Goal: Task Accomplishment & Management: Manage account settings

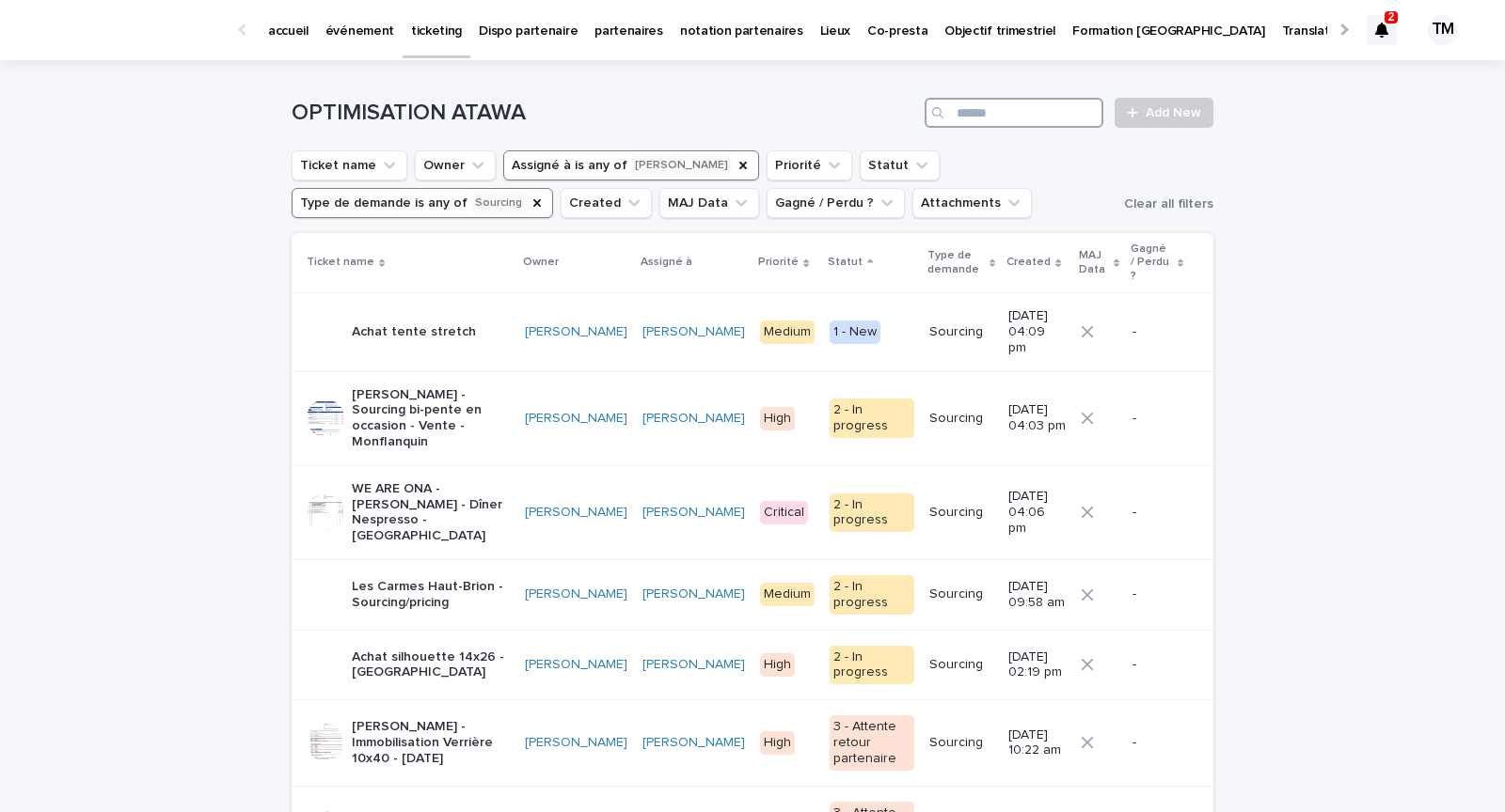
click at [1022, 105] on input "Search" at bounding box center [1014, 113] width 179 height 30
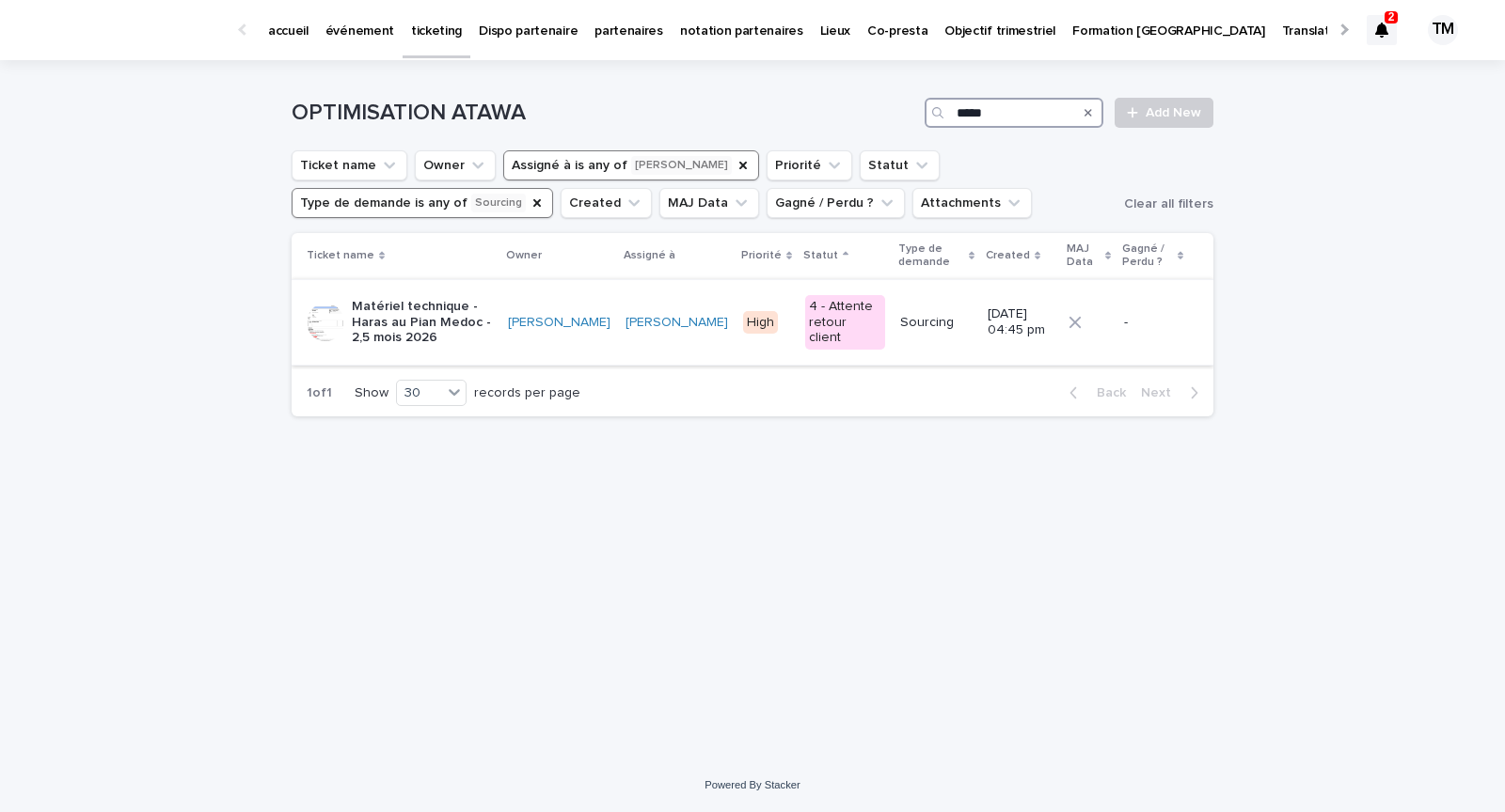
type input "*****"
click at [464, 305] on p "Matériel technique - Haras au Pian Medoc - 2,5 mois 2026" at bounding box center [422, 323] width 141 height 47
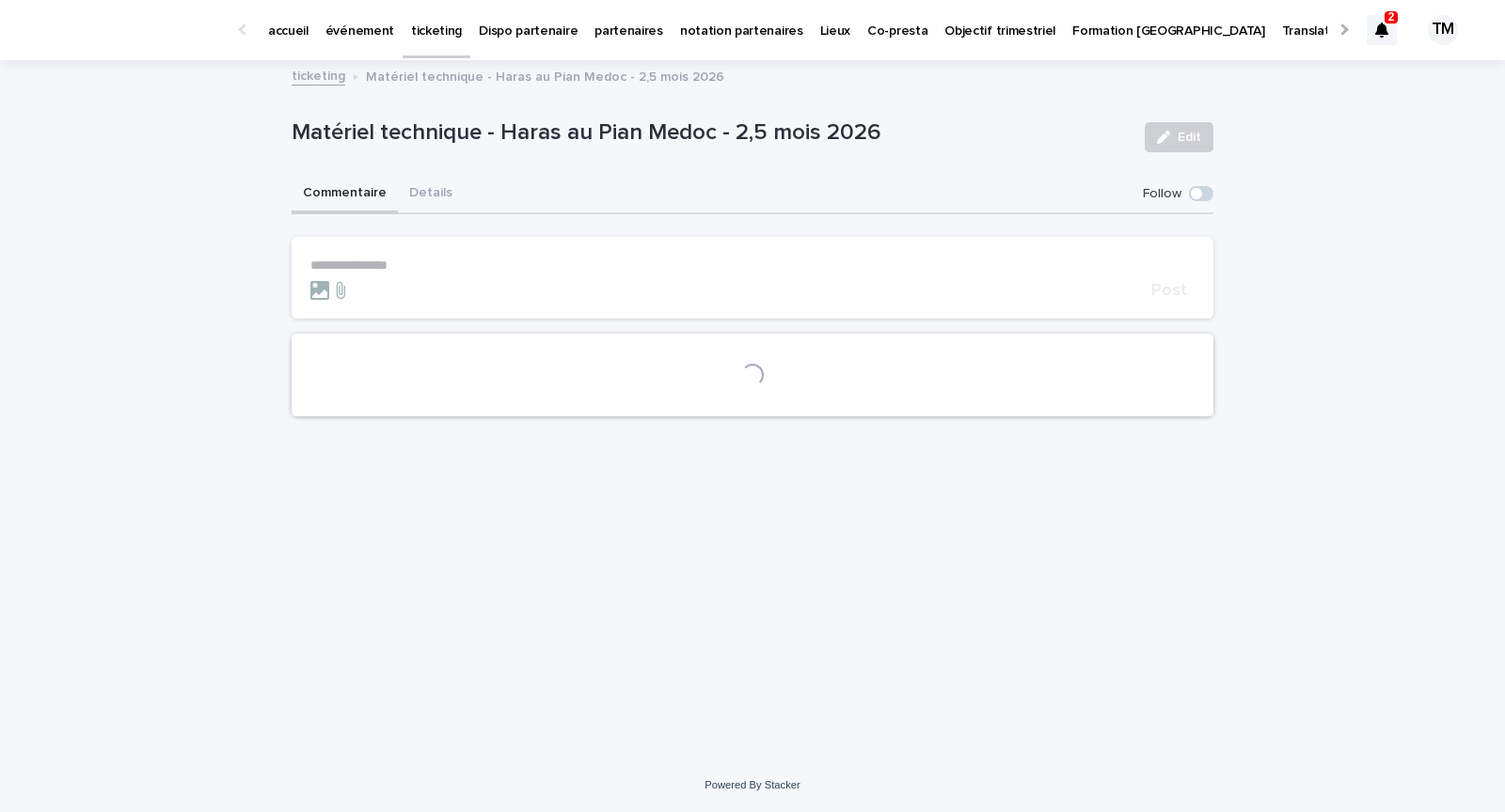
click at [428, 187] on button "Details" at bounding box center [431, 195] width 66 height 40
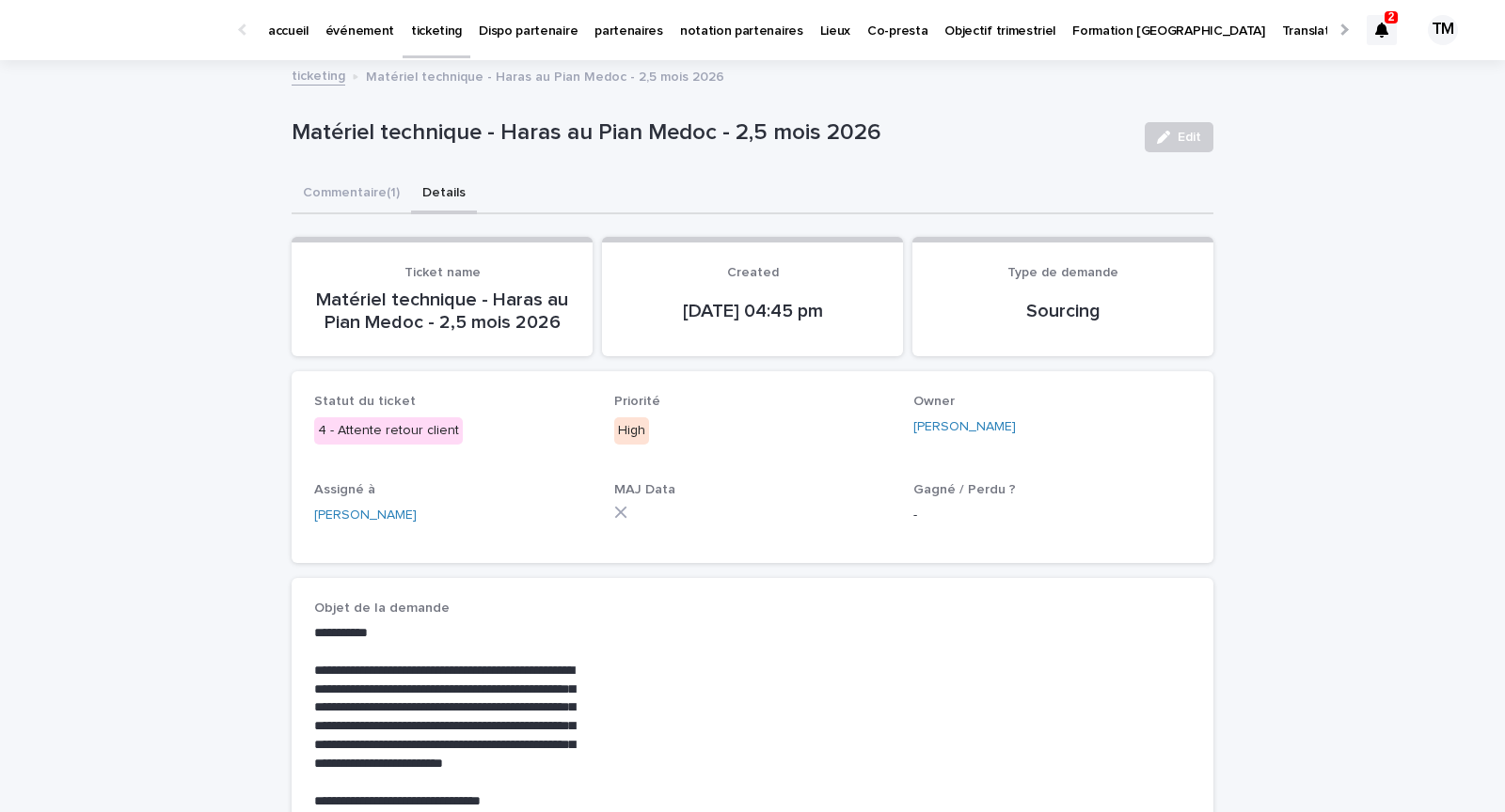
click at [1185, 144] on button "Edit" at bounding box center [1178, 137] width 68 height 30
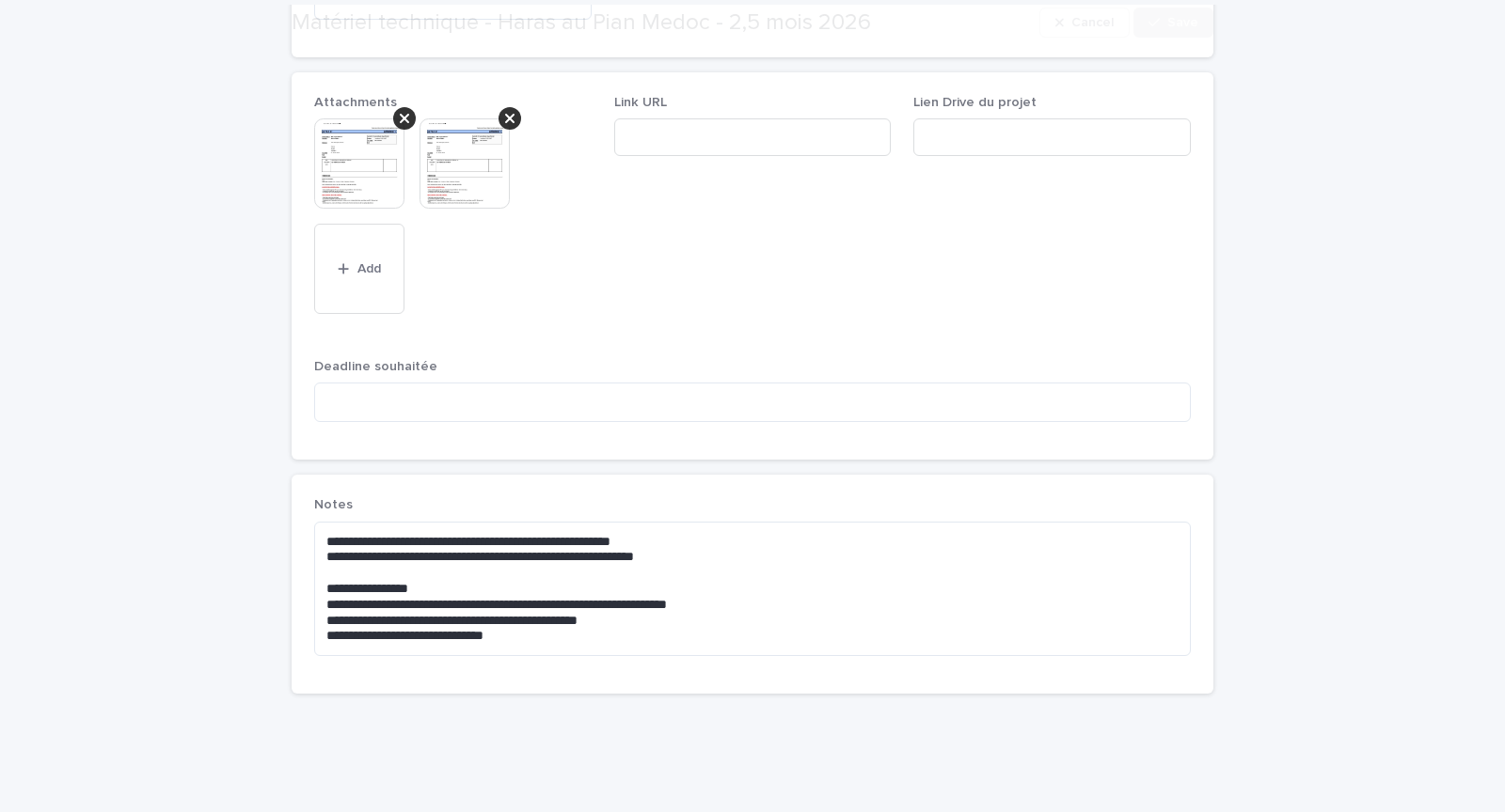
scroll to position [1162, 0]
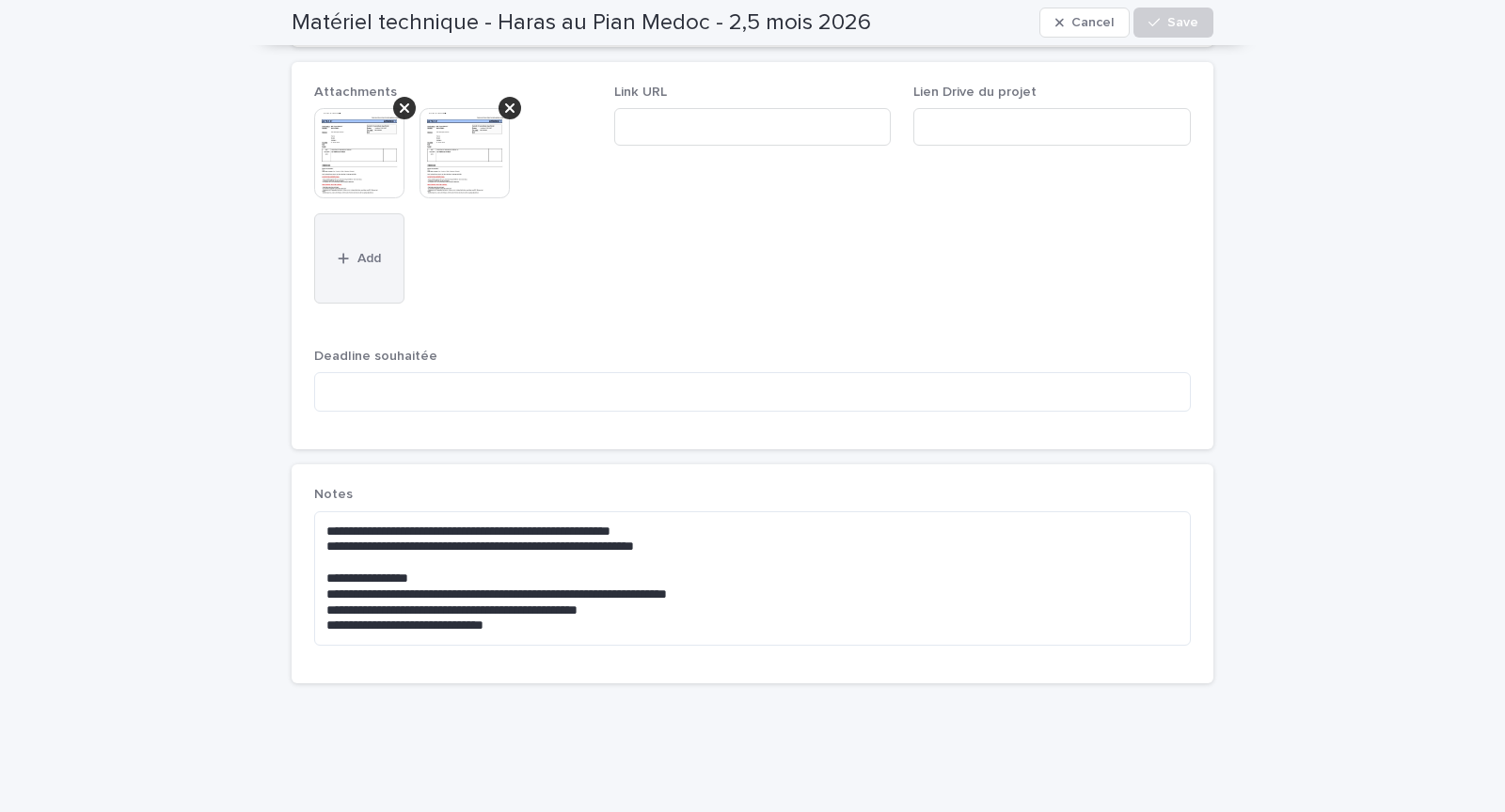
click at [377, 238] on button "Add" at bounding box center [359, 258] width 90 height 90
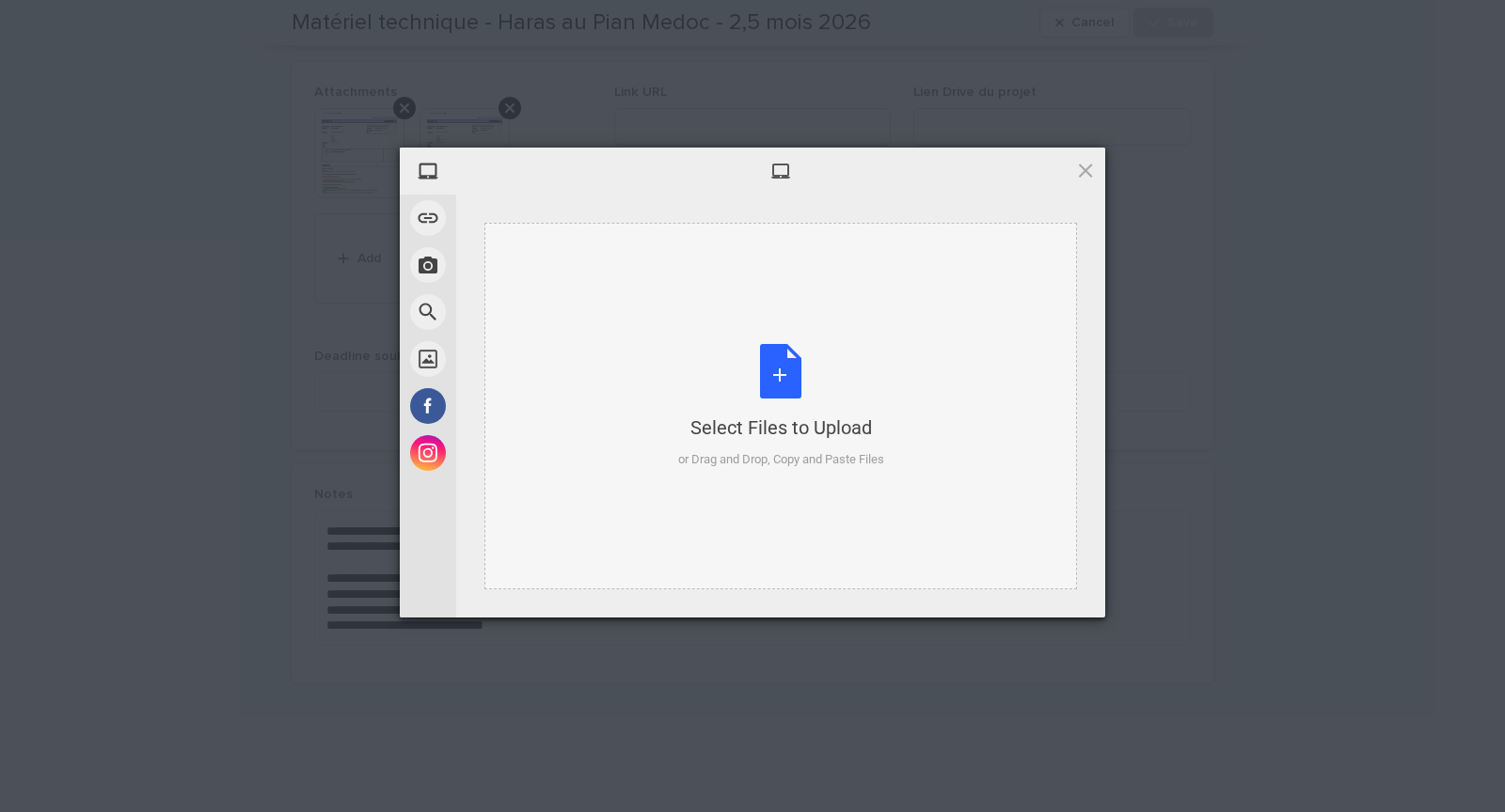
click at [787, 382] on div "Select Files to Upload or Drag and Drop, Copy and Paste Files" at bounding box center [781, 406] width 206 height 125
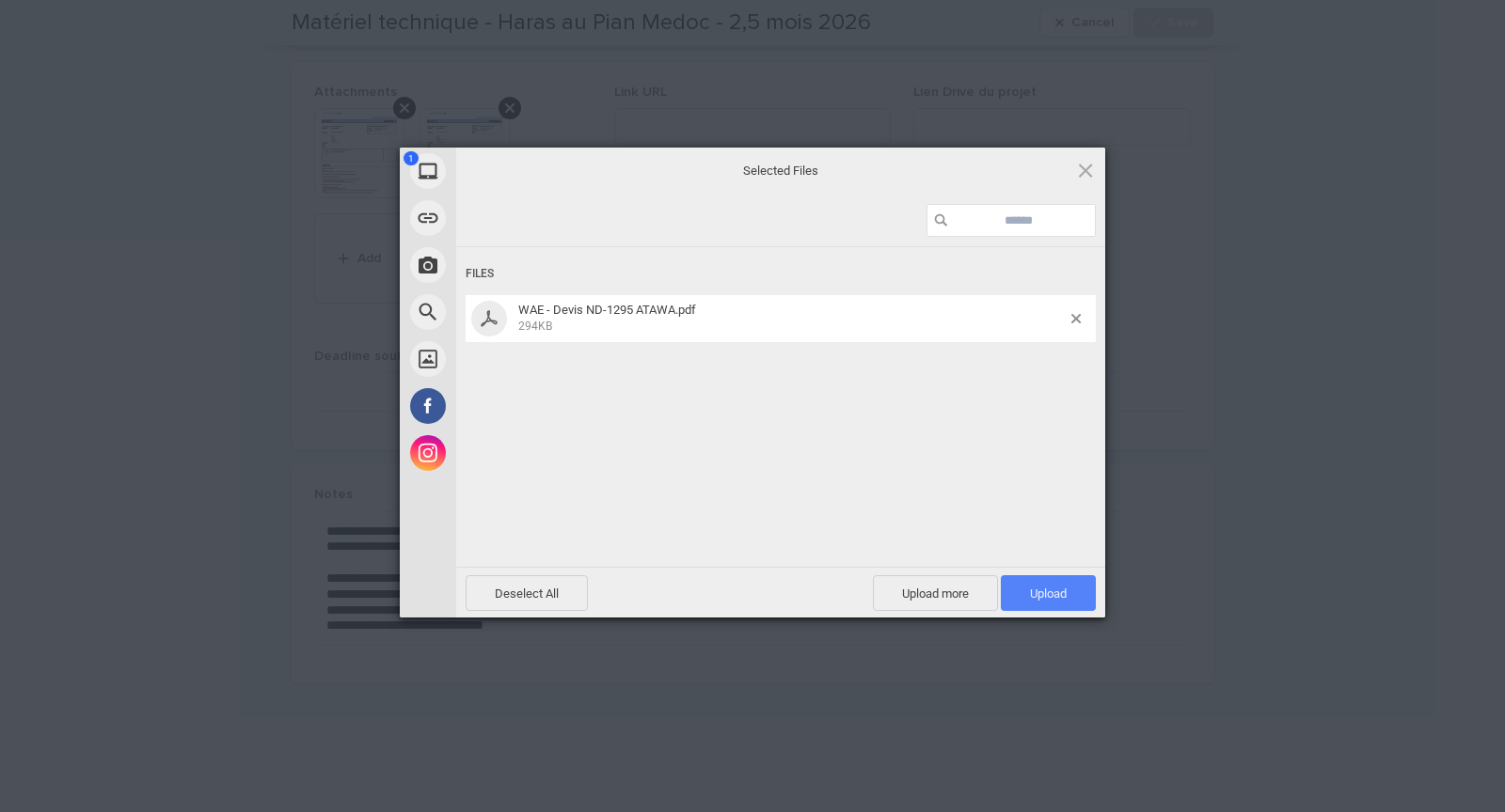
click at [1054, 597] on span "Upload 1" at bounding box center [1047, 594] width 37 height 14
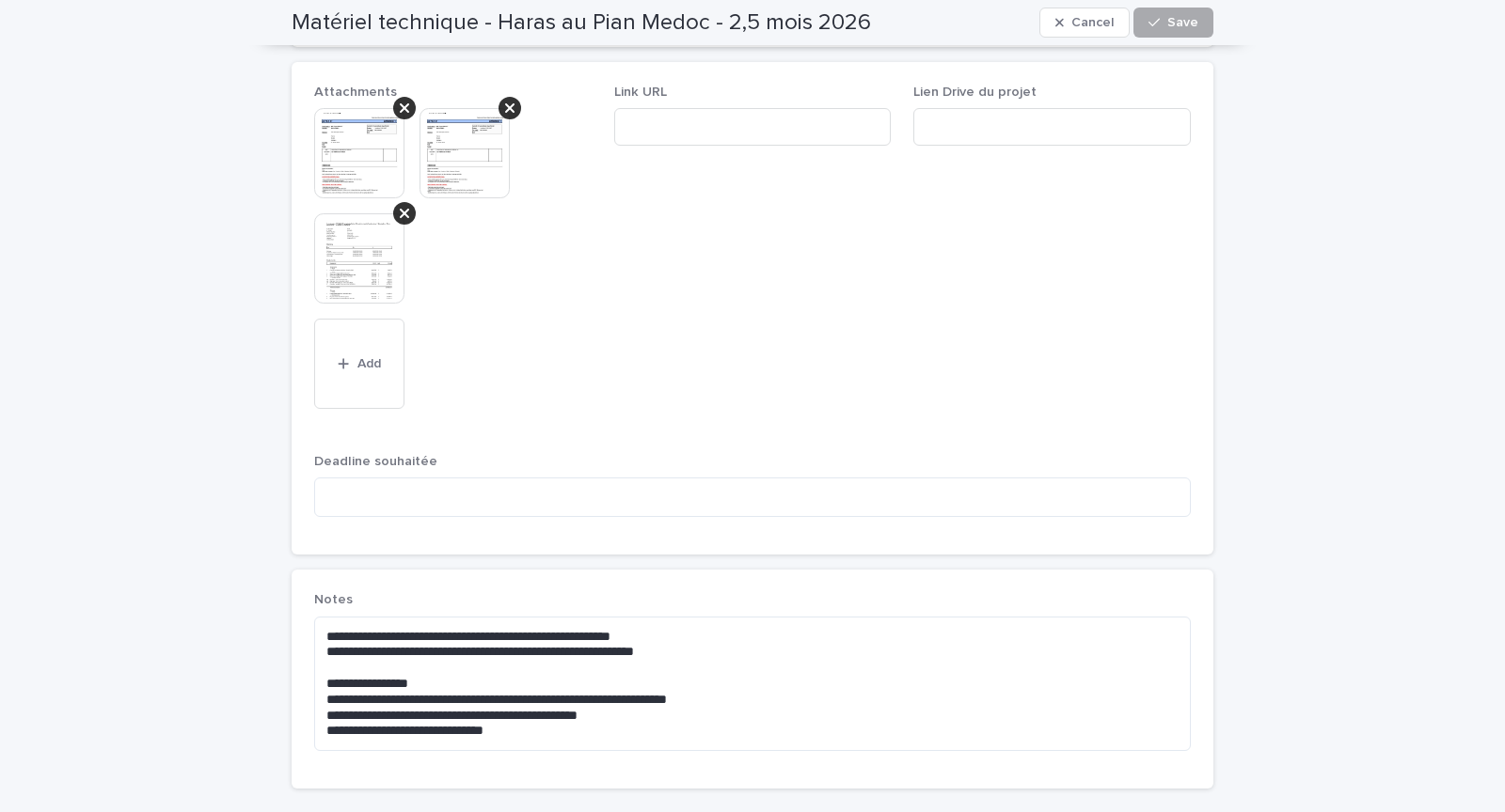
click at [1167, 26] on div "button" at bounding box center [1157, 22] width 19 height 13
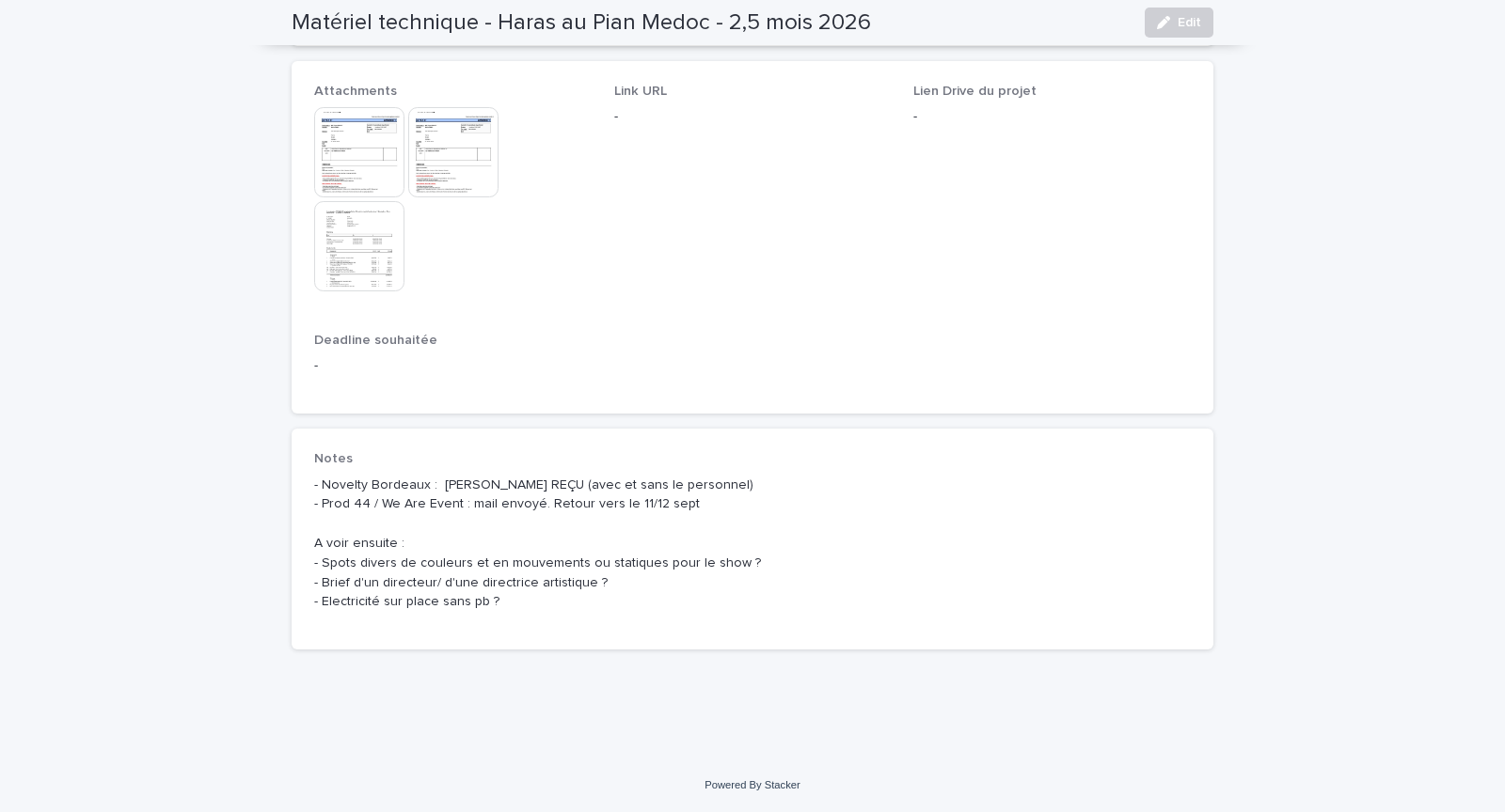
scroll to position [1119, 0]
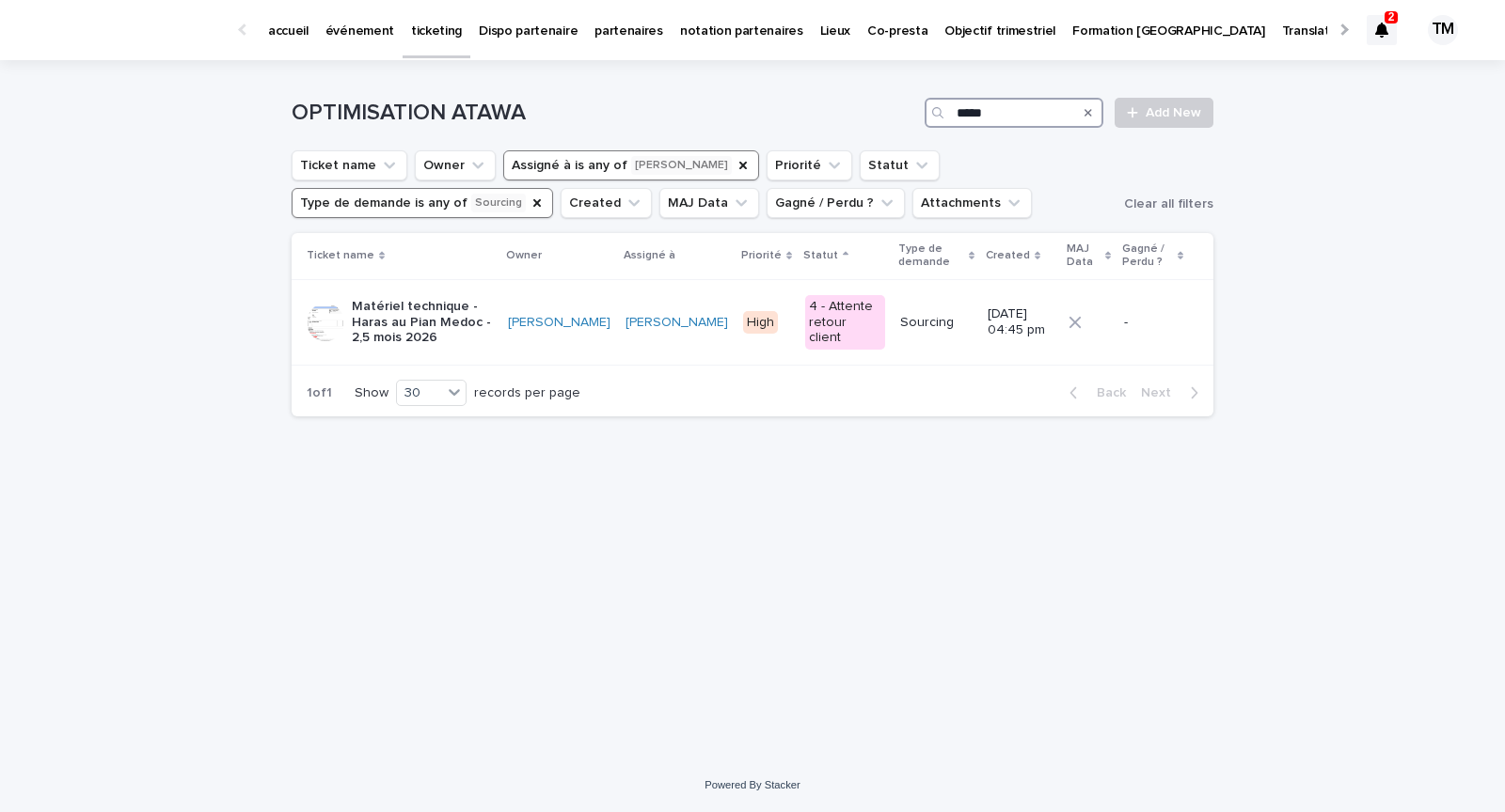
click at [1024, 118] on input "*****" at bounding box center [1014, 113] width 179 height 30
click at [1400, 41] on div "2 TM" at bounding box center [1417, 30] width 101 height 79
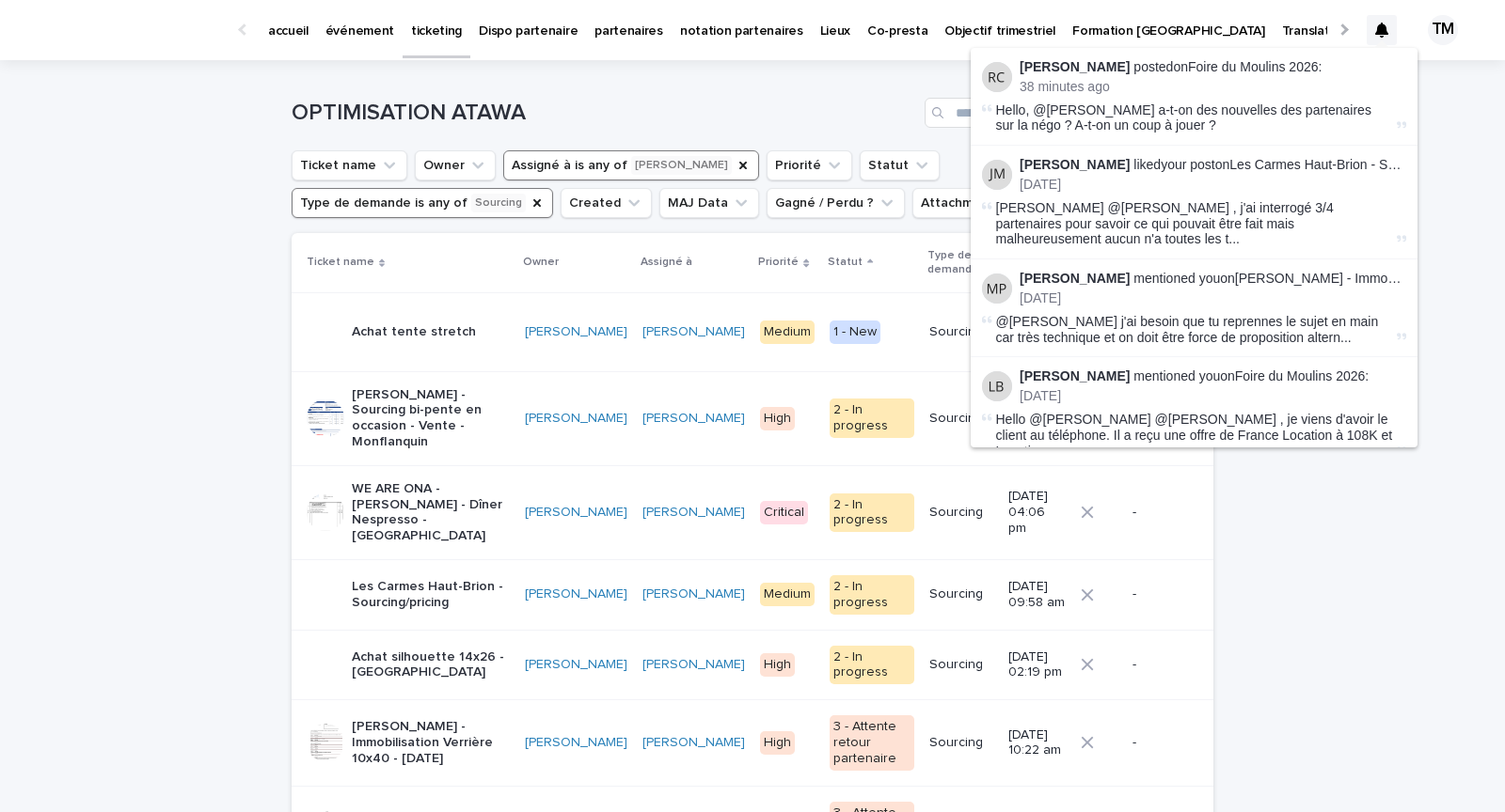
click at [477, 572] on div "Les Carmes Haut-Brion - Sourcing/pricing" at bounding box center [431, 596] width 158 height 47
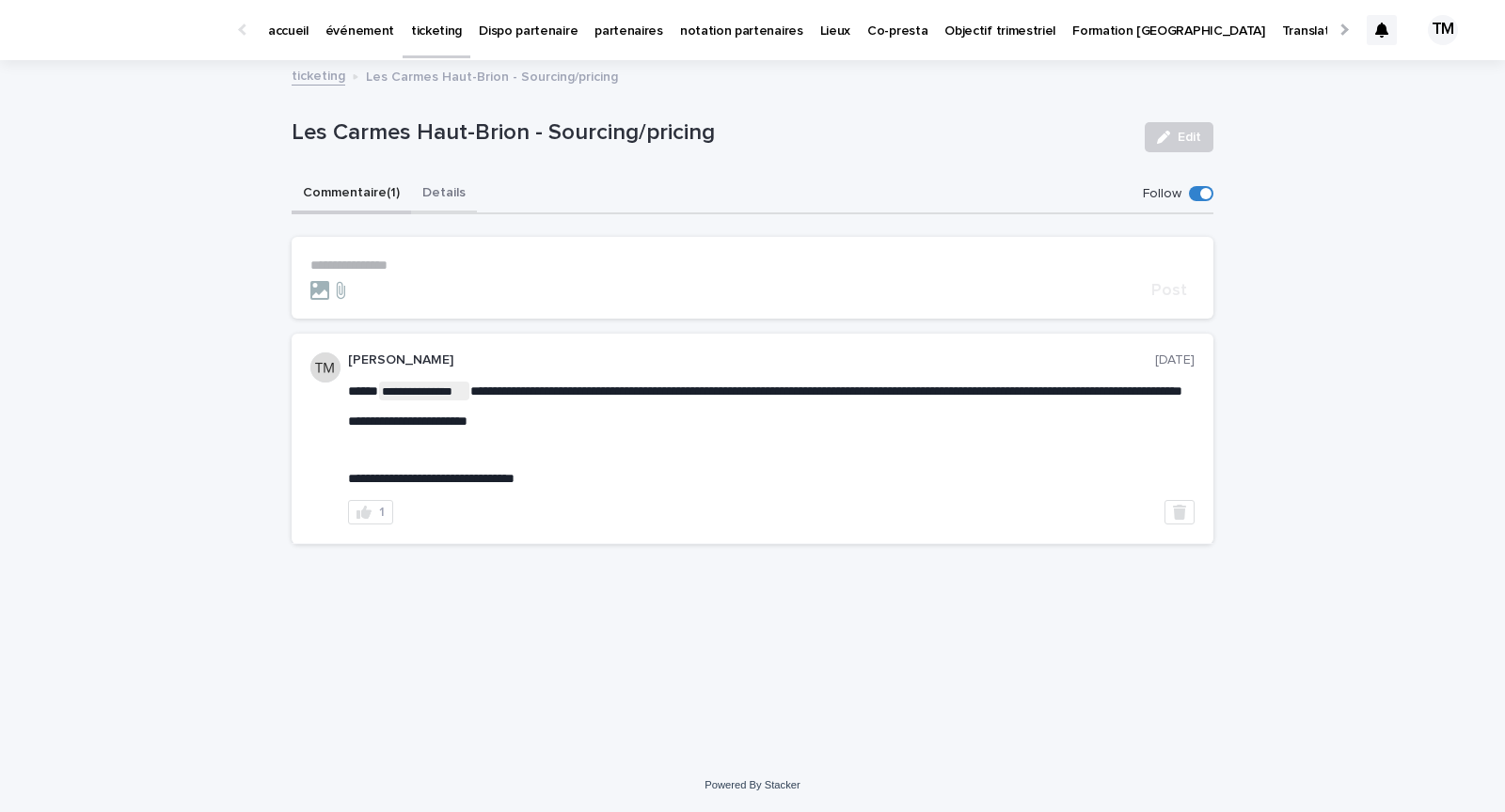
click at [436, 195] on button "Details" at bounding box center [444, 195] width 66 height 40
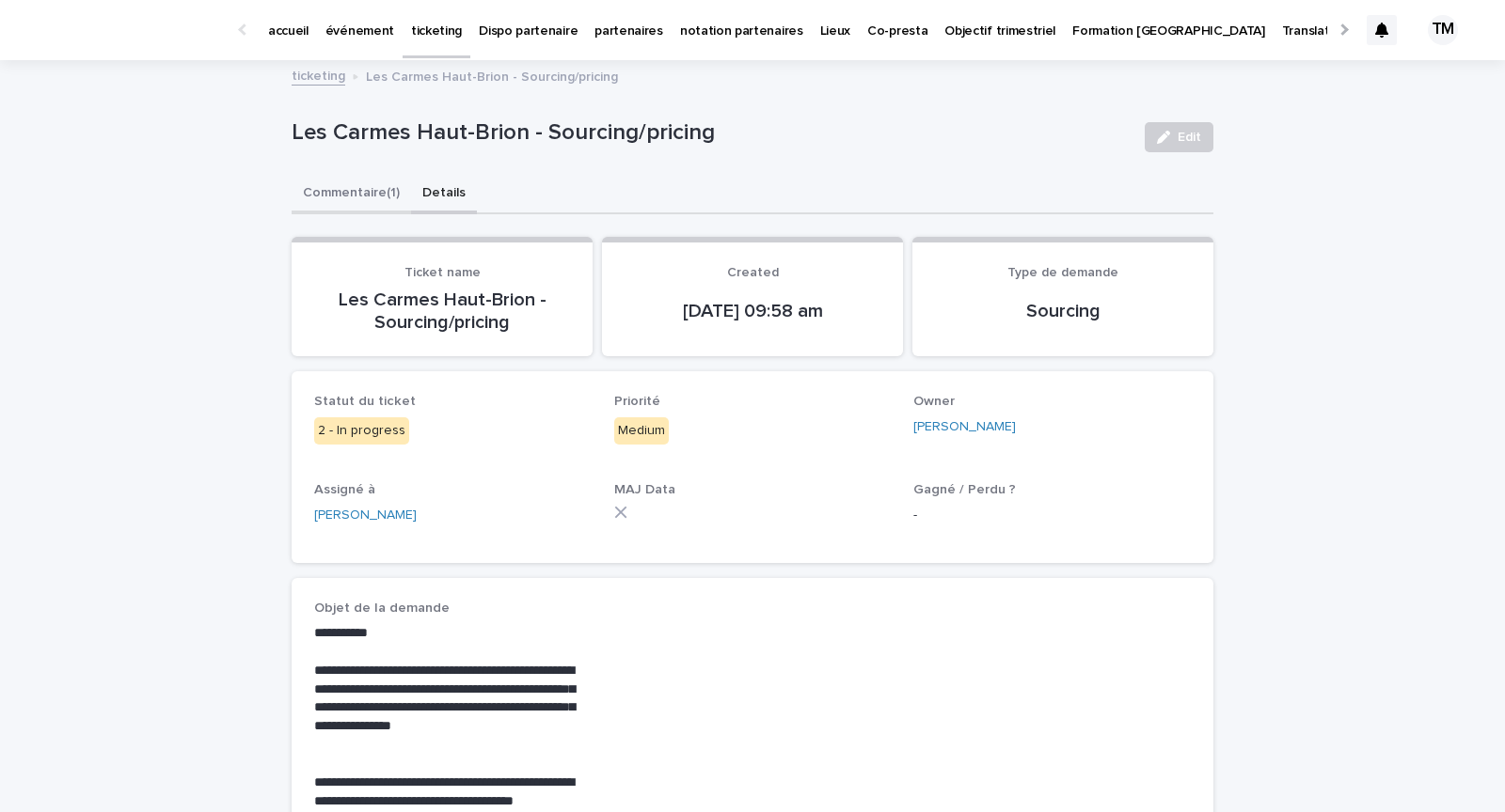
click at [341, 185] on button "Commentaire (1)" at bounding box center [351, 195] width 120 height 40
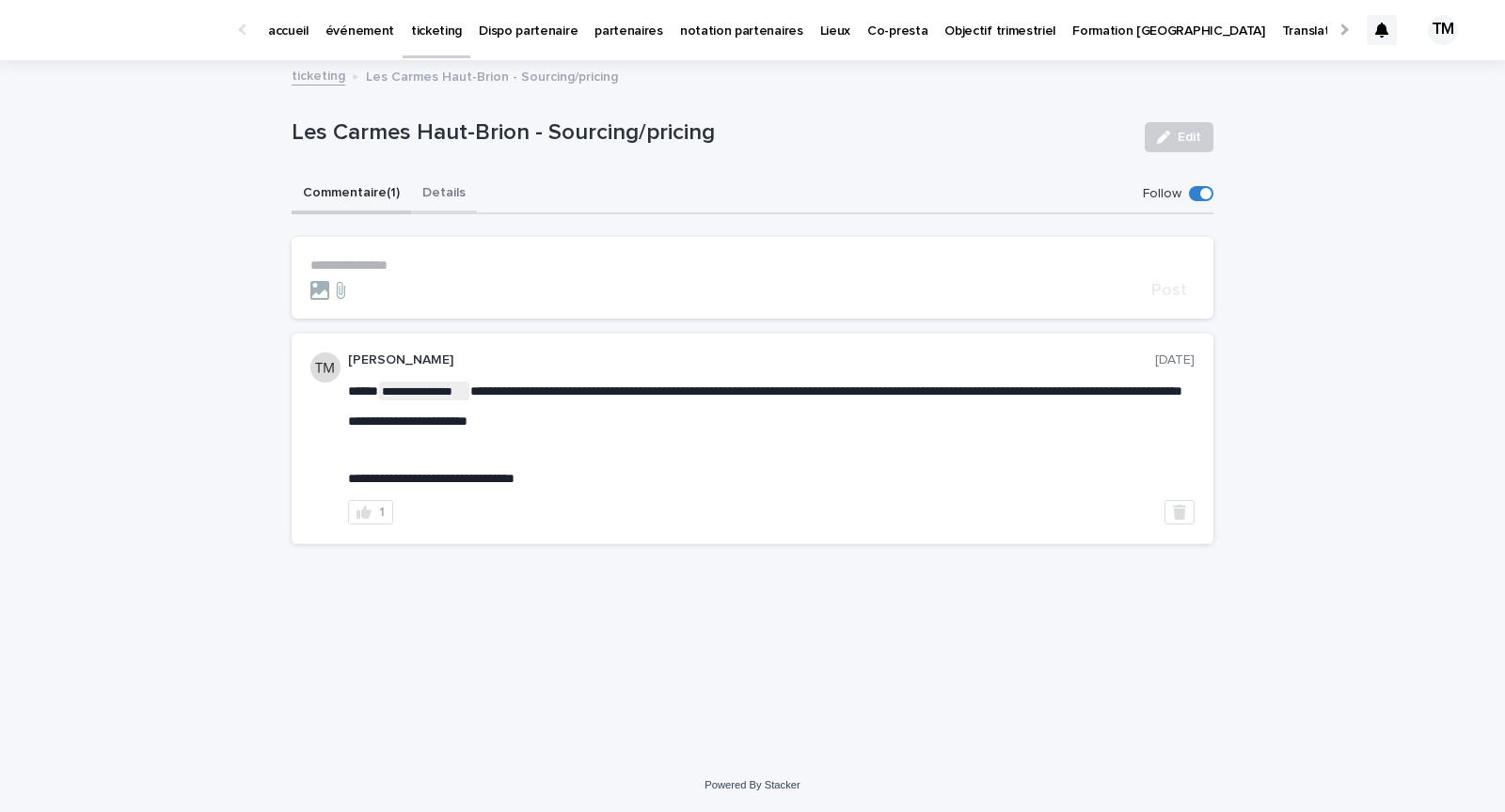
click at [451, 188] on button "Details" at bounding box center [444, 195] width 66 height 40
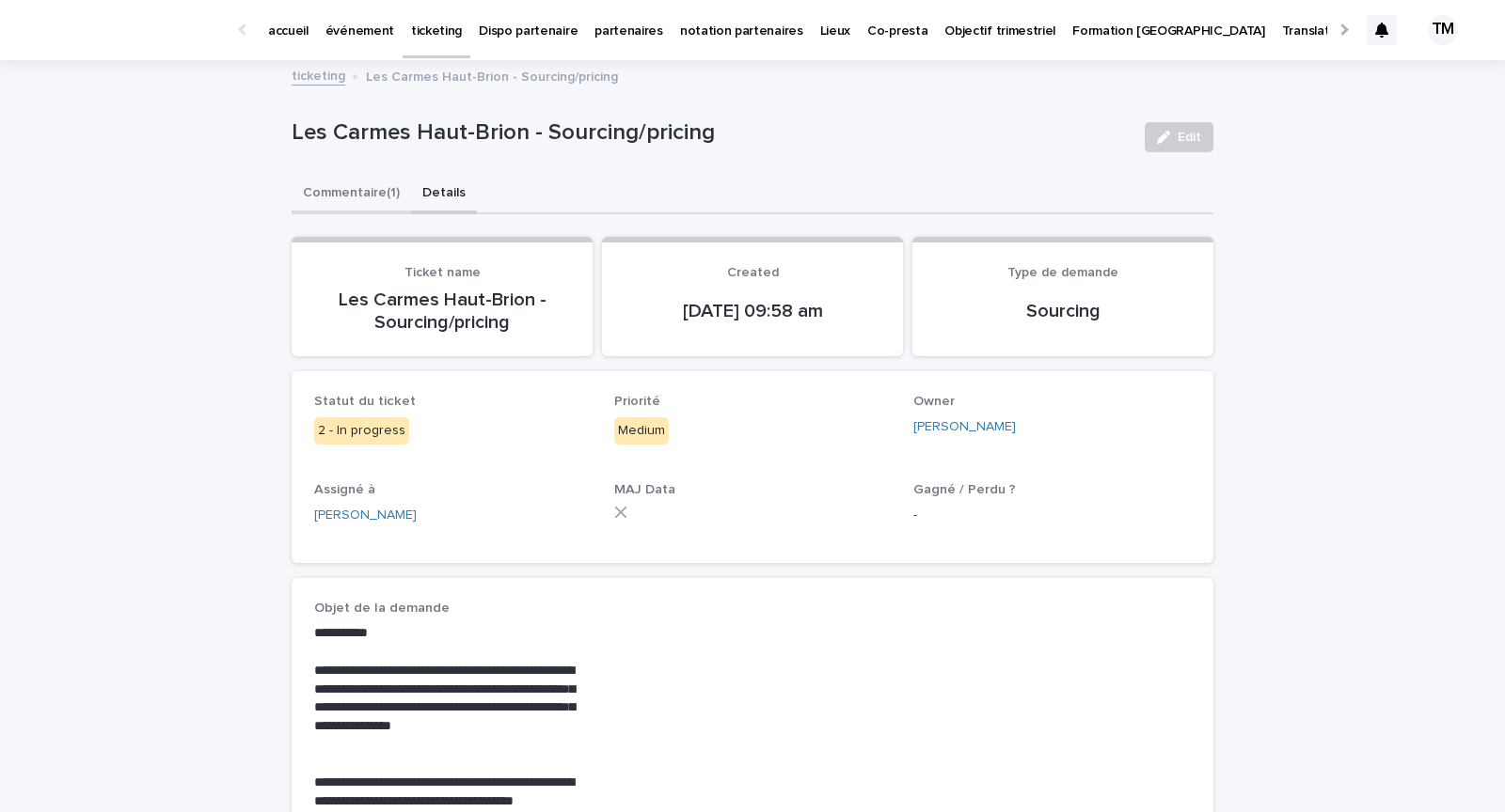
click at [358, 194] on button "Commentaire (1)" at bounding box center [351, 195] width 120 height 40
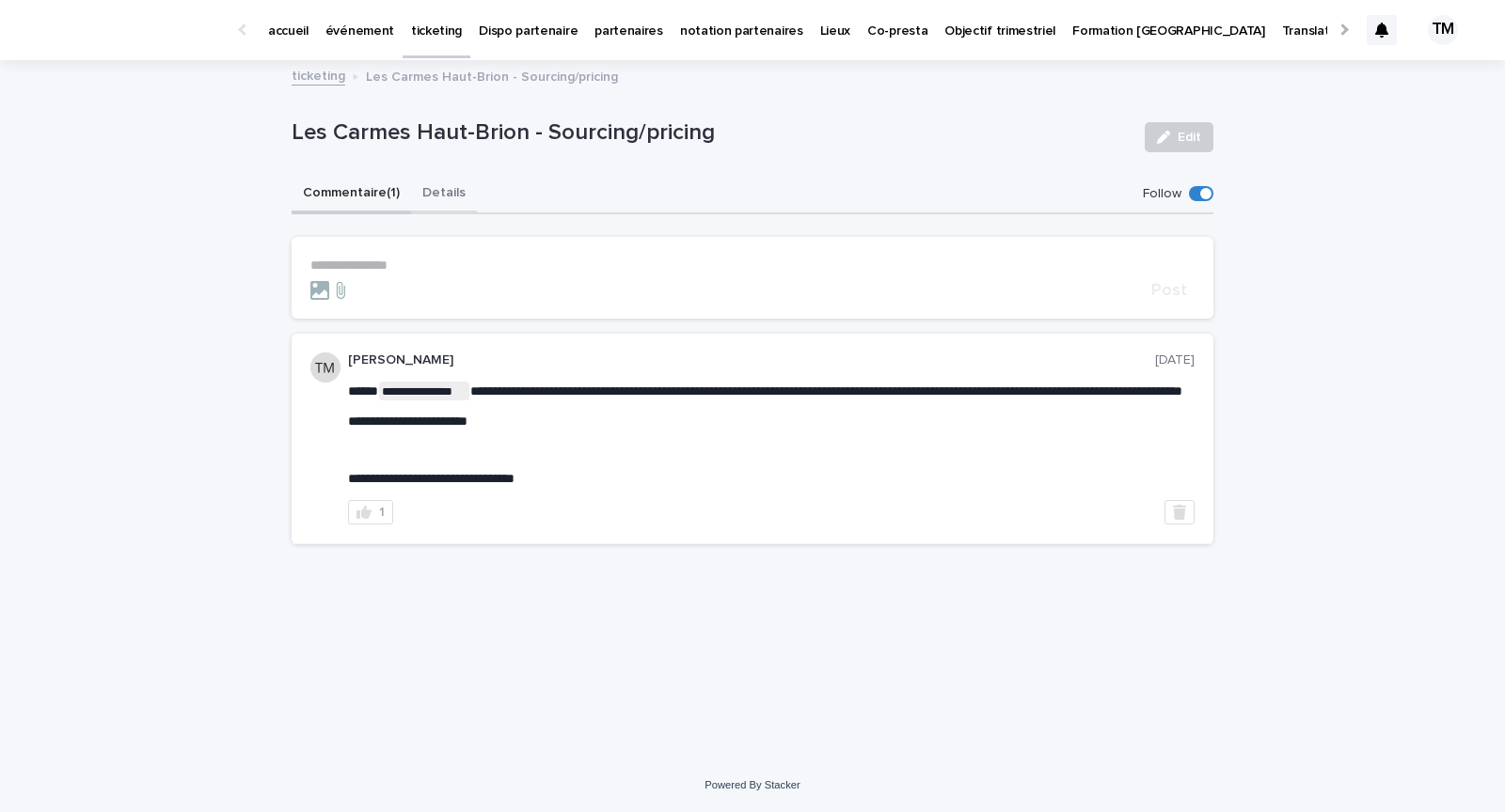
click at [436, 185] on button "Details" at bounding box center [444, 195] width 66 height 40
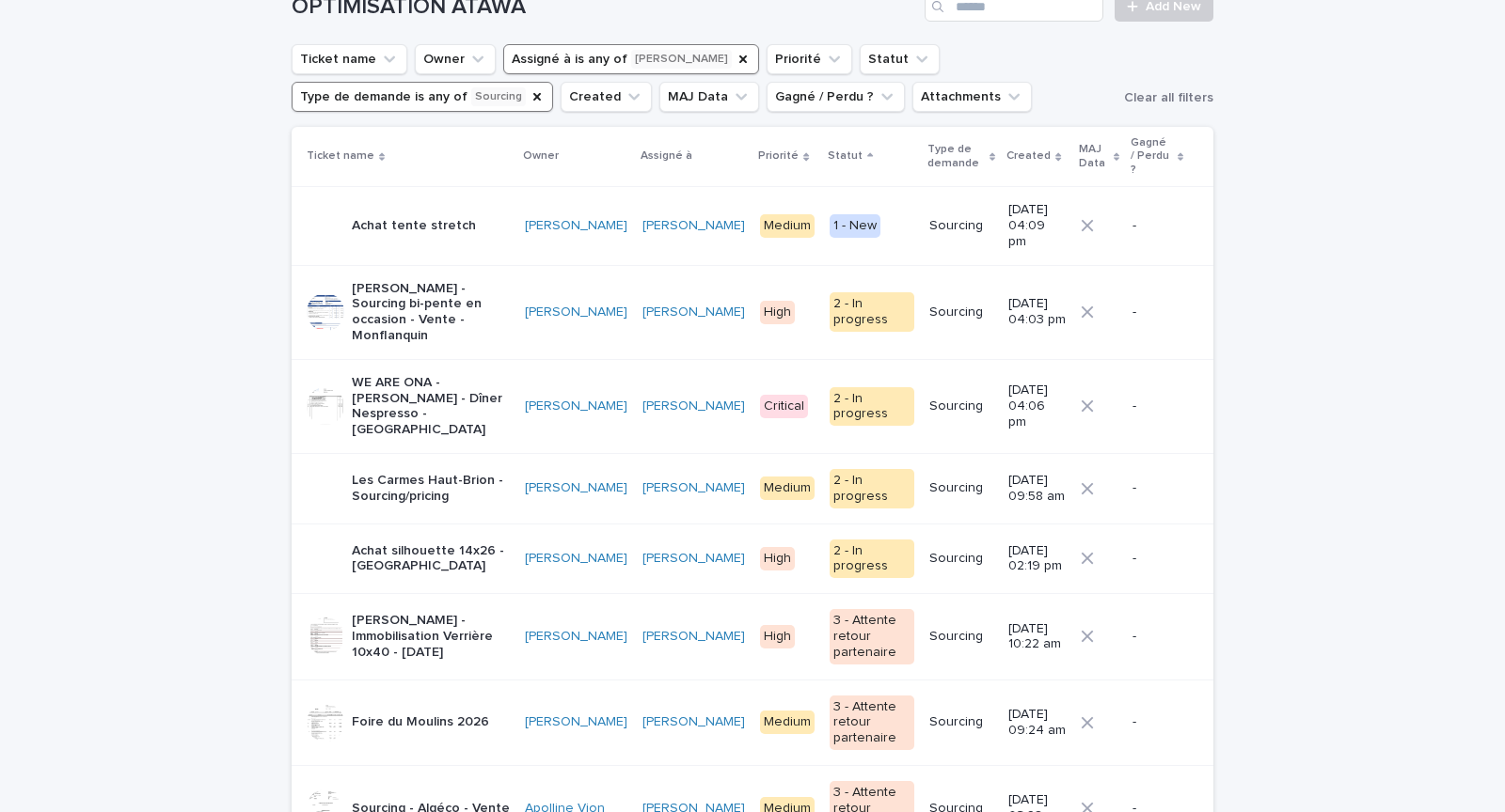
scroll to position [145, 0]
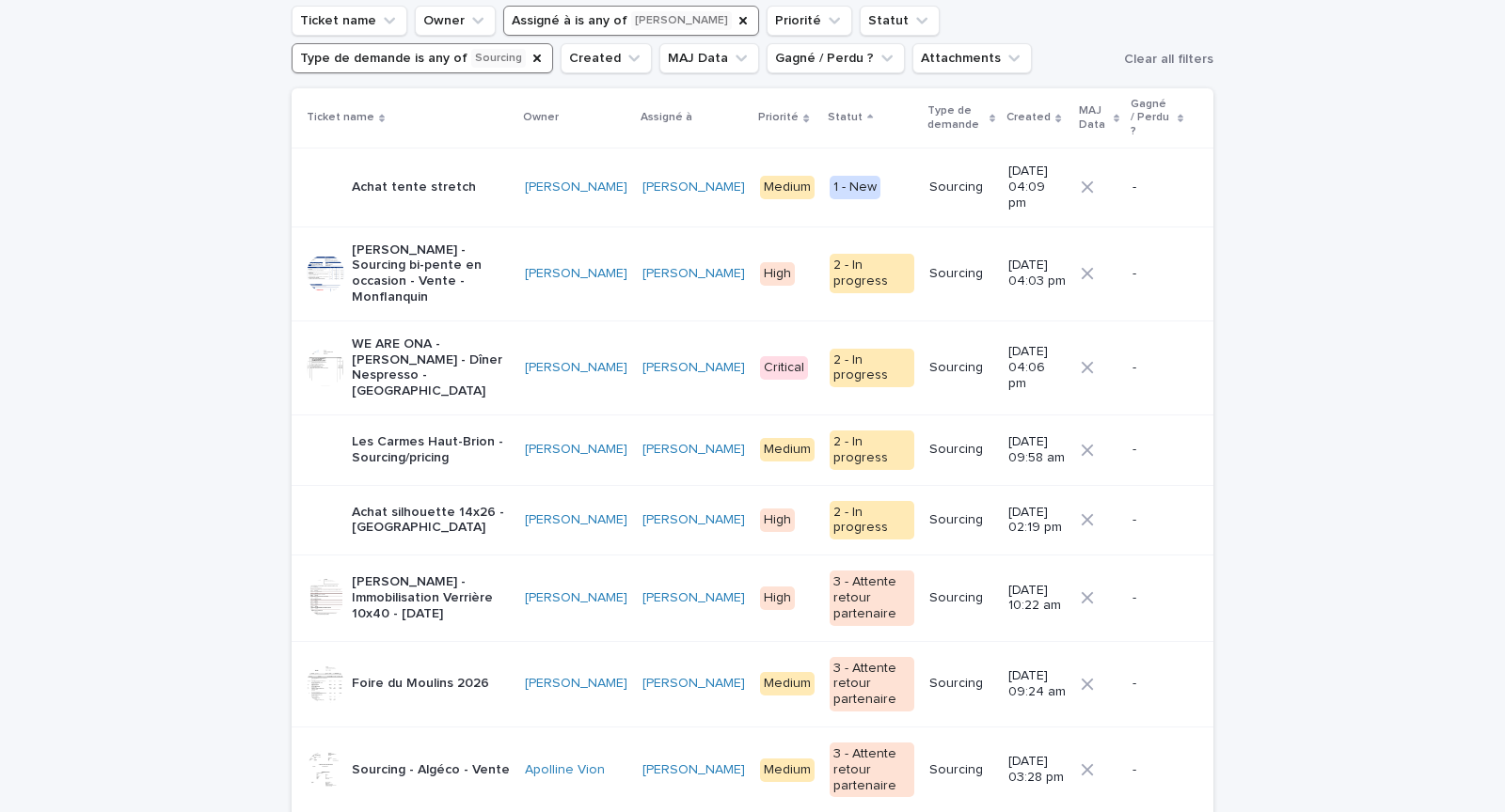
click at [474, 505] on p "Achat silhouette 14x26 - [GEOGRAPHIC_DATA]" at bounding box center [431, 521] width 158 height 32
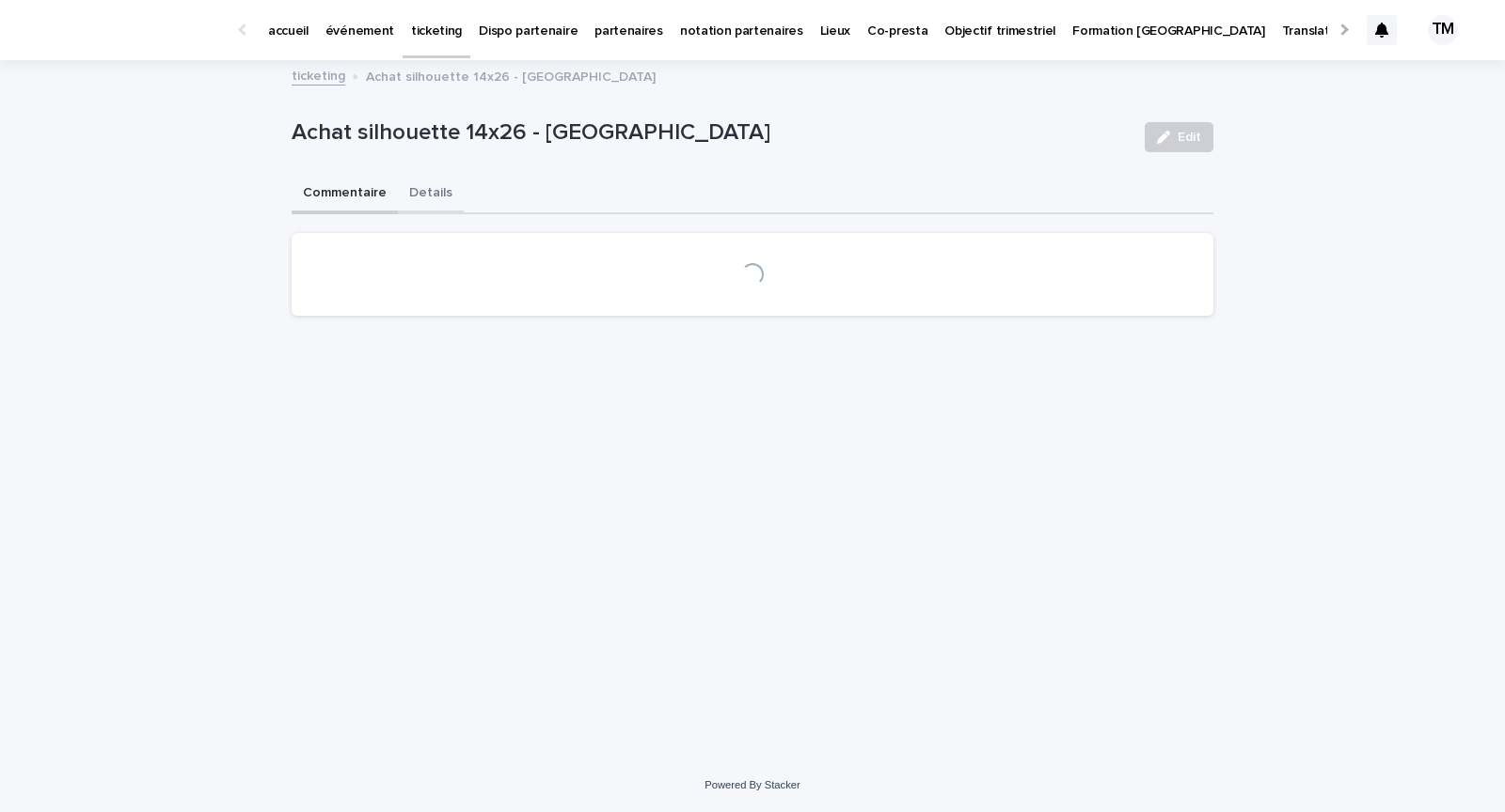
click at [427, 189] on button "Details" at bounding box center [431, 195] width 66 height 40
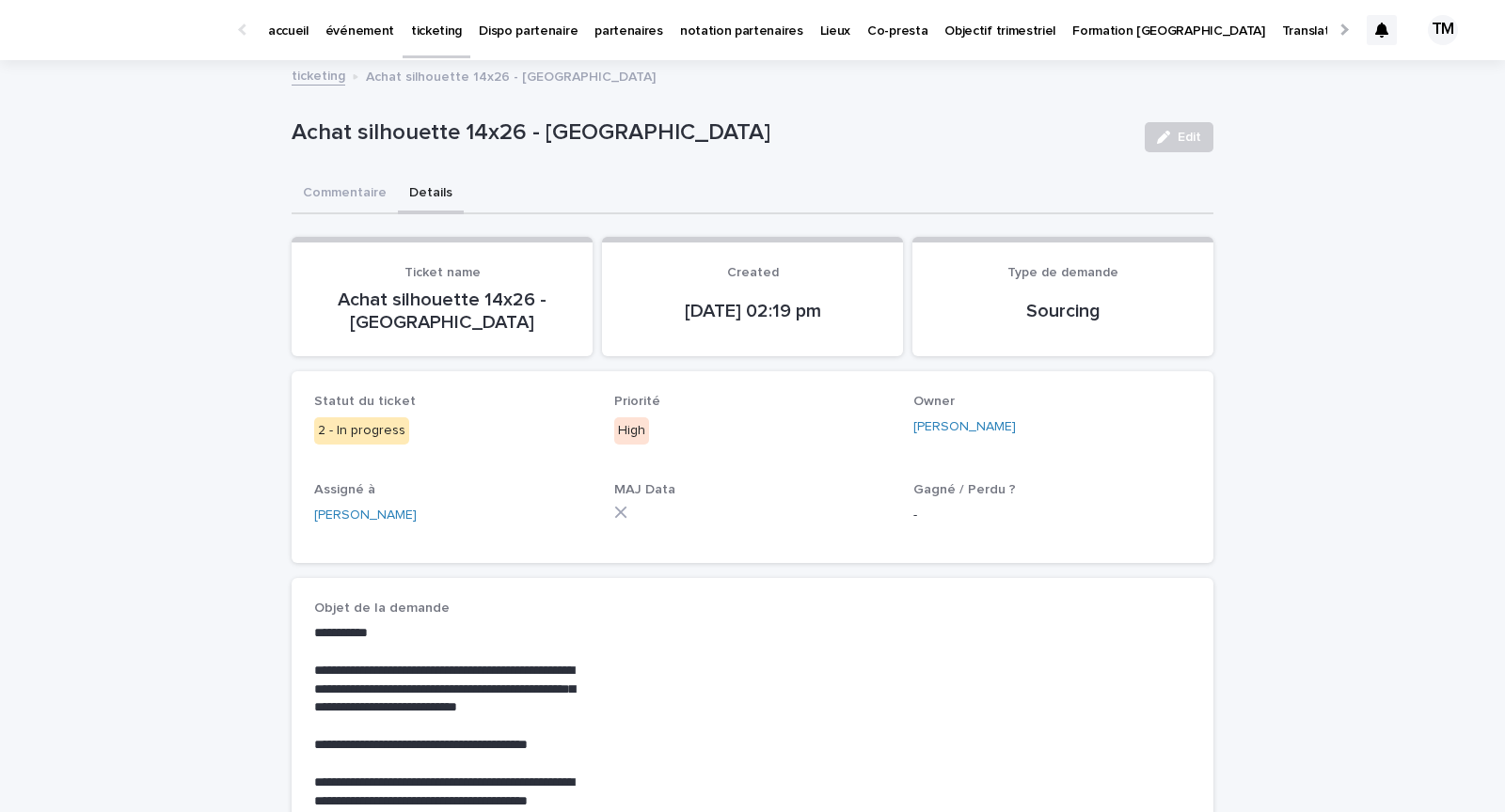
click at [750, 433] on p "High" at bounding box center [752, 432] width 278 height 28
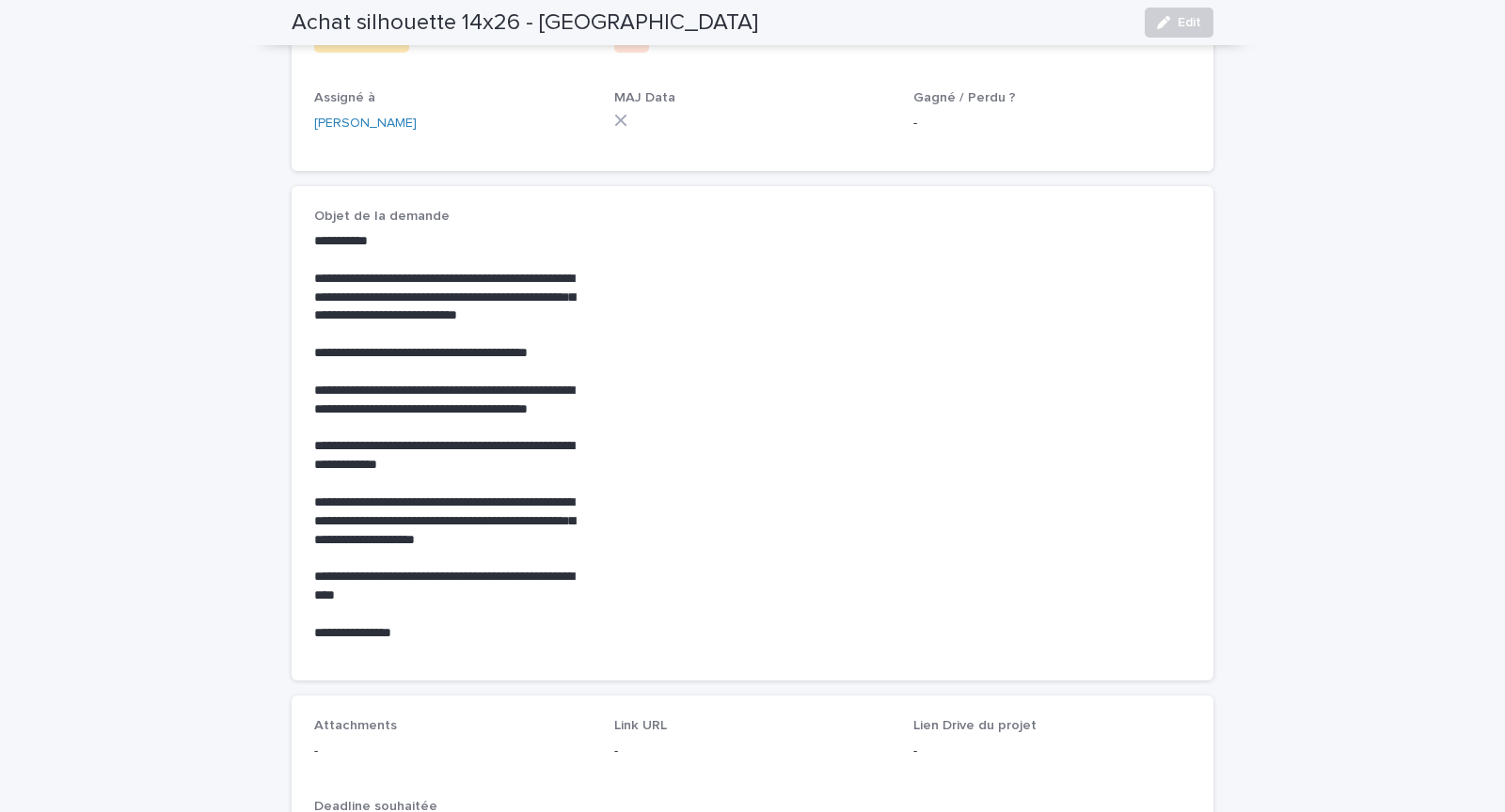
scroll to position [777, 0]
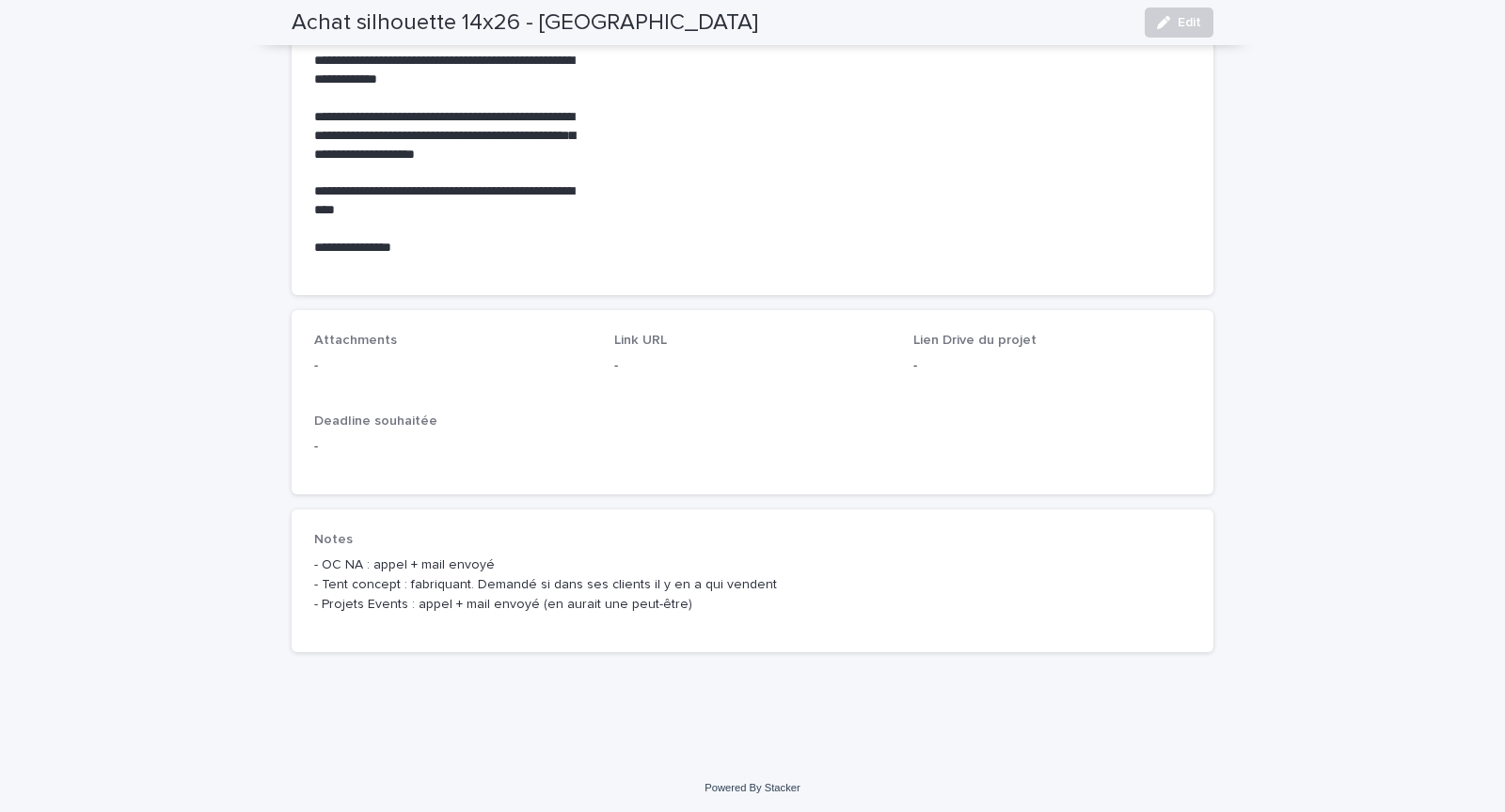
click at [727, 416] on p "Deadline souhaitée" at bounding box center [752, 422] width 877 height 16
click at [711, 452] on p "-" at bounding box center [752, 447] width 877 height 20
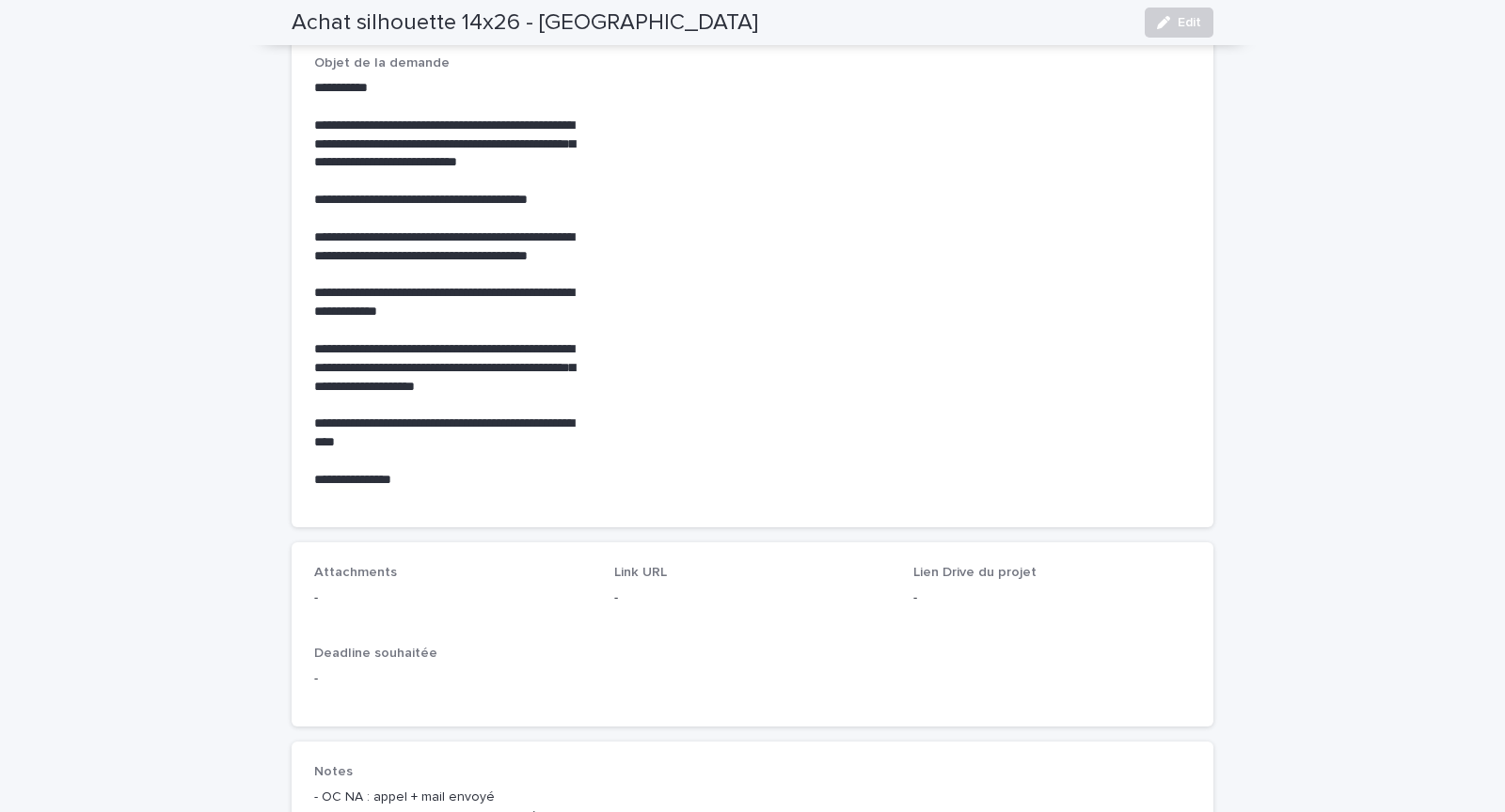
scroll to position [547, 0]
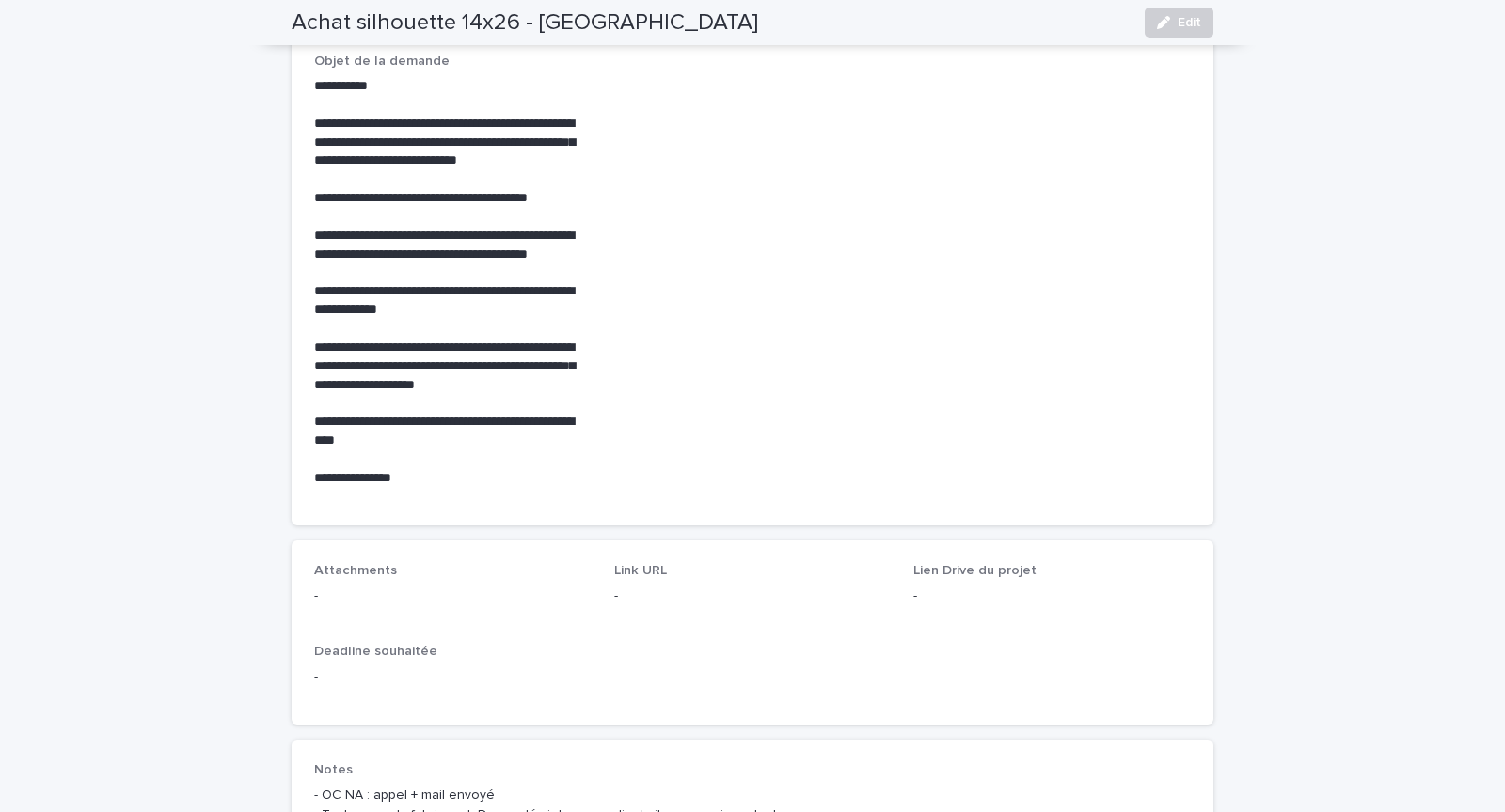
click at [703, 563] on p "Link URL" at bounding box center [752, 571] width 278 height 16
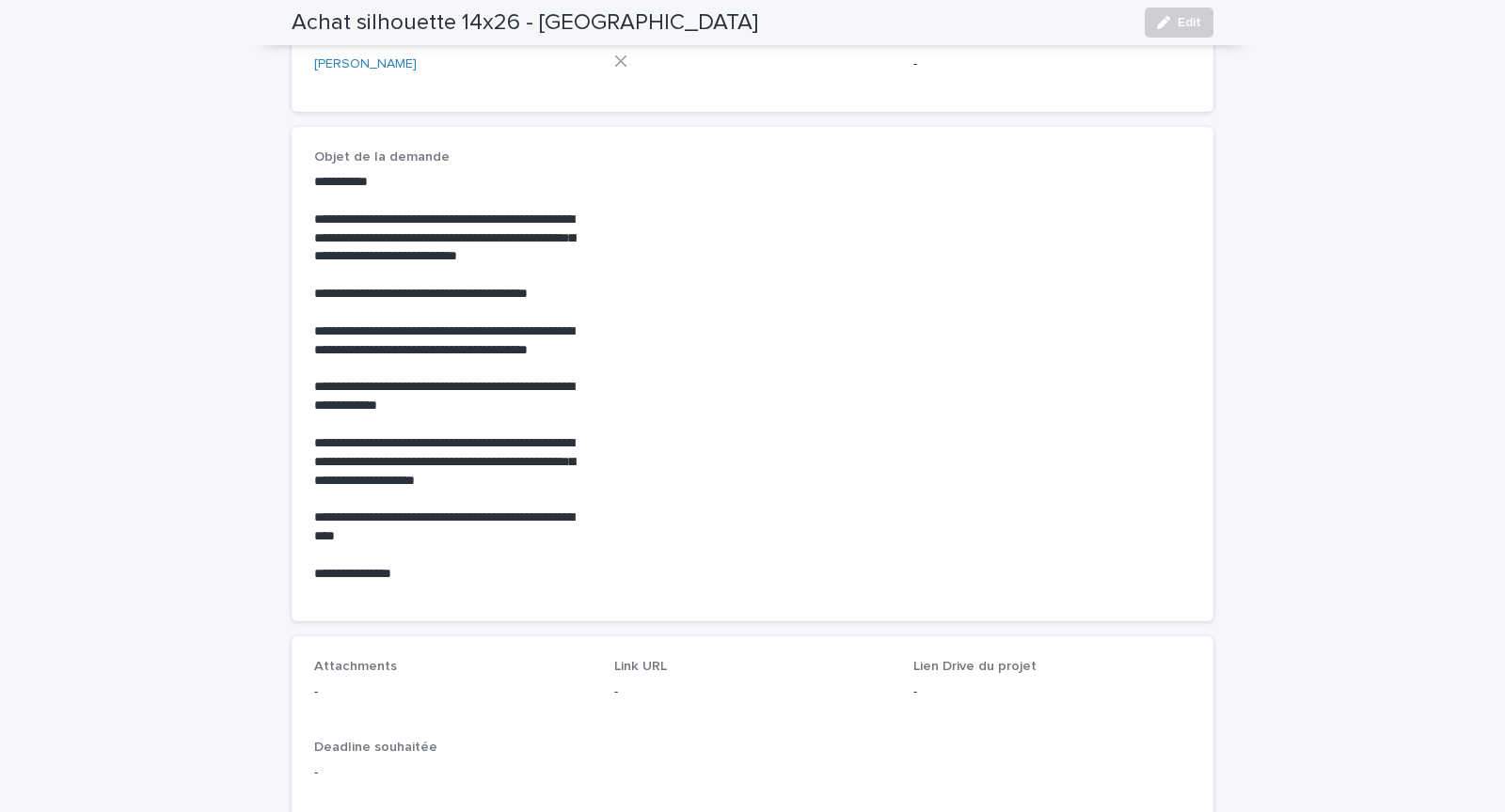
scroll to position [777, 0]
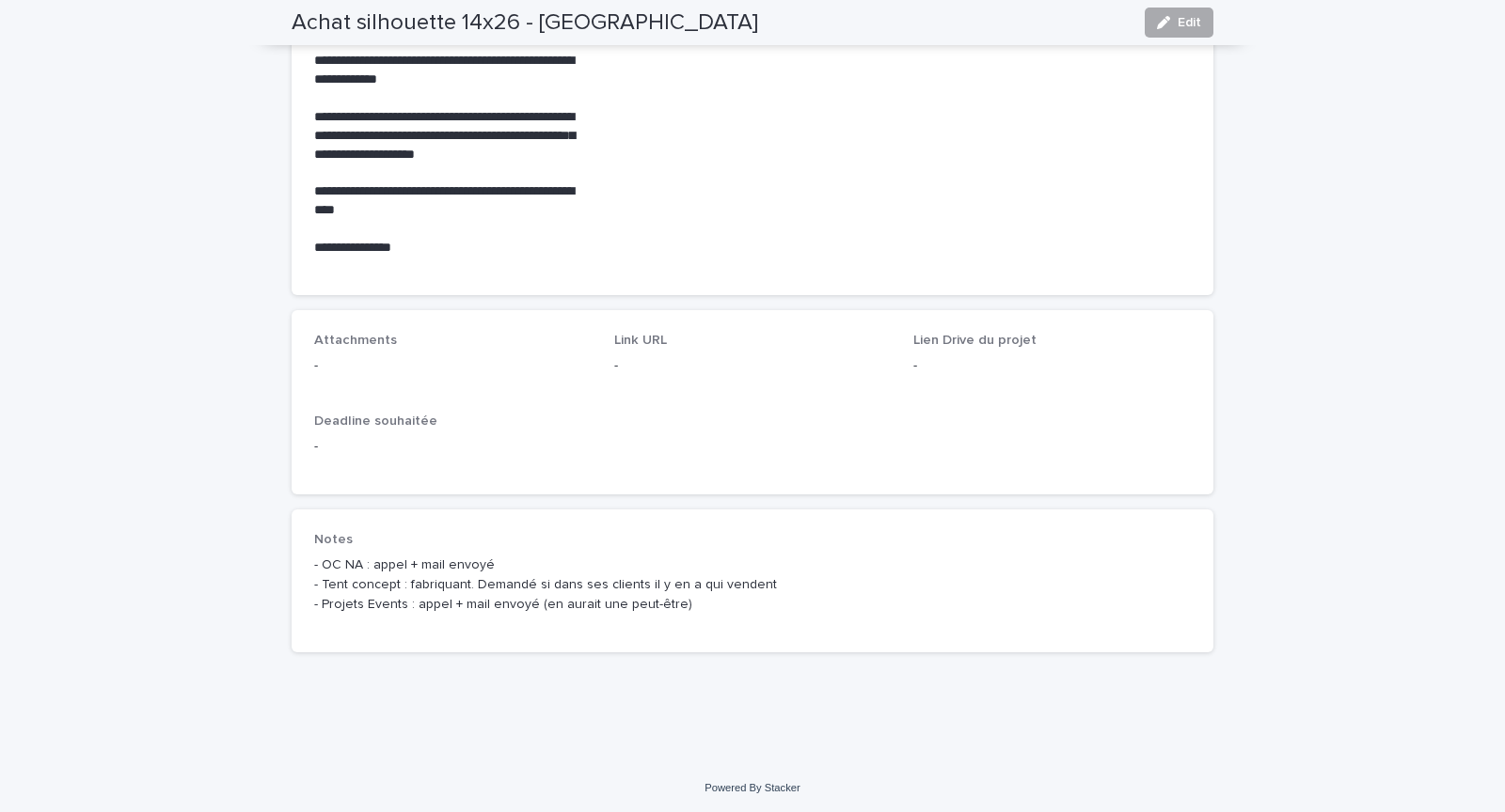
click at [1177, 22] on div "button" at bounding box center [1167, 22] width 21 height 13
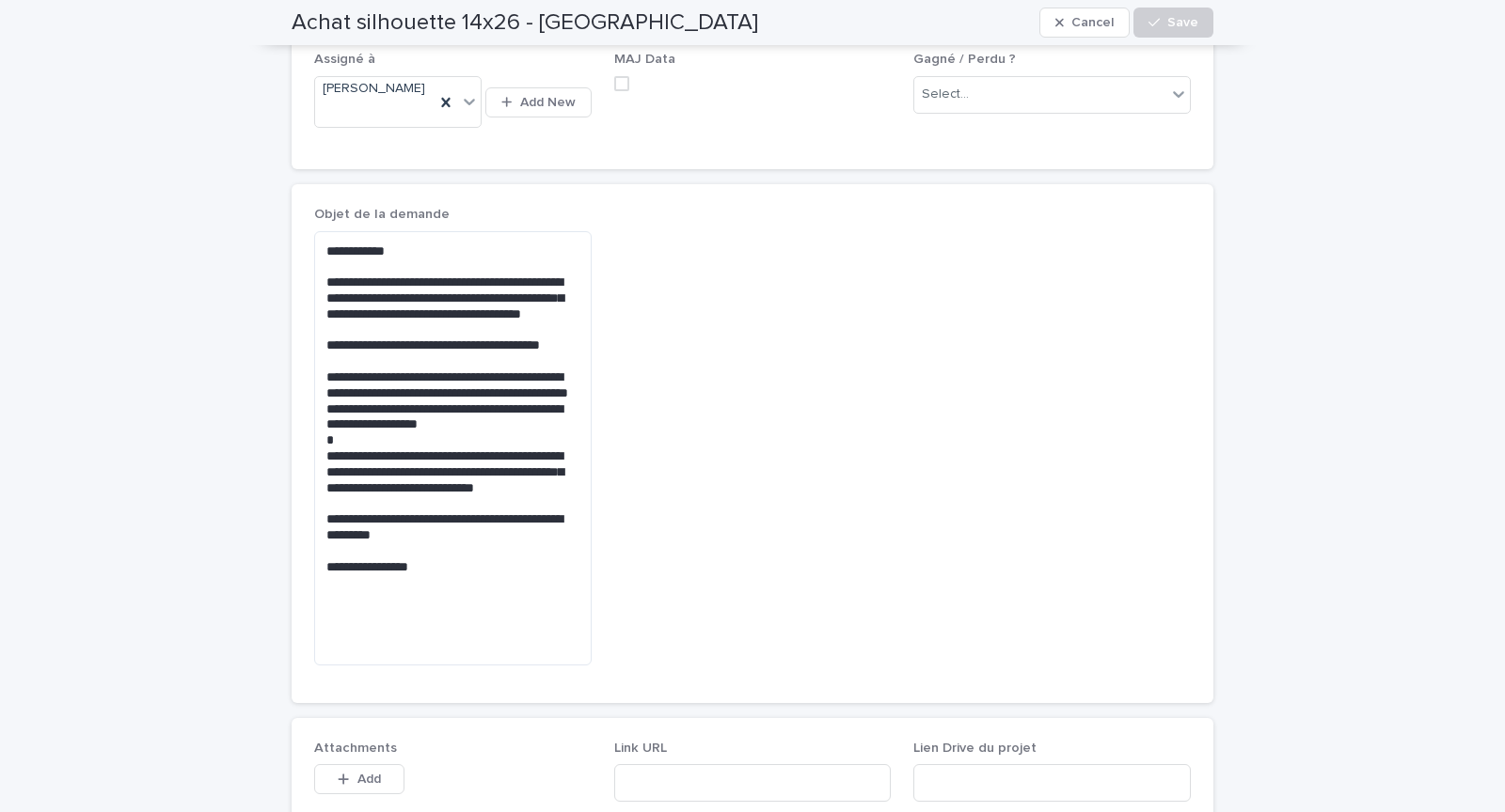
scroll to position [886, 0]
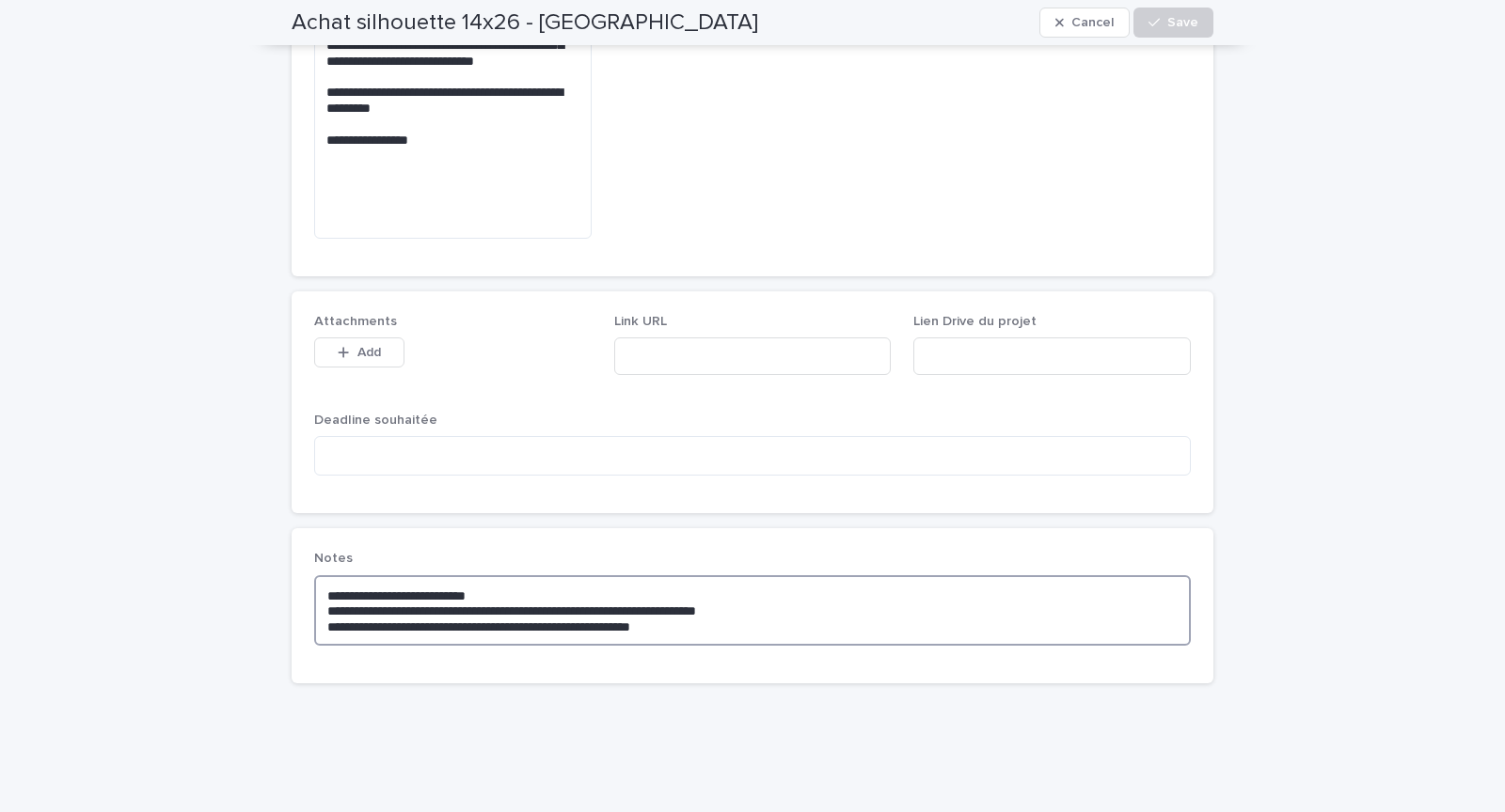
click at [752, 596] on textarea "**********" at bounding box center [752, 609] width 877 height 70
click at [1173, 25] on span "Save" at bounding box center [1182, 22] width 31 height 13
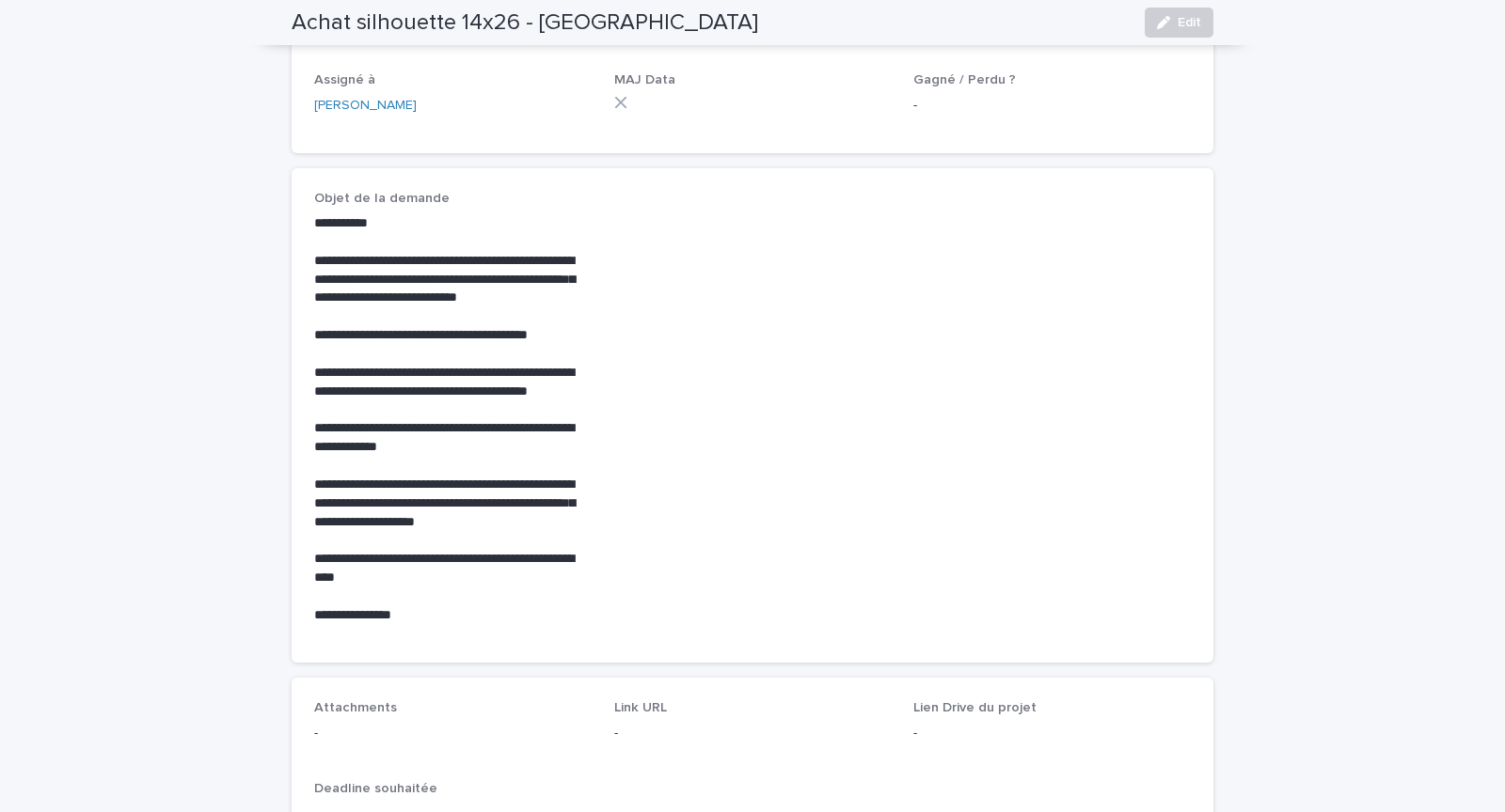
scroll to position [411, 0]
click at [1194, 17] on span "Edit" at bounding box center [1190, 22] width 24 height 13
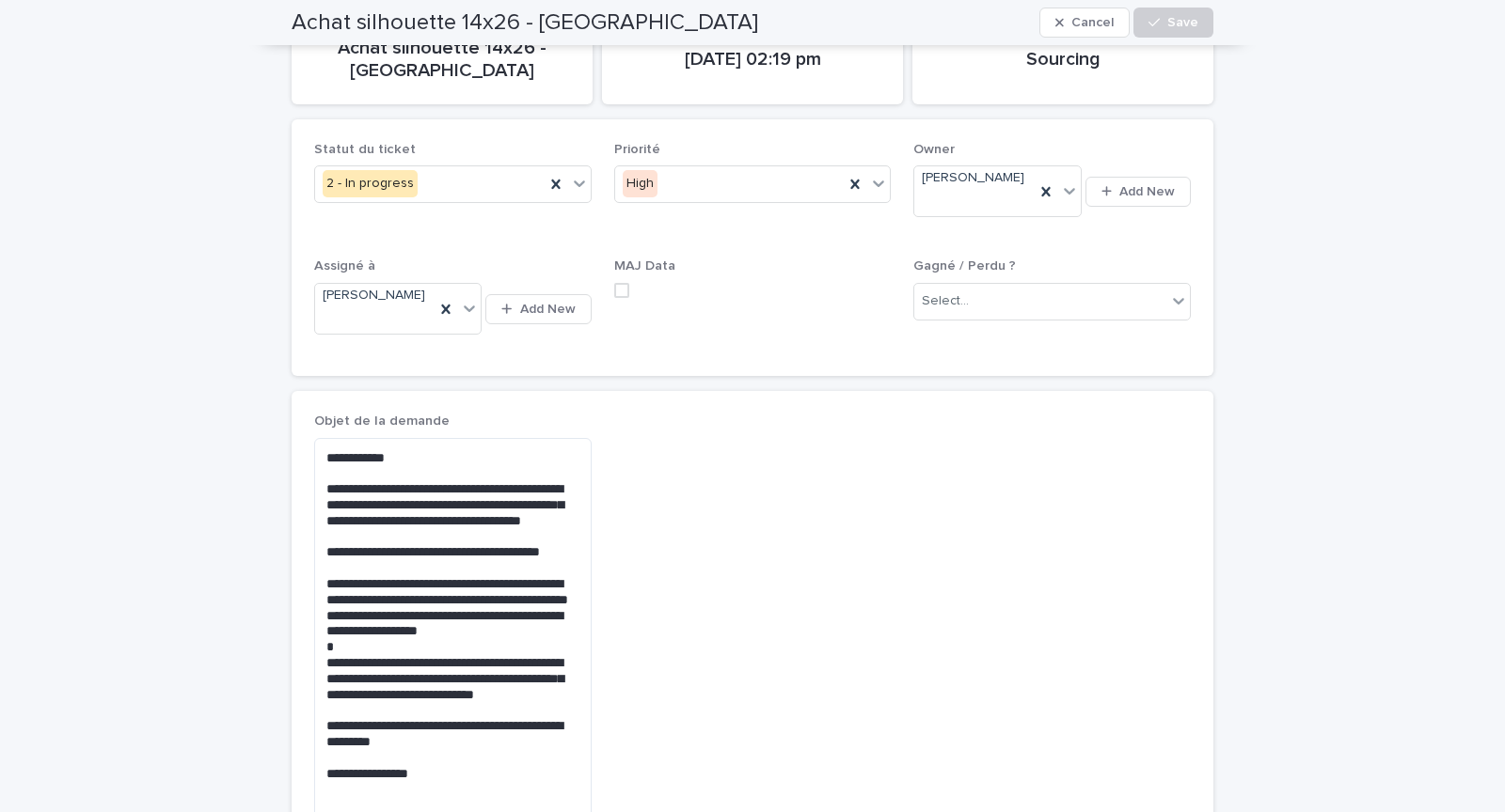
scroll to position [886, 0]
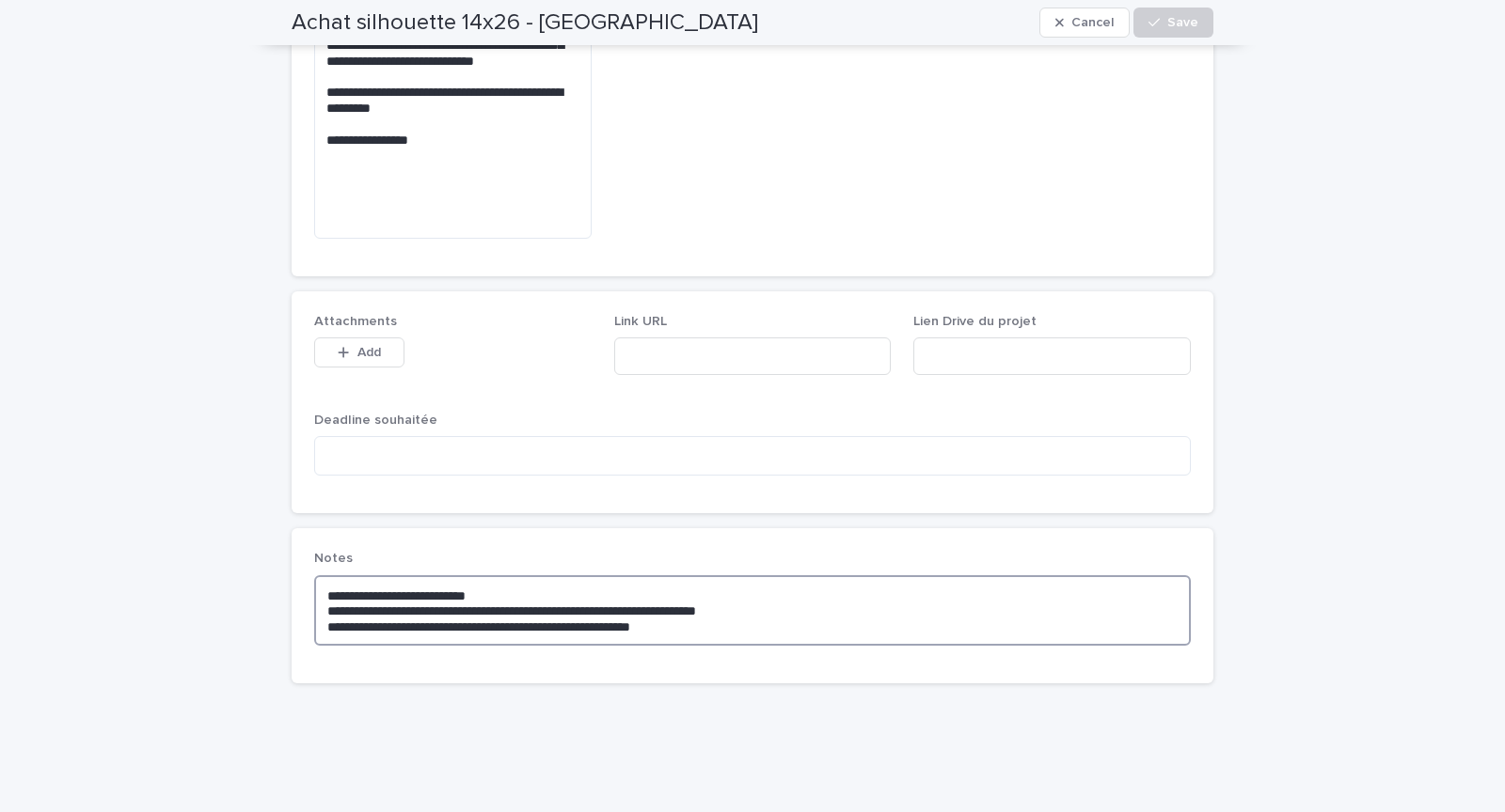
click at [717, 603] on textarea "**********" at bounding box center [752, 609] width 877 height 70
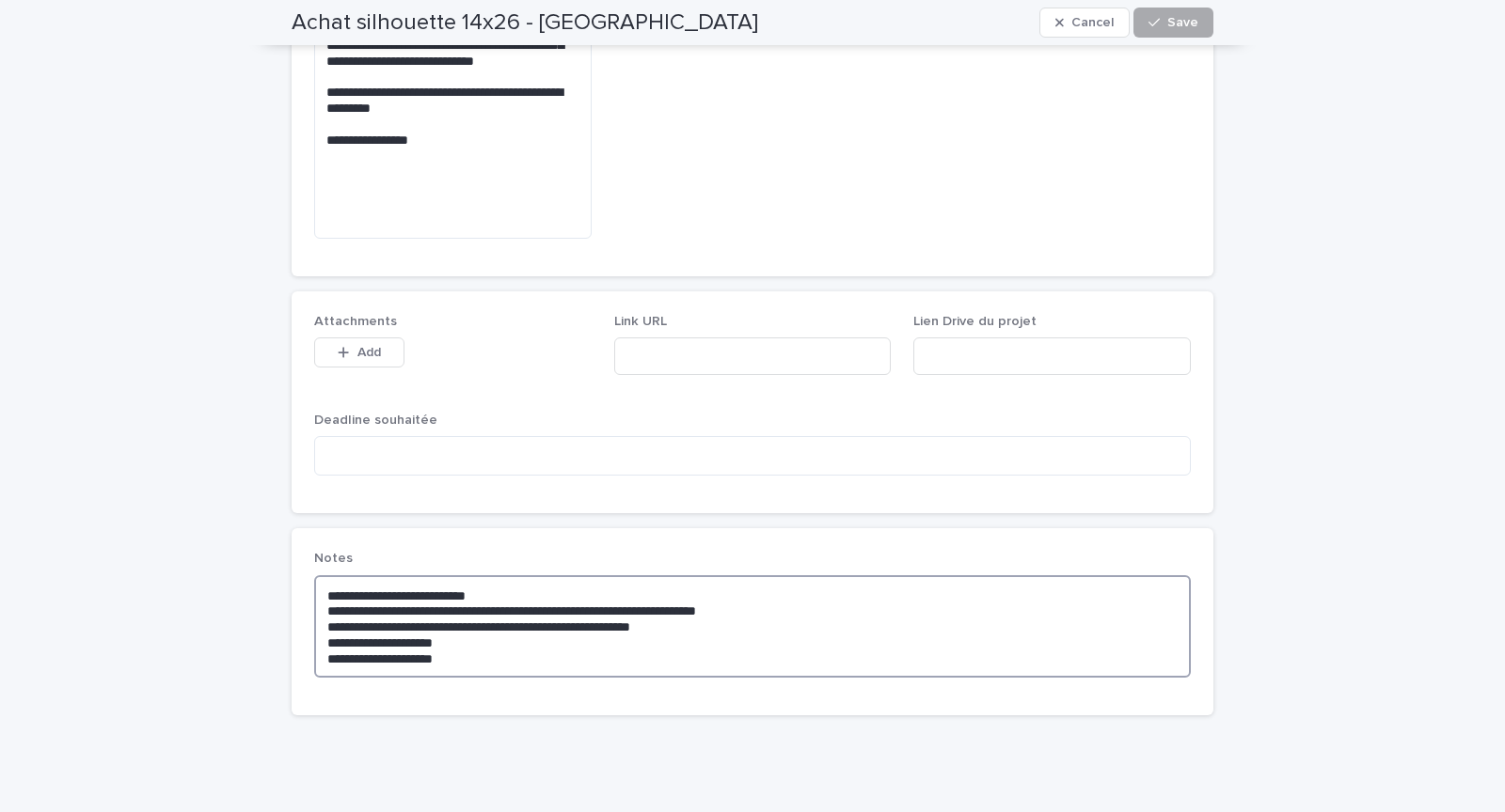
type textarea "**********"
click at [1173, 22] on span "Save" at bounding box center [1182, 22] width 31 height 13
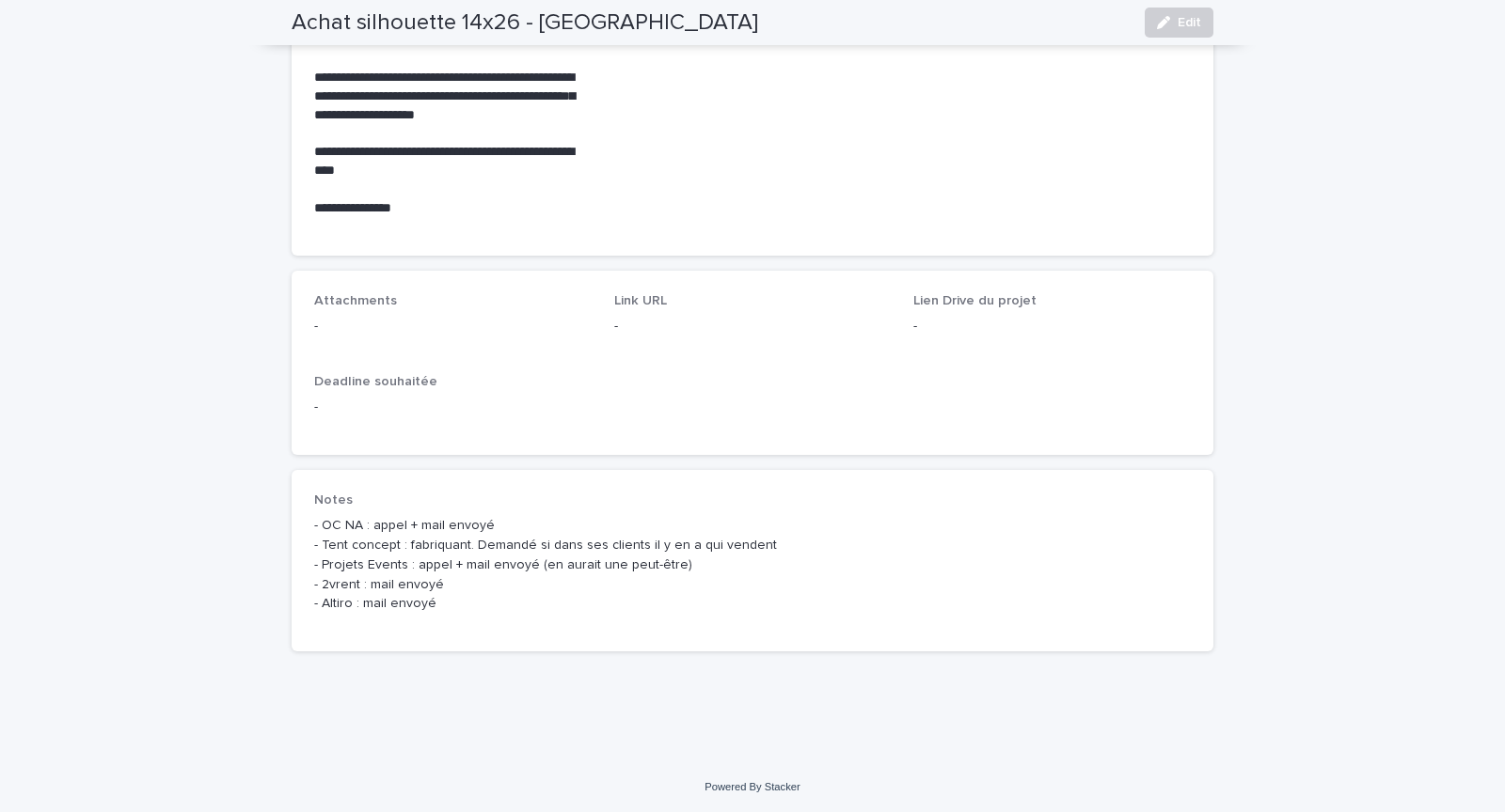
scroll to position [0, 0]
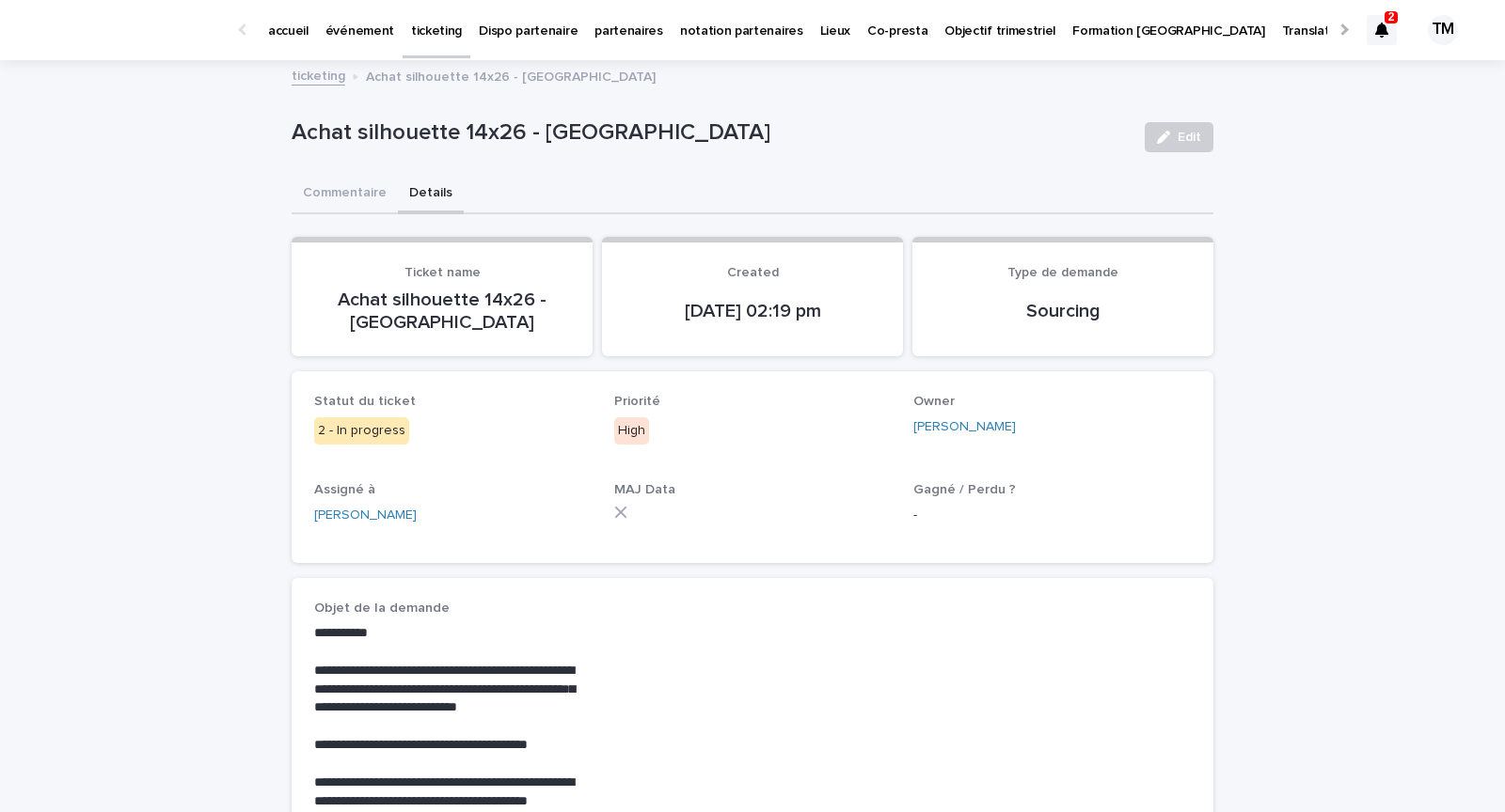
click at [1379, 38] on div at bounding box center [1381, 30] width 30 height 30
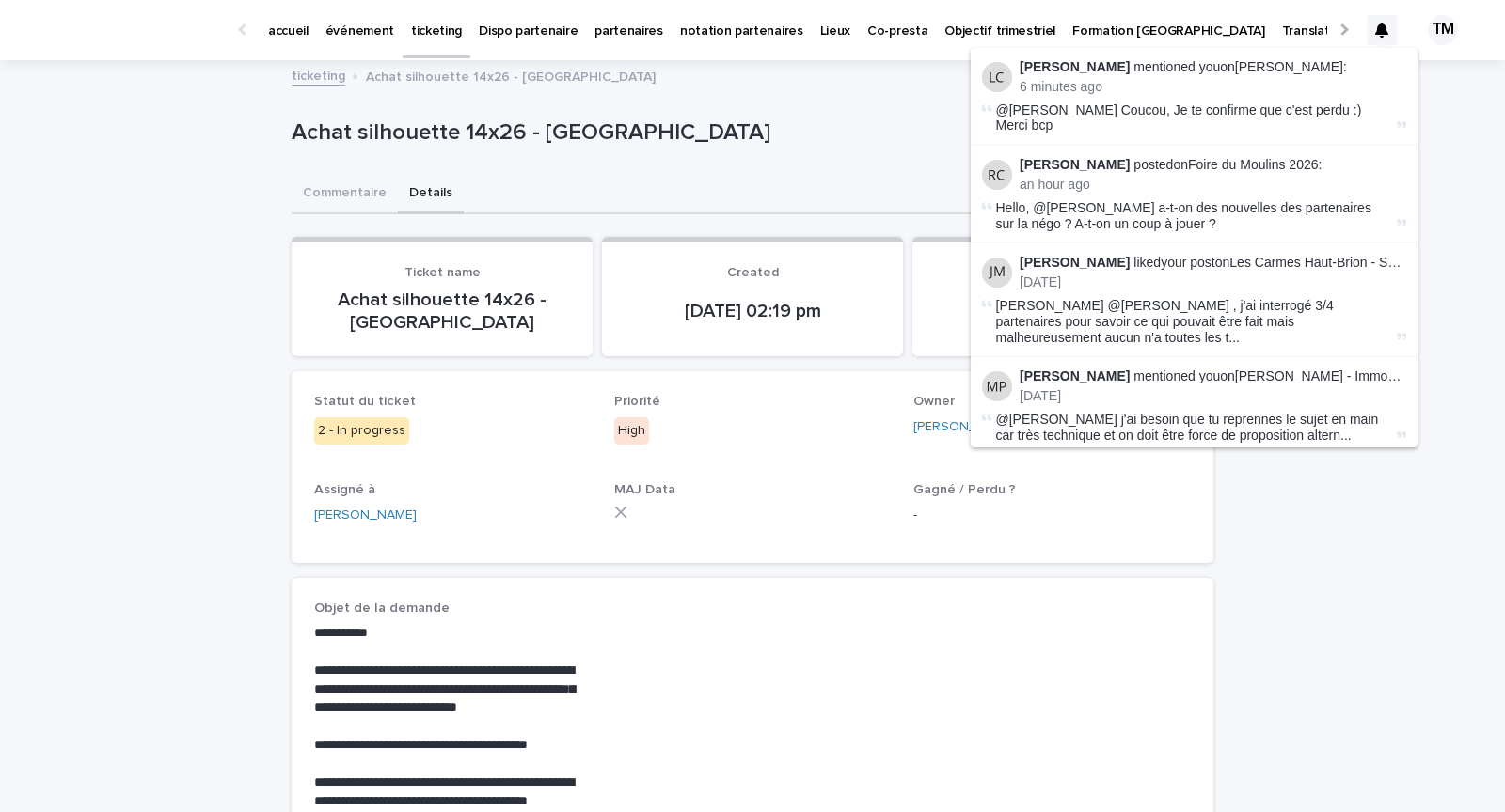
click at [1428, 130] on div "**********" at bounding box center [752, 820] width 1505 height 1515
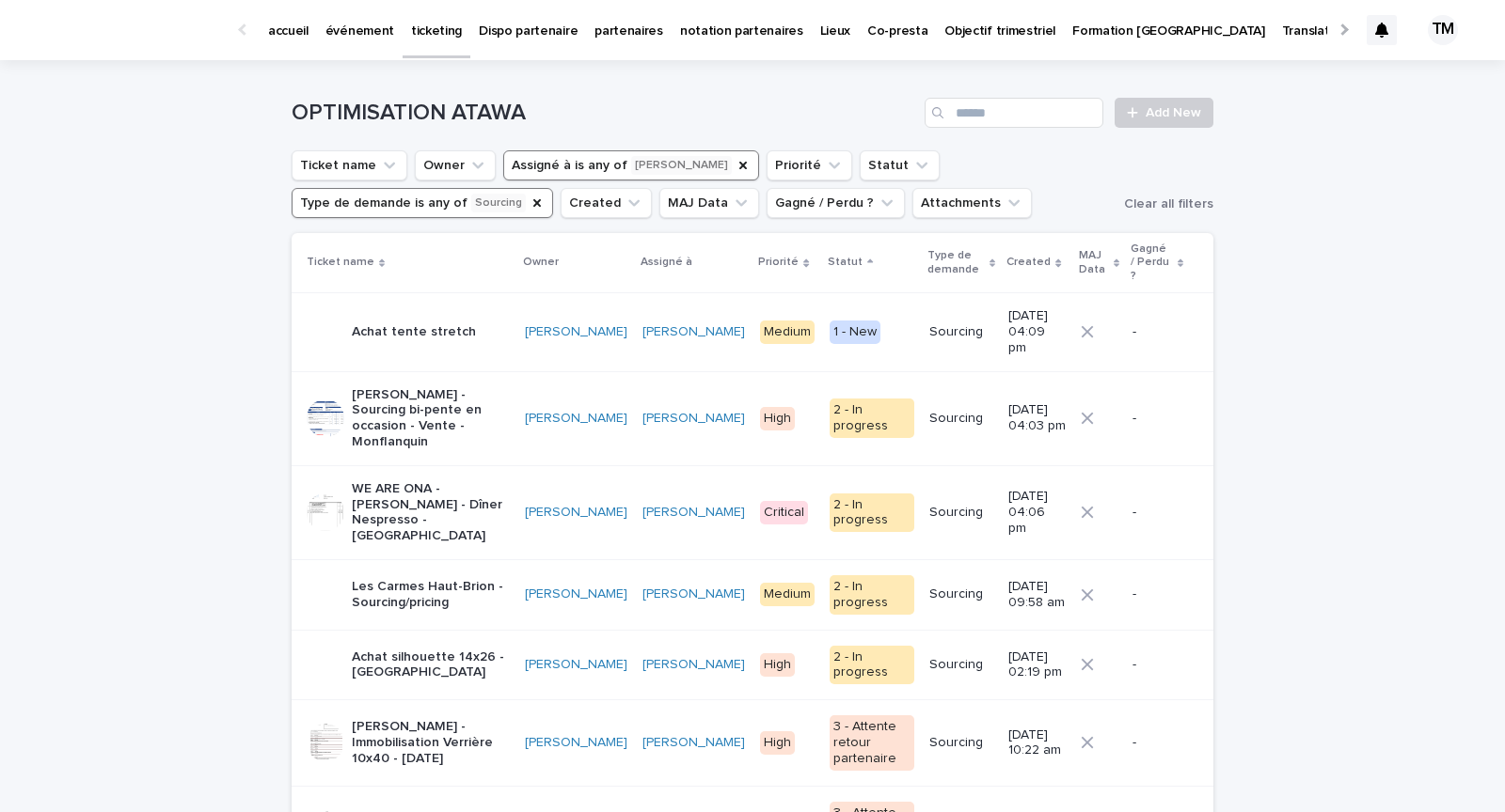
scroll to position [21, 0]
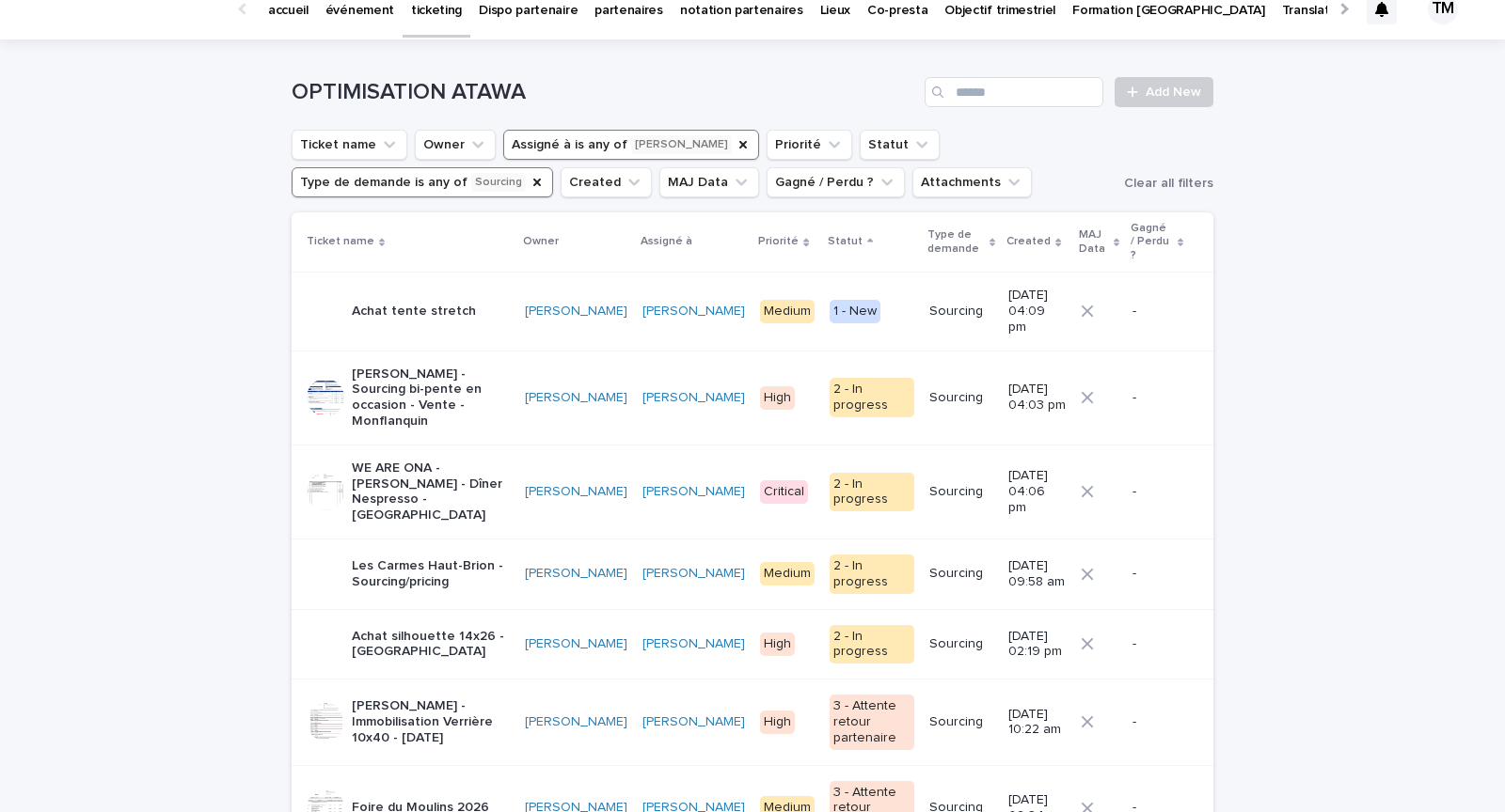
click at [495, 292] on div "Achat tente stretch" at bounding box center [408, 311] width 204 height 38
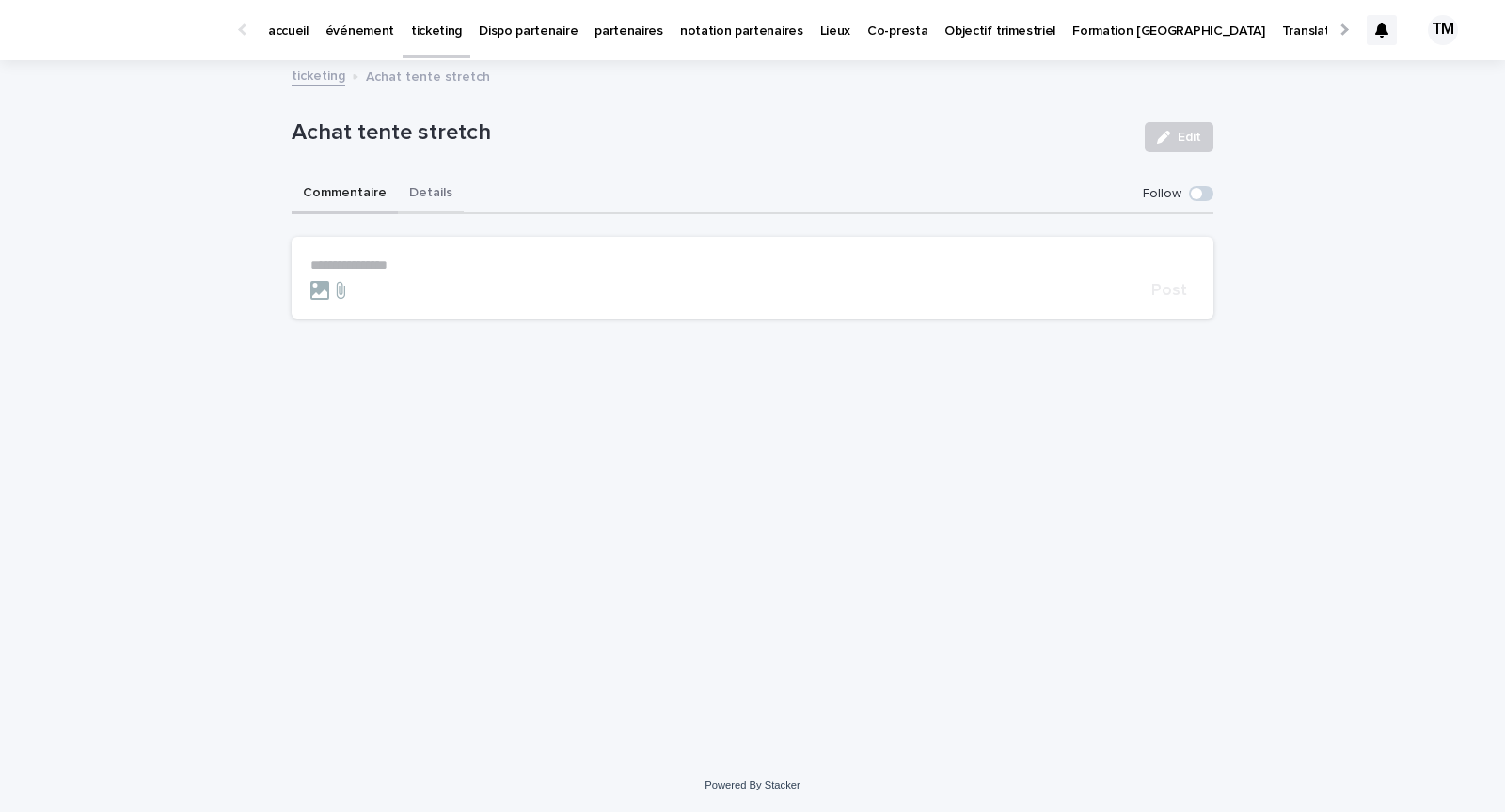
click at [435, 183] on button "Details" at bounding box center [431, 195] width 66 height 40
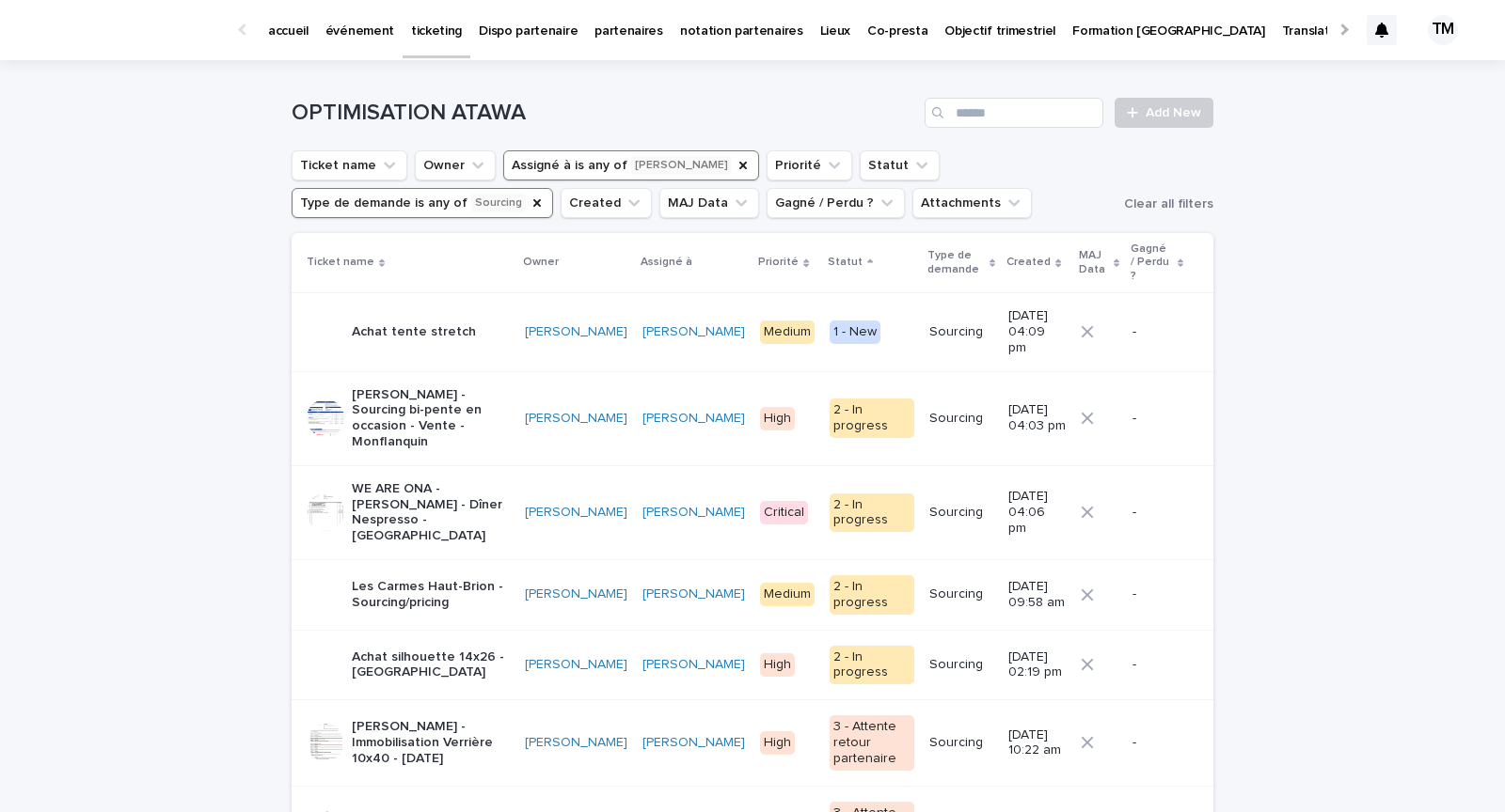
click at [486, 393] on p "[PERSON_NAME] - Sourcing bi-pente en occasion - Vente - Monflanquin" at bounding box center [431, 419] width 158 height 63
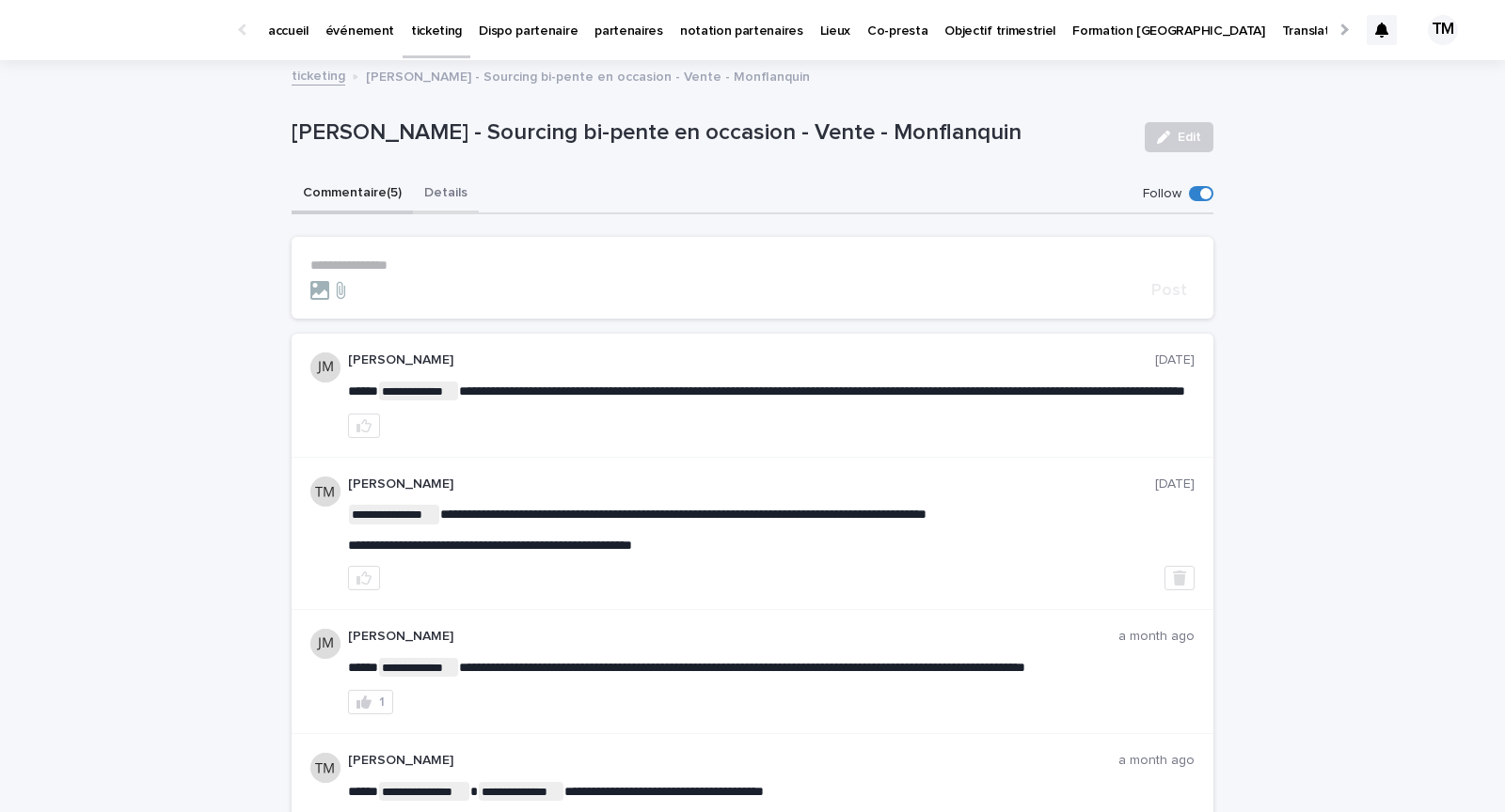
click at [448, 186] on button "Details" at bounding box center [446, 195] width 66 height 40
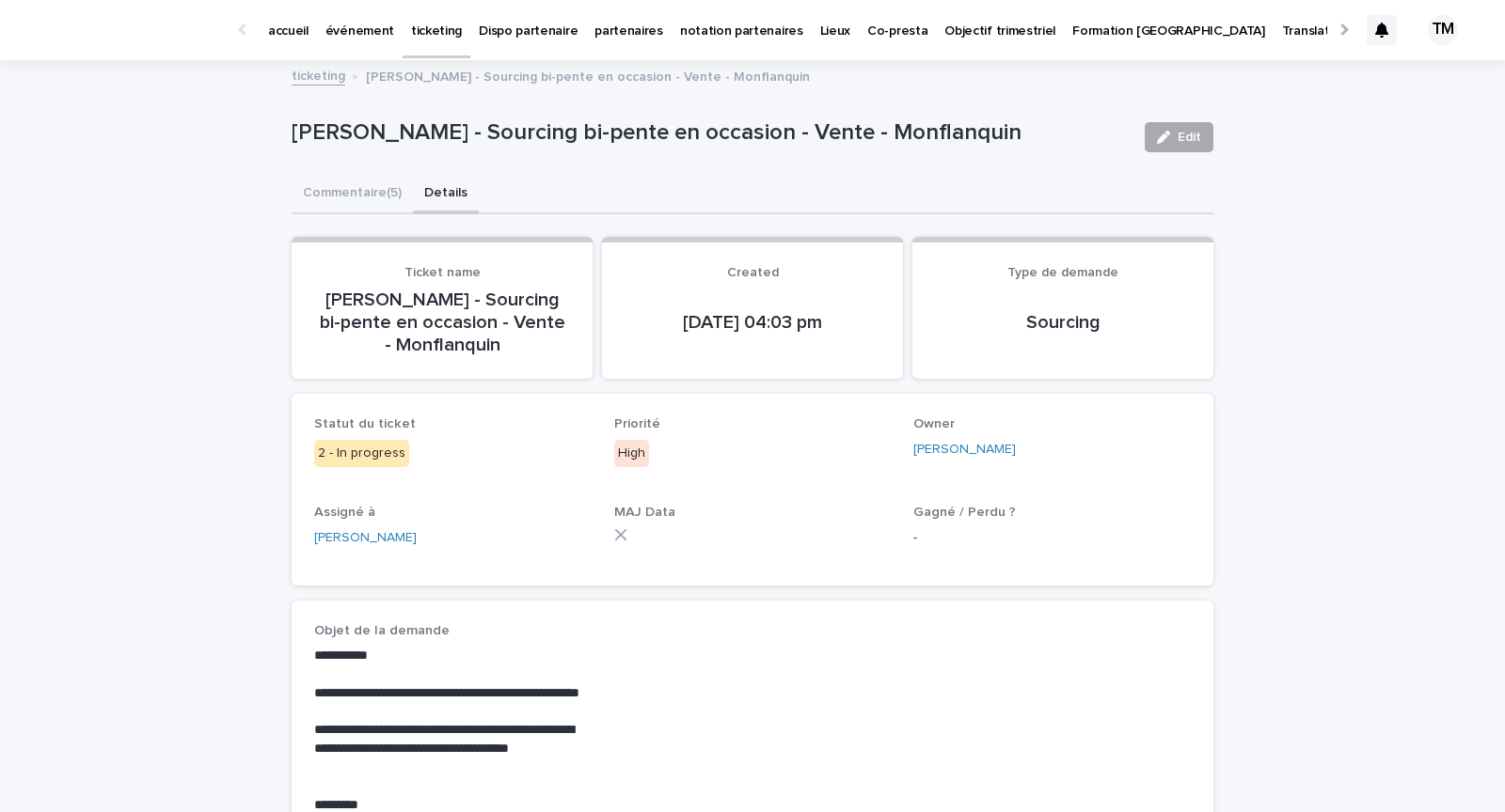
click at [1192, 139] on span "Edit" at bounding box center [1190, 136] width 24 height 13
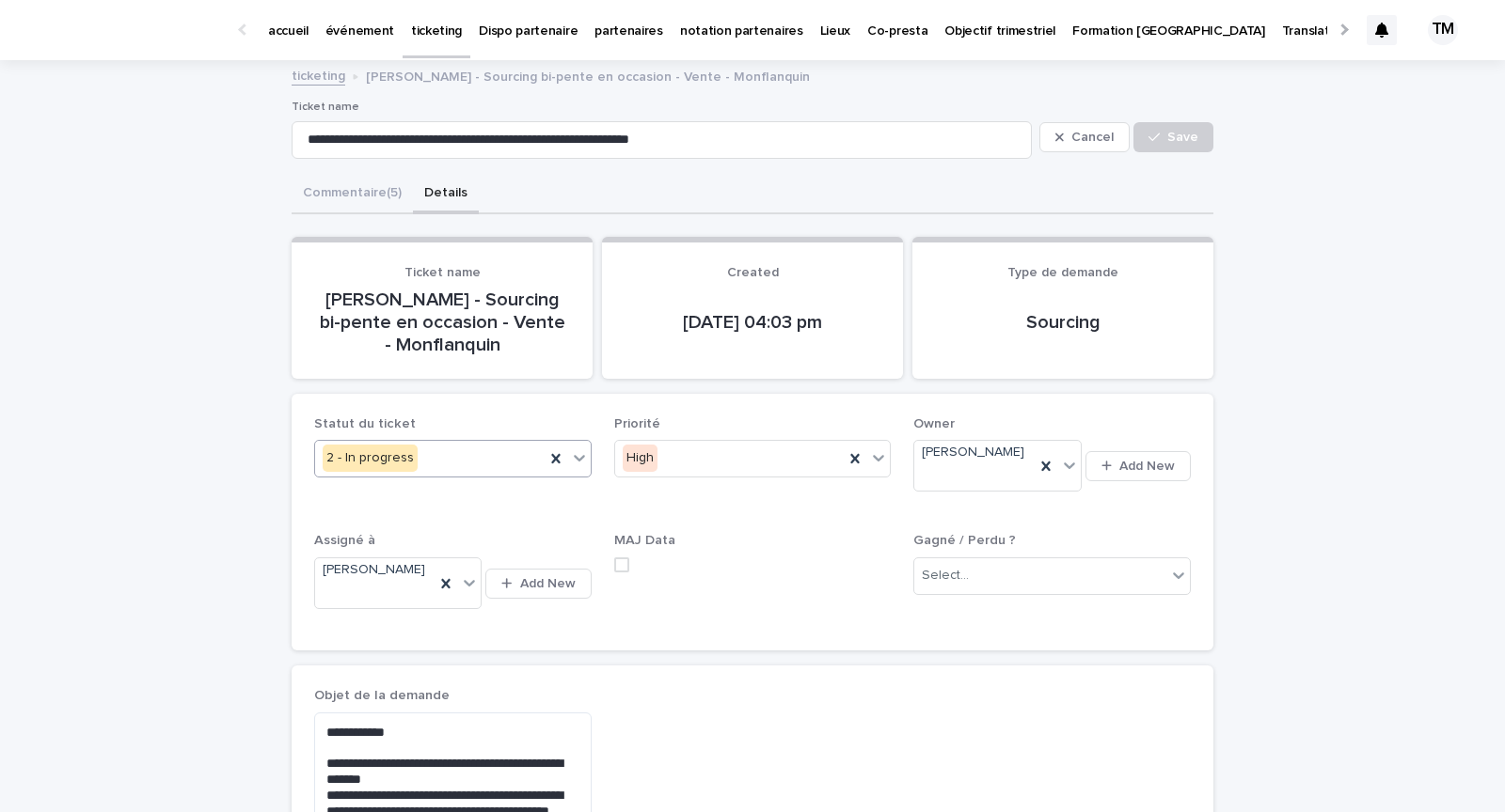
click at [507, 464] on div "2 - In progress" at bounding box center [430, 457] width 229 height 31
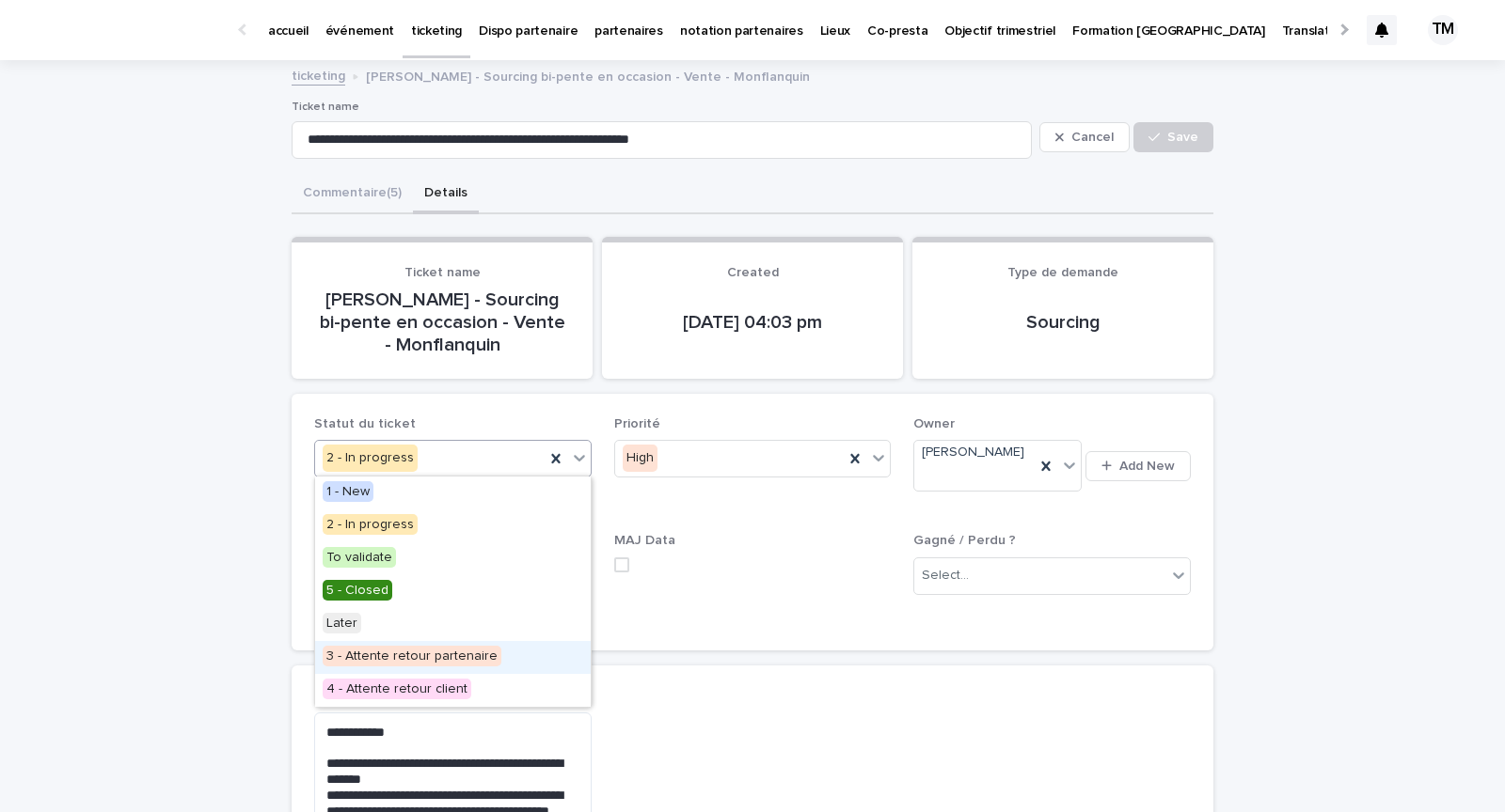
click at [435, 656] on span "3 - Attente retour partenaire" at bounding box center [411, 656] width 179 height 21
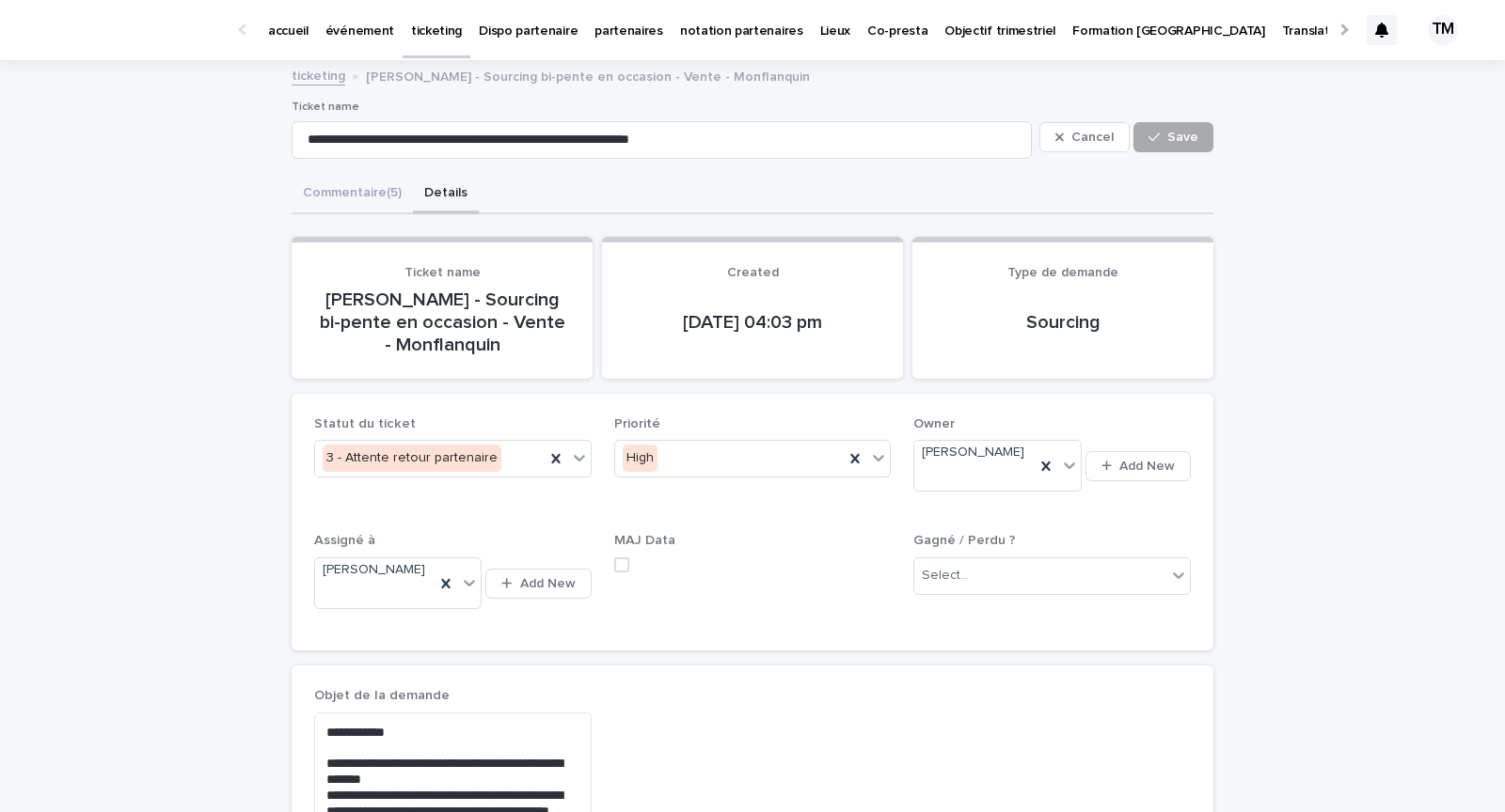
click at [1176, 136] on span "Save" at bounding box center [1182, 136] width 31 height 13
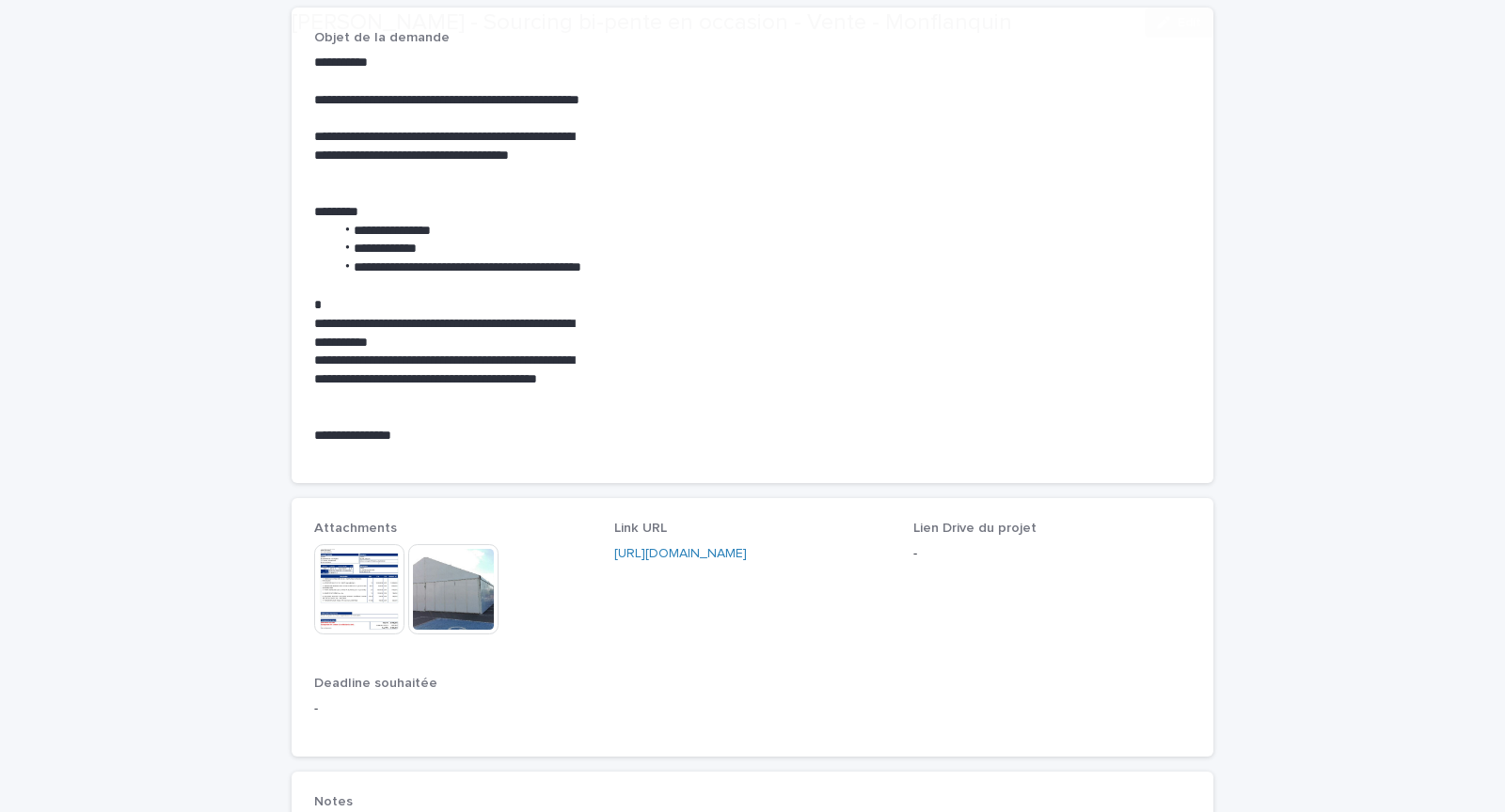
scroll to position [954, 0]
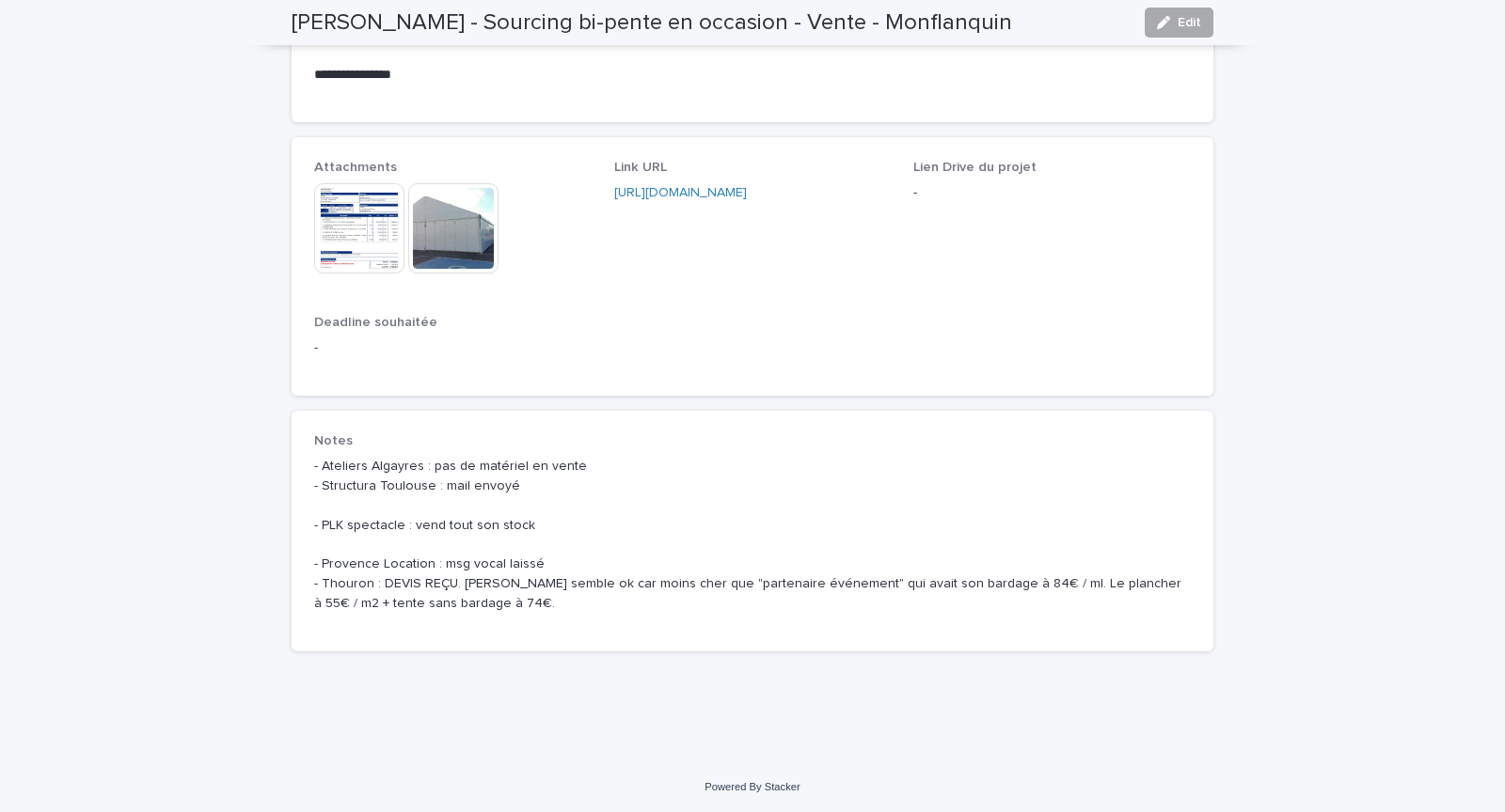
click at [1187, 23] on span "Edit" at bounding box center [1190, 22] width 24 height 13
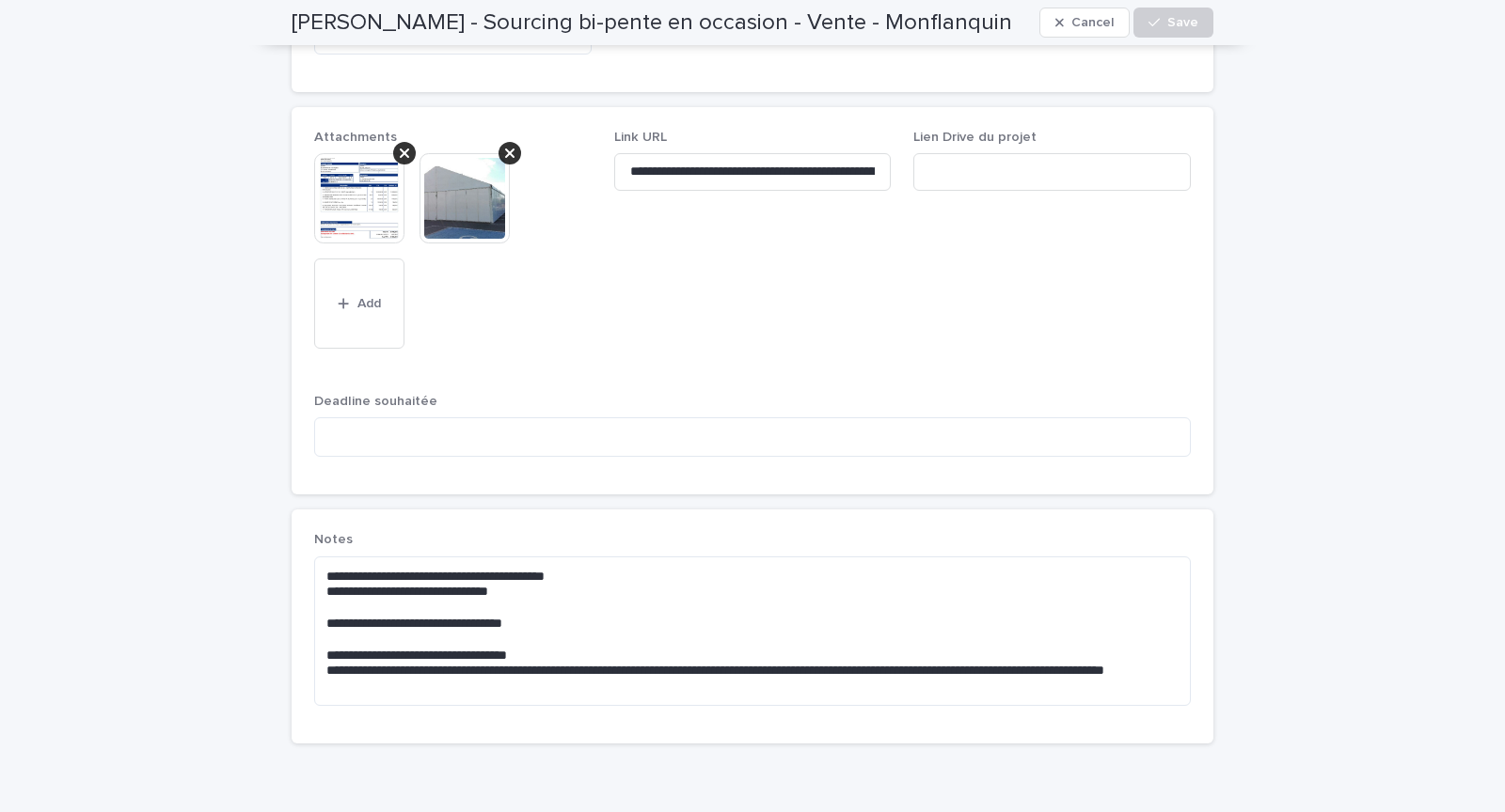
scroll to position [1090, 0]
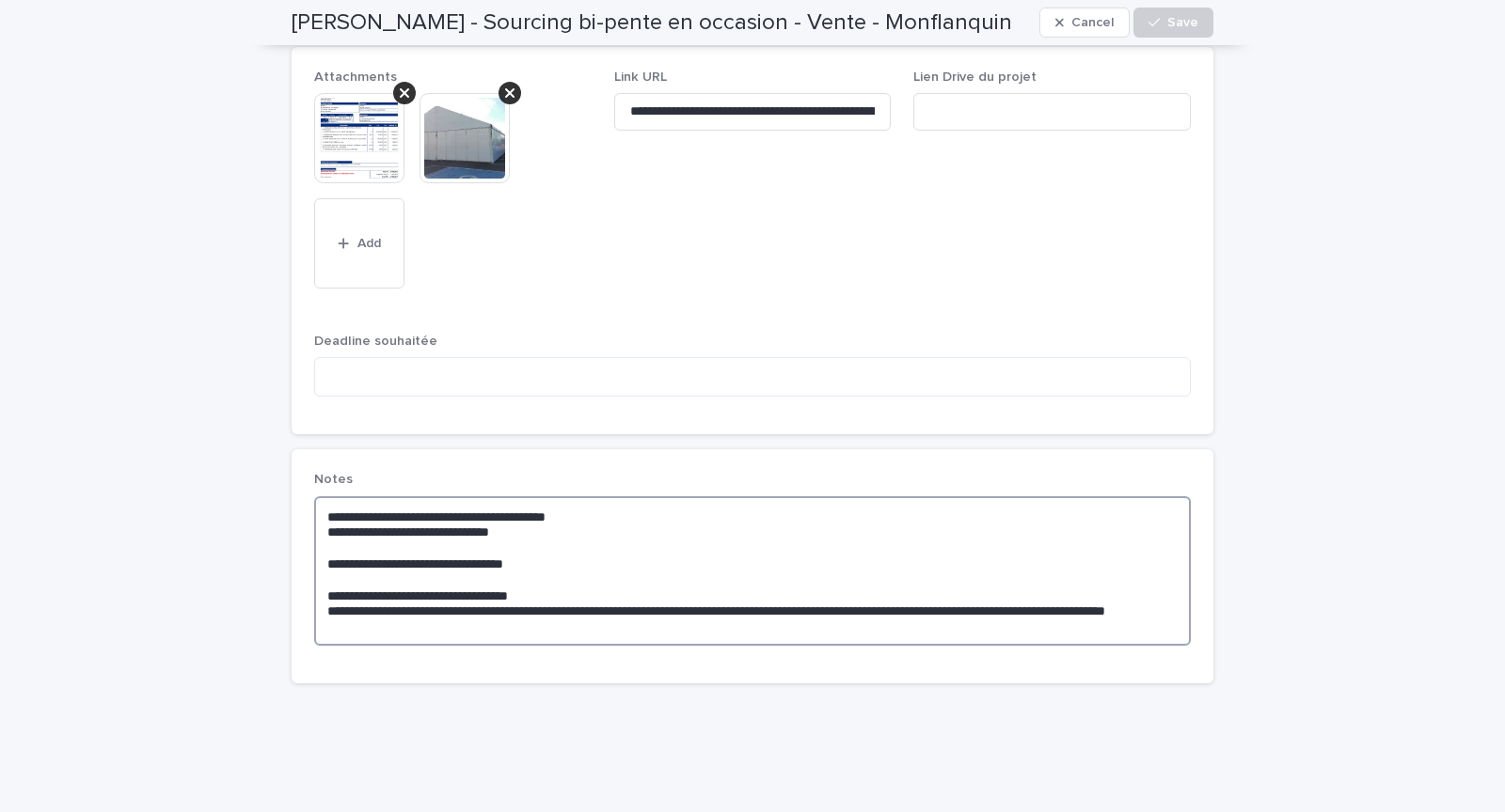
click at [609, 535] on textarea "**********" at bounding box center [752, 571] width 877 height 149
type textarea "**********"
click at [1174, 23] on span "Save" at bounding box center [1182, 22] width 31 height 13
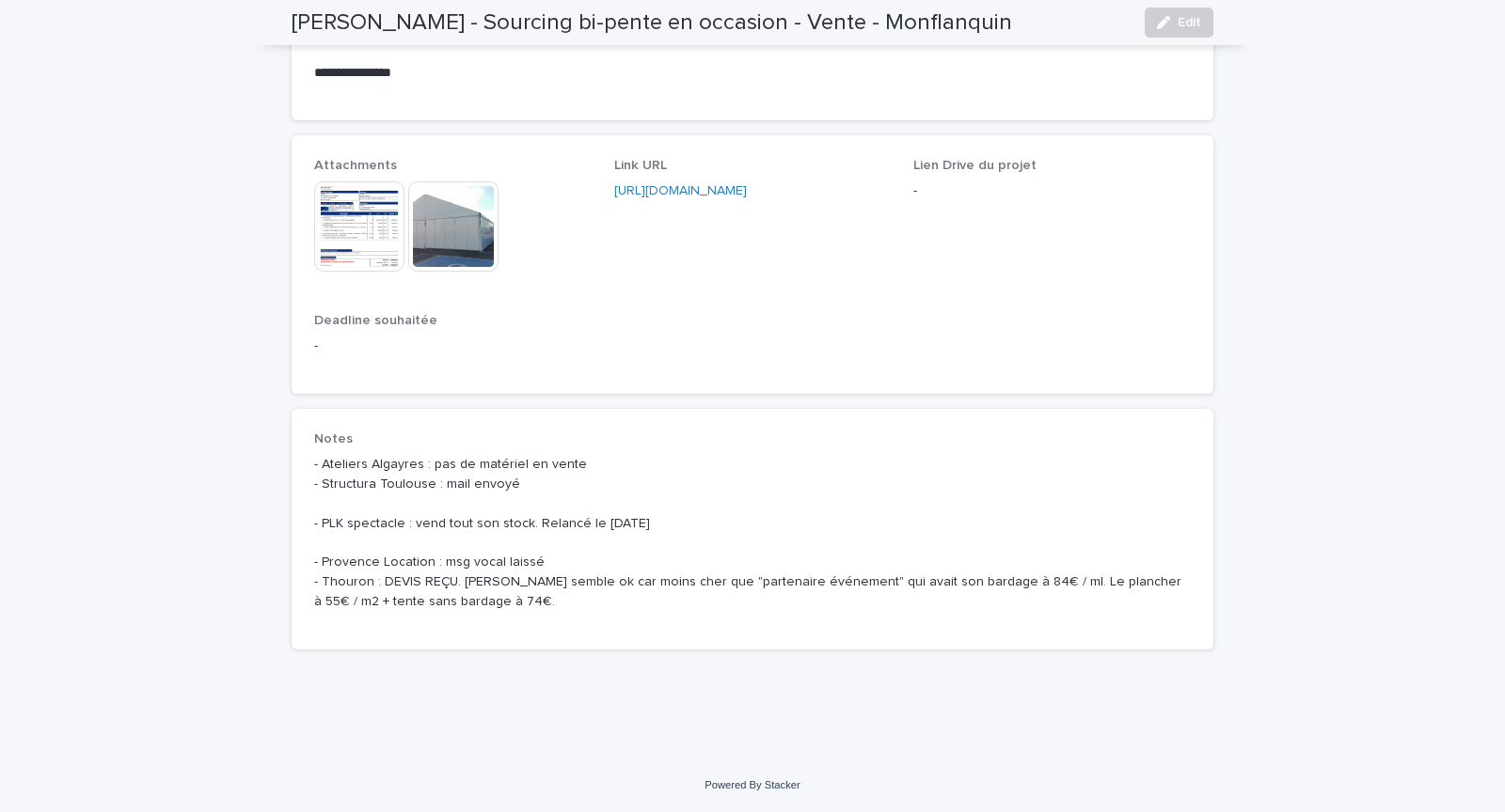
scroll to position [954, 0]
click at [710, 280] on span "Link URL [URL][DOMAIN_NAME]" at bounding box center [752, 226] width 278 height 132
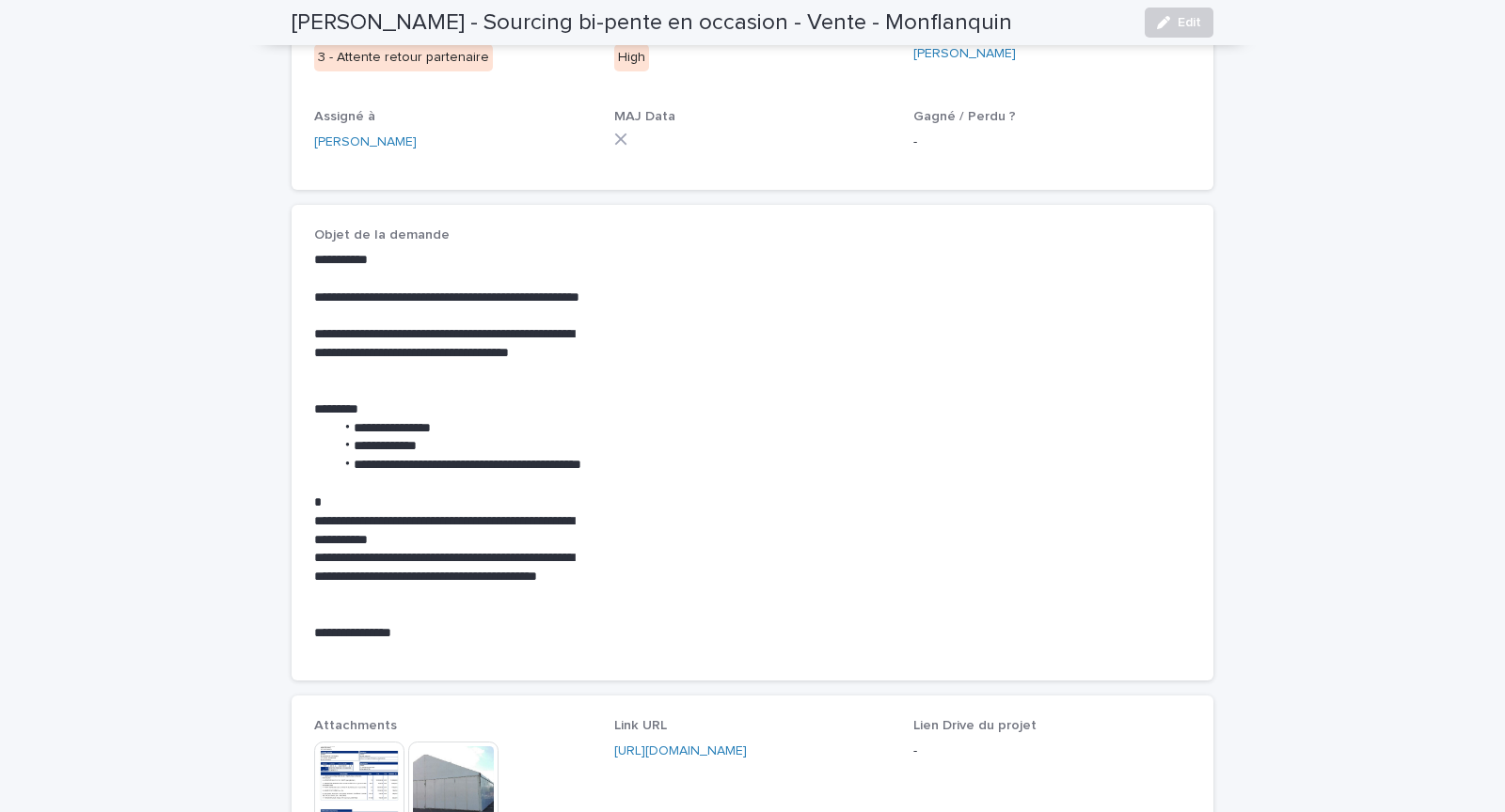
scroll to position [427, 0]
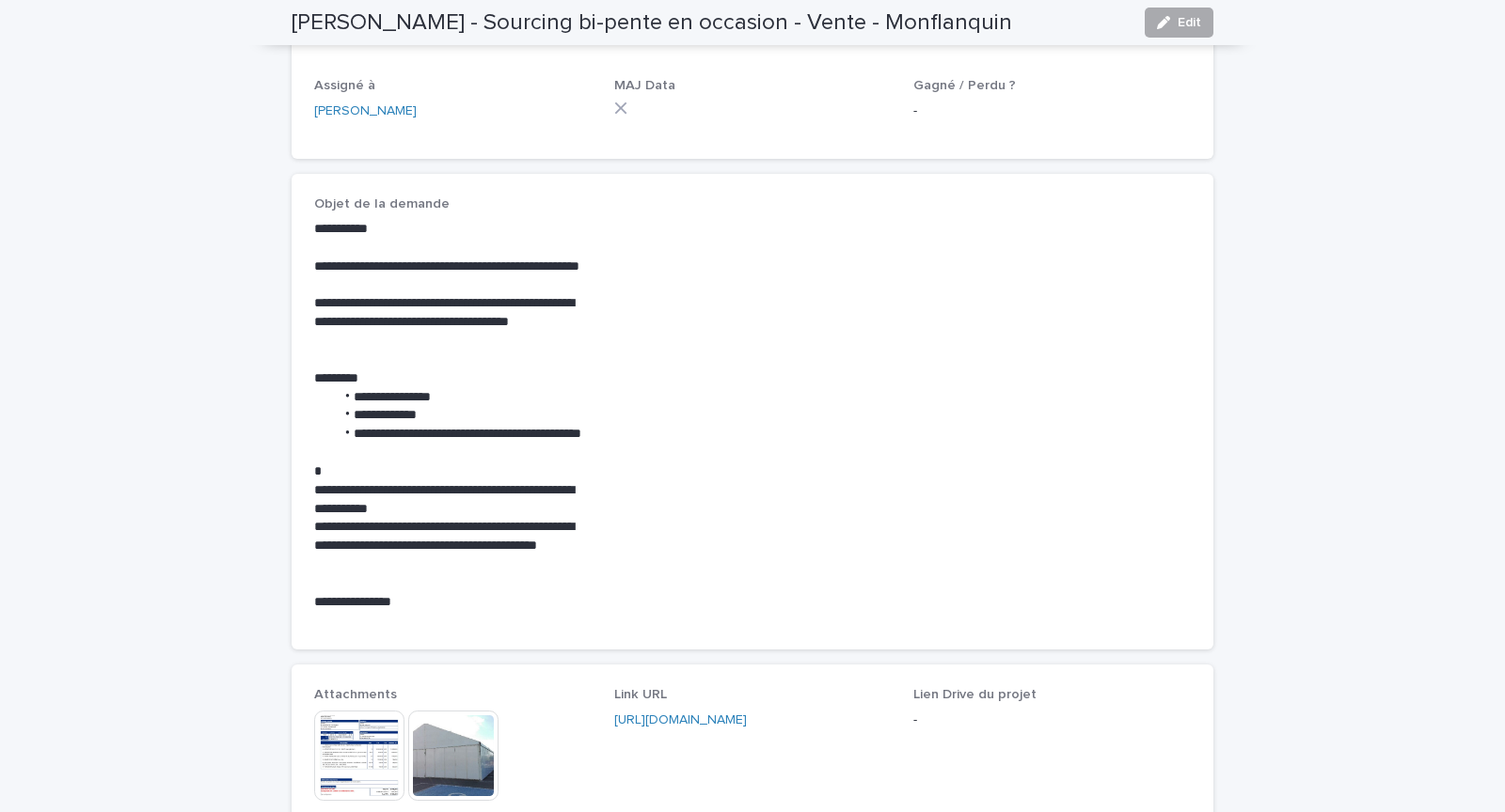
click at [1169, 25] on icon "button" at bounding box center [1163, 22] width 13 height 13
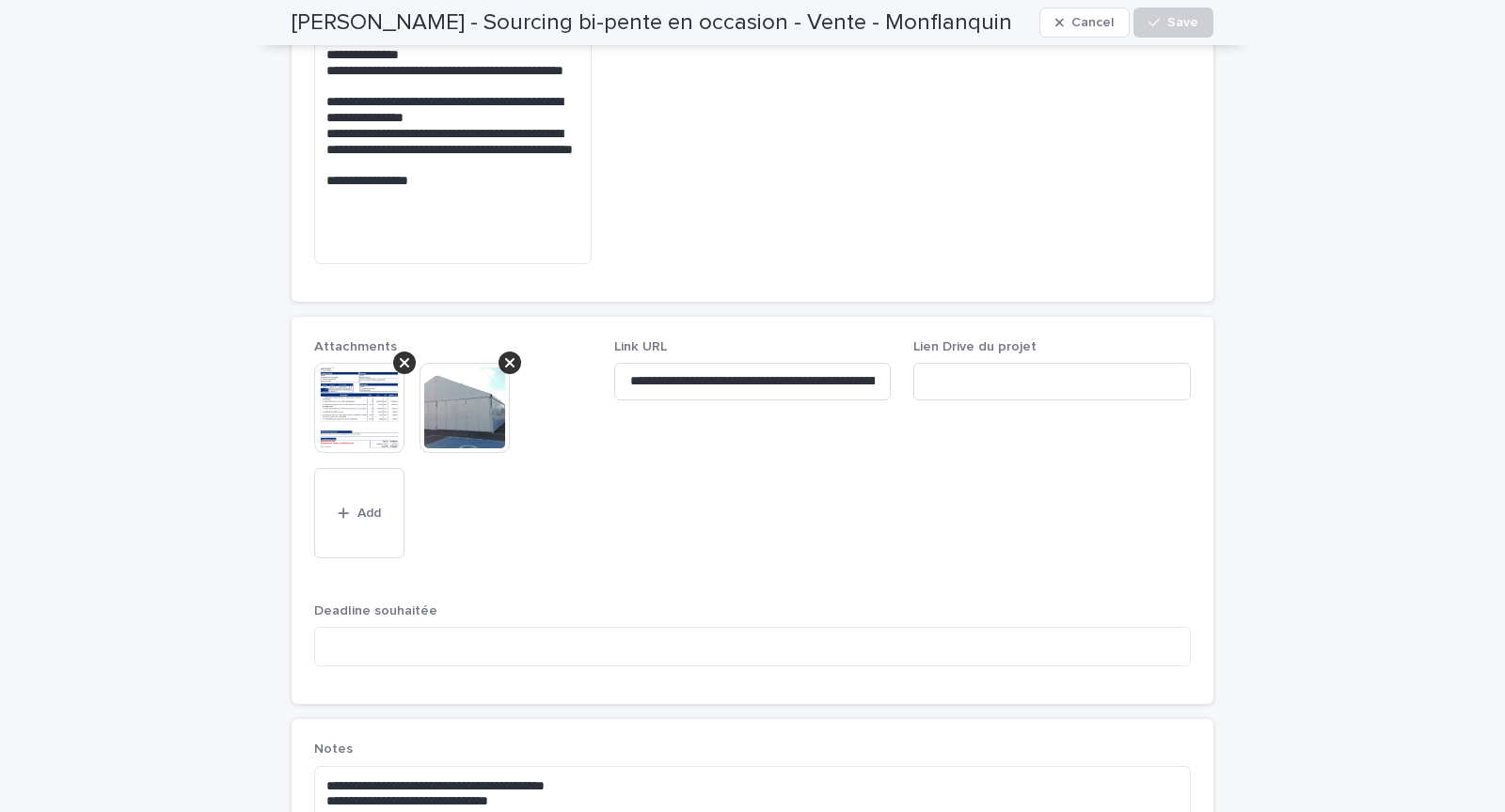
scroll to position [1090, 0]
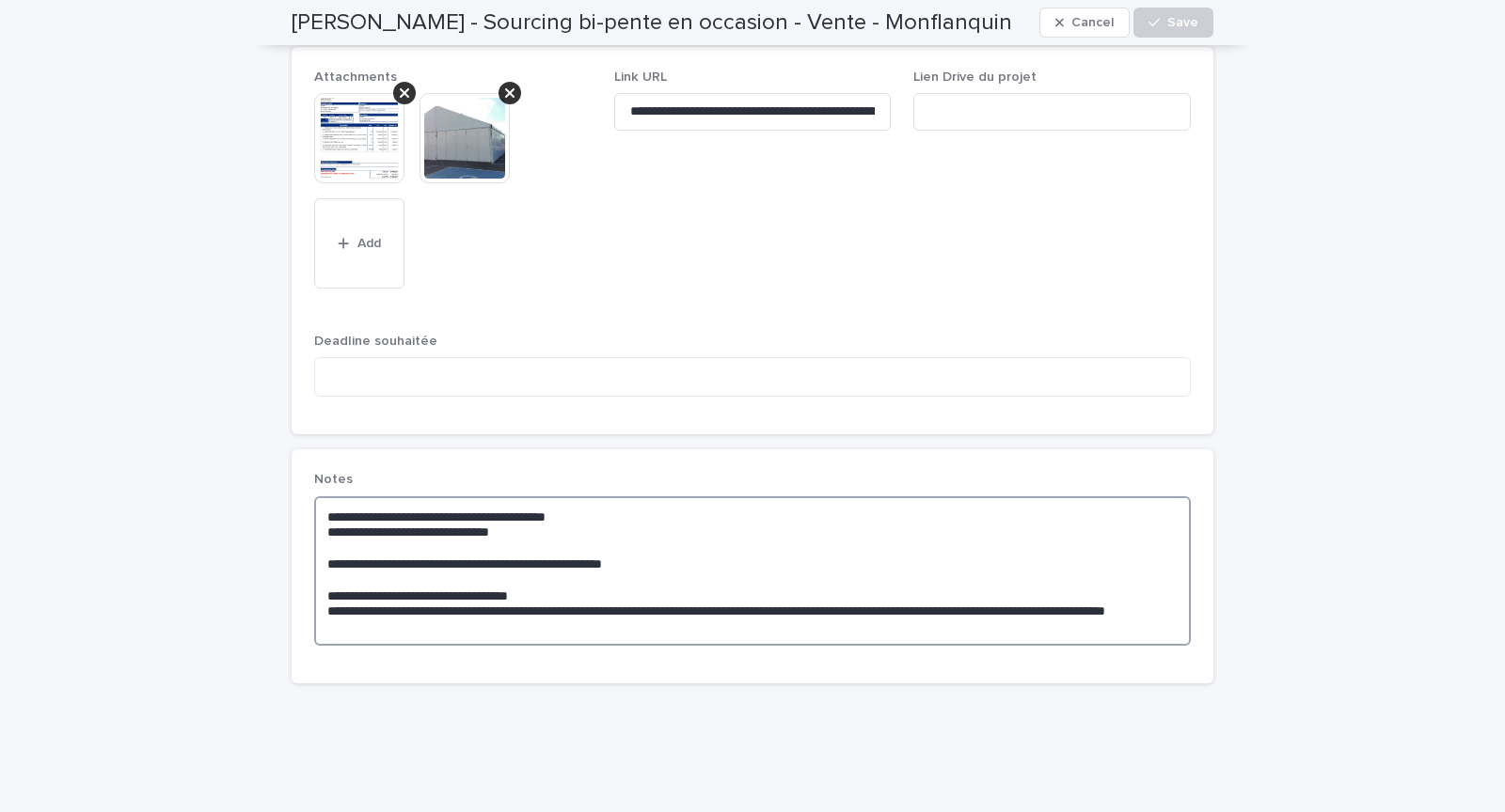
click at [571, 559] on textarea "**********" at bounding box center [752, 571] width 877 height 149
drag, startPoint x: 674, startPoint y: 527, endPoint x: 545, endPoint y: 528, distance: 129.0
click at [546, 528] on textarea "**********" at bounding box center [752, 571] width 877 height 149
click at [590, 553] on textarea "**********" at bounding box center [752, 571] width 877 height 149
click at [590, 561] on textarea "**********" at bounding box center [752, 571] width 877 height 149
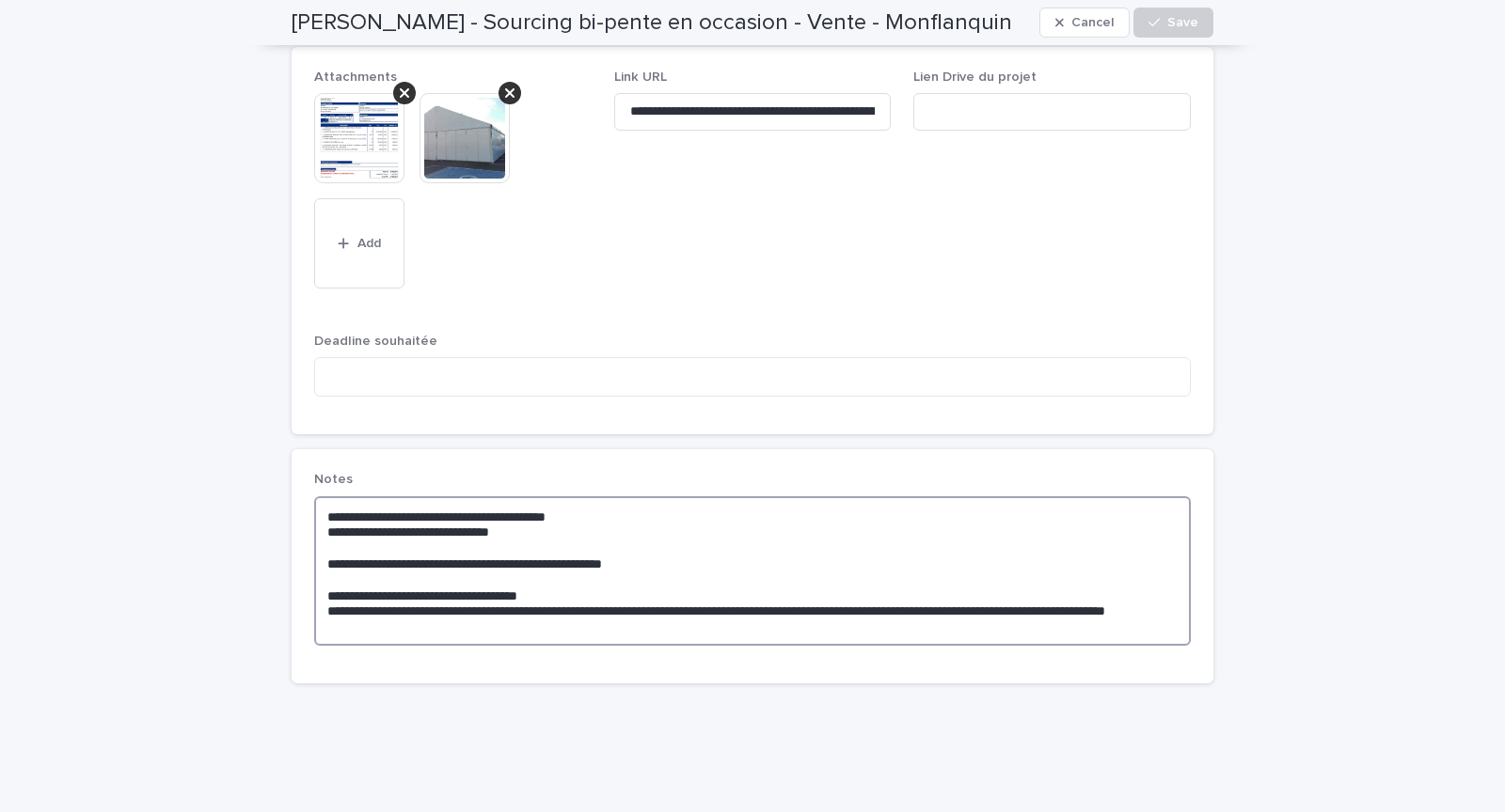
paste textarea "**********"
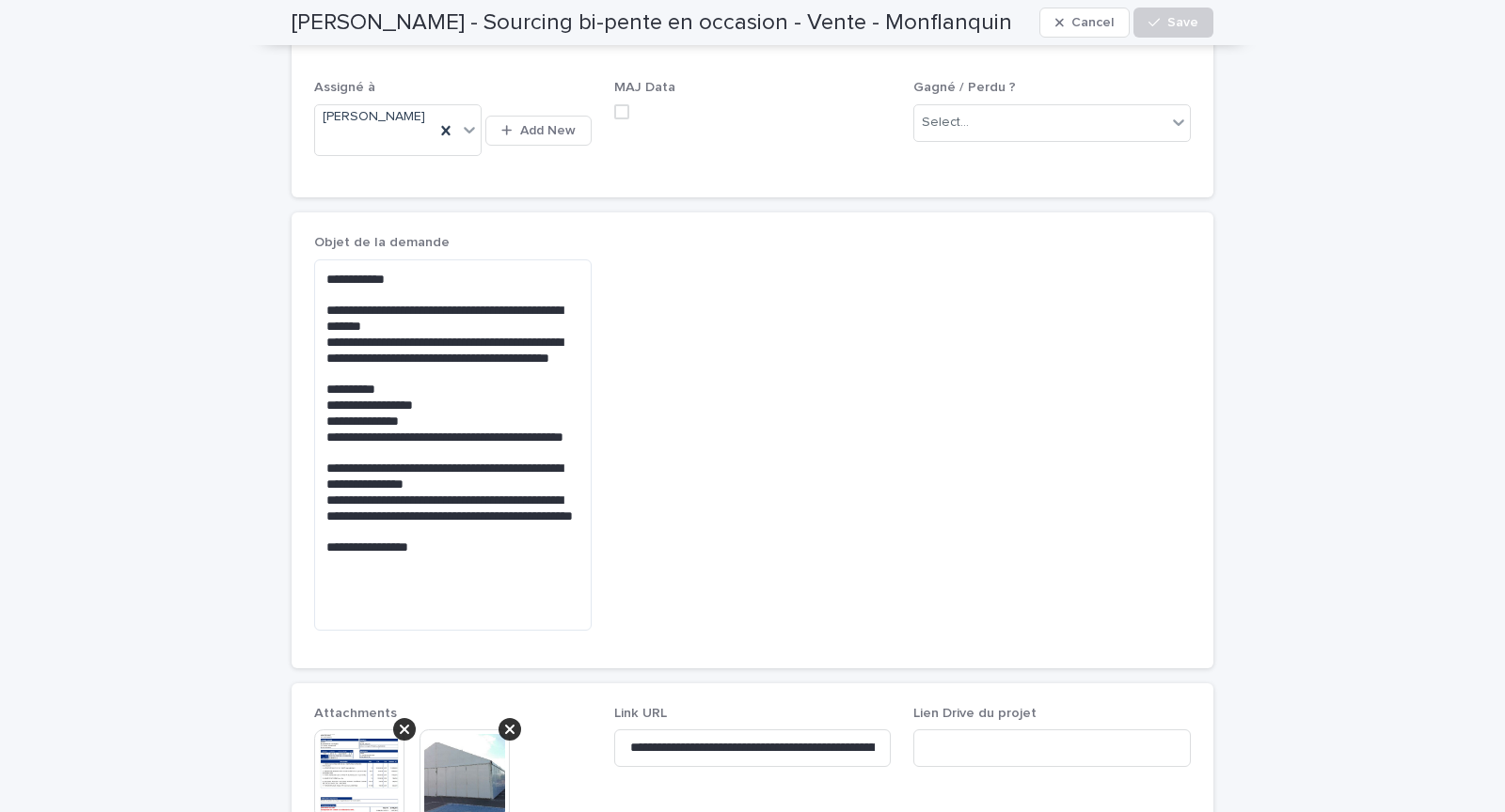
scroll to position [0, 0]
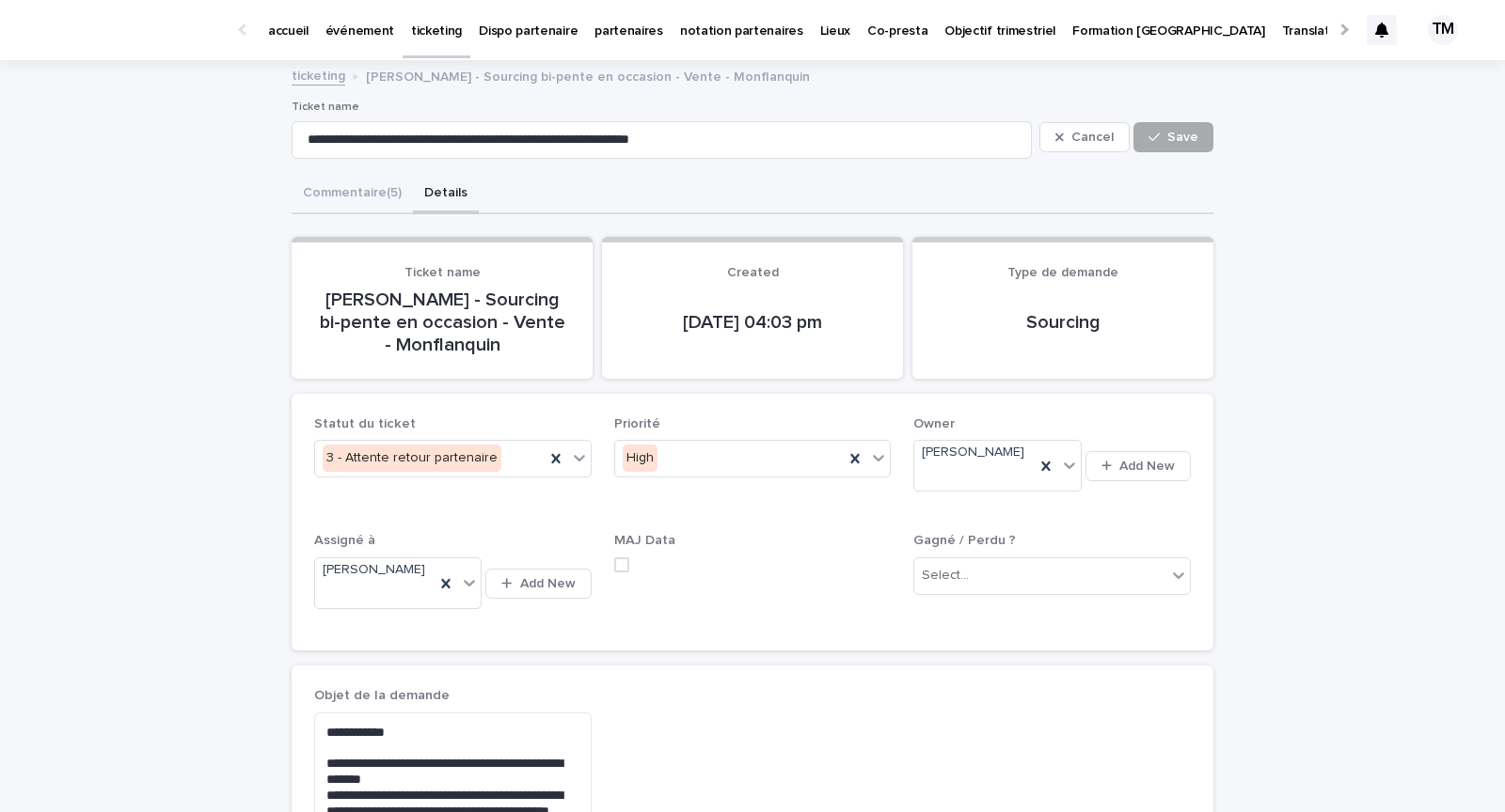
type textarea "**********"
click at [1163, 126] on button "Save" at bounding box center [1173, 137] width 80 height 30
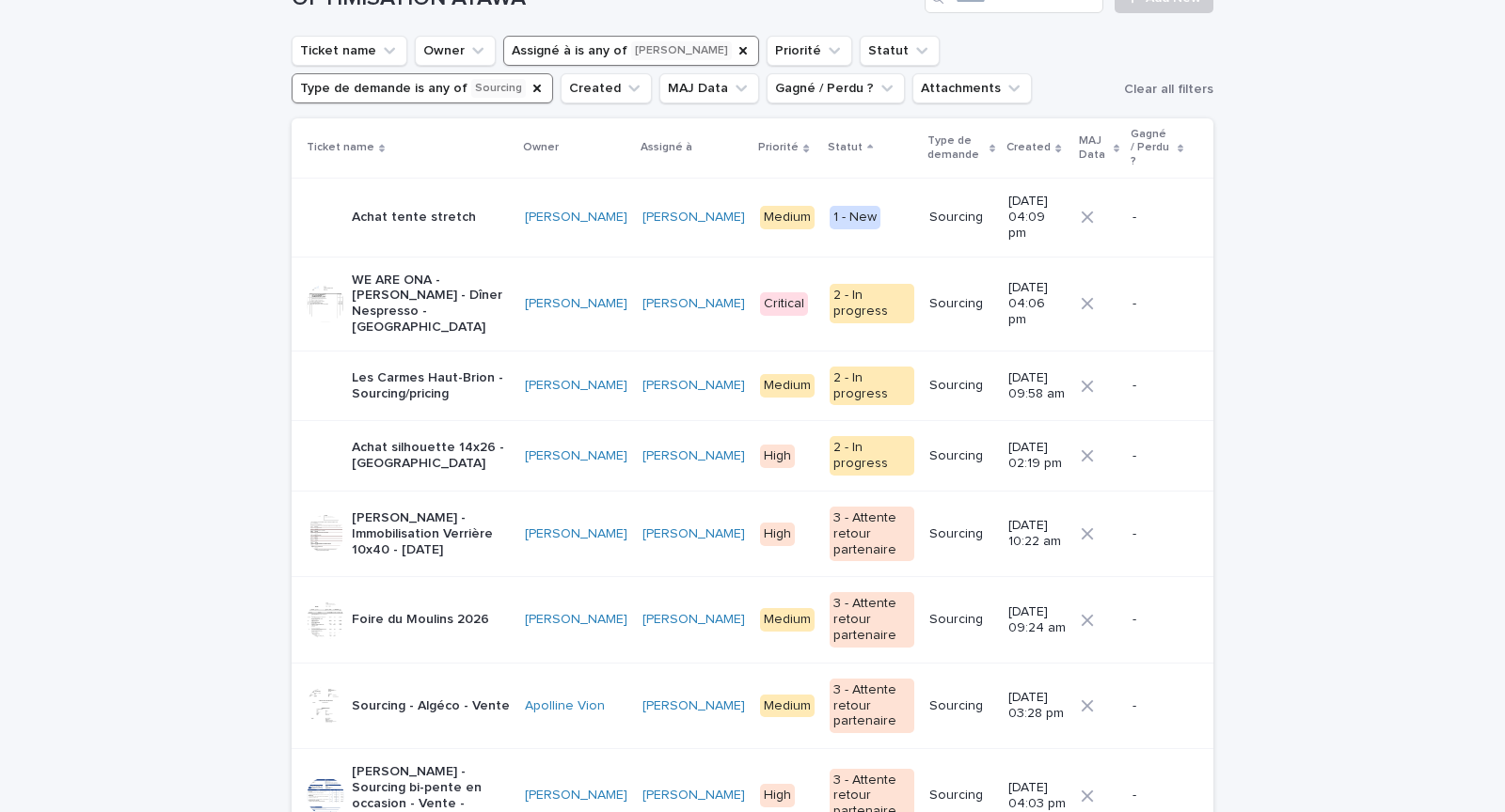
scroll to position [128, 0]
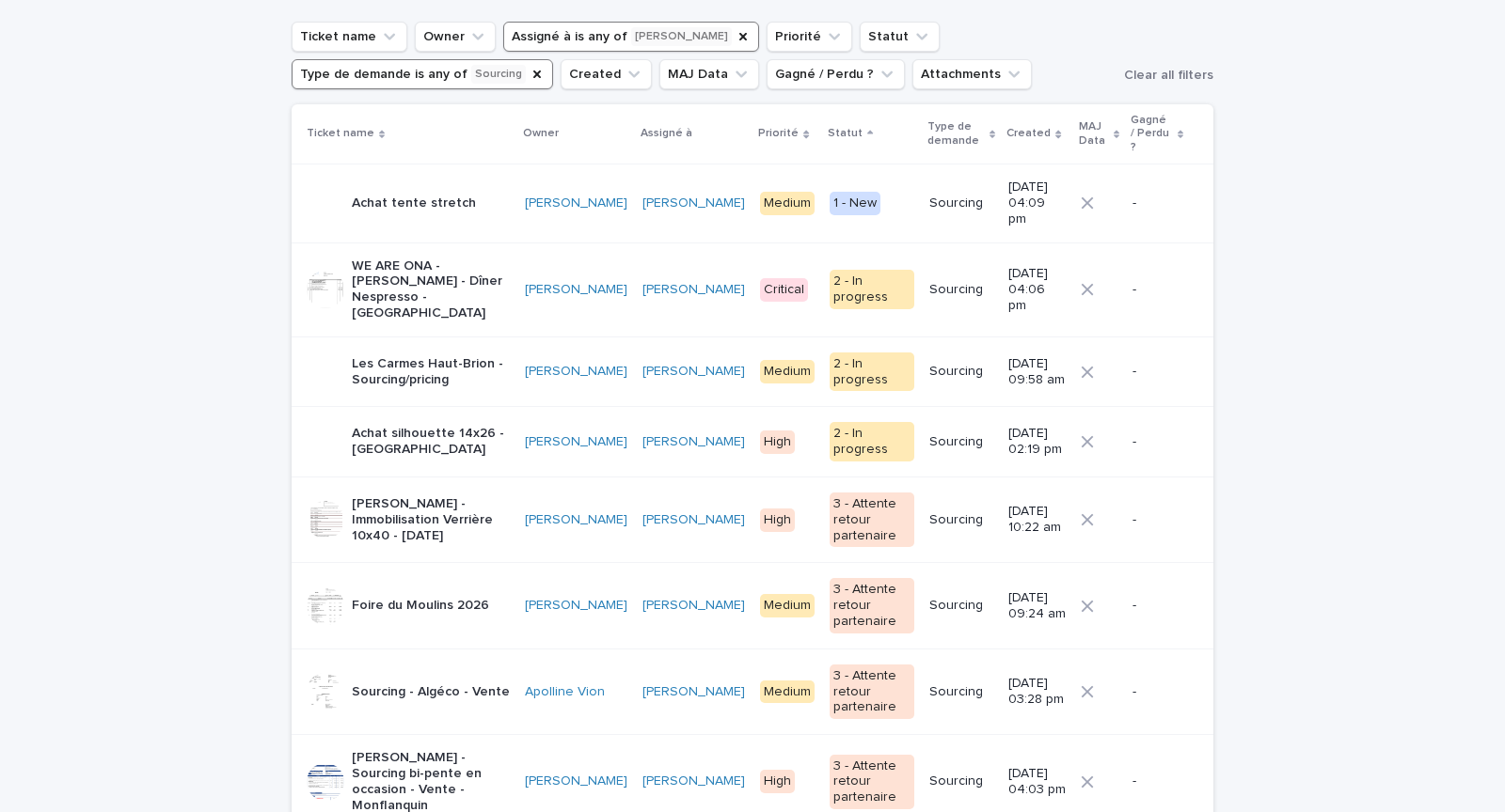
click at [483, 357] on p "Les Carmes Haut-Brion - Sourcing/pricing" at bounding box center [431, 372] width 158 height 32
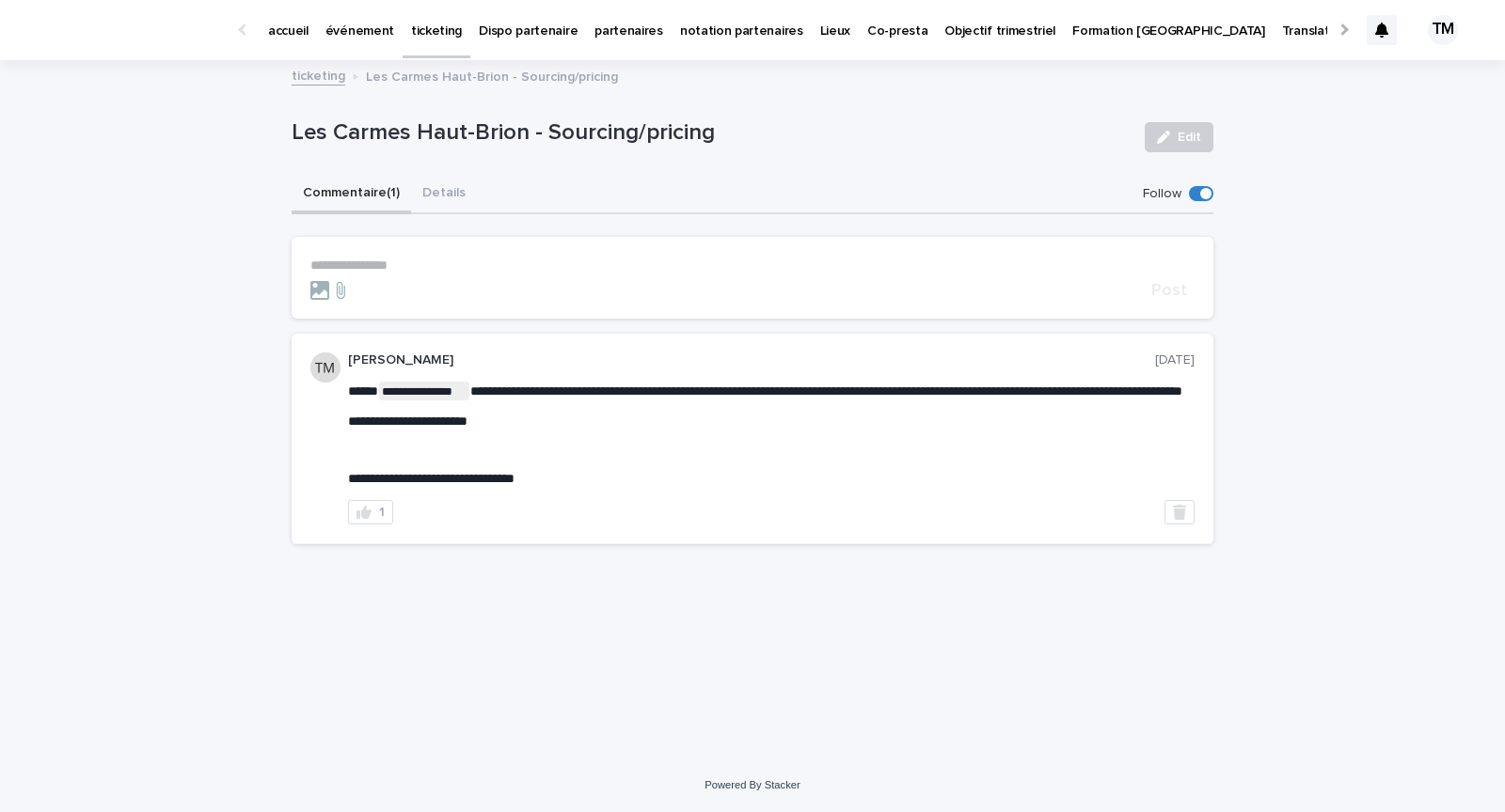
click at [429, 192] on button "Details" at bounding box center [444, 195] width 66 height 40
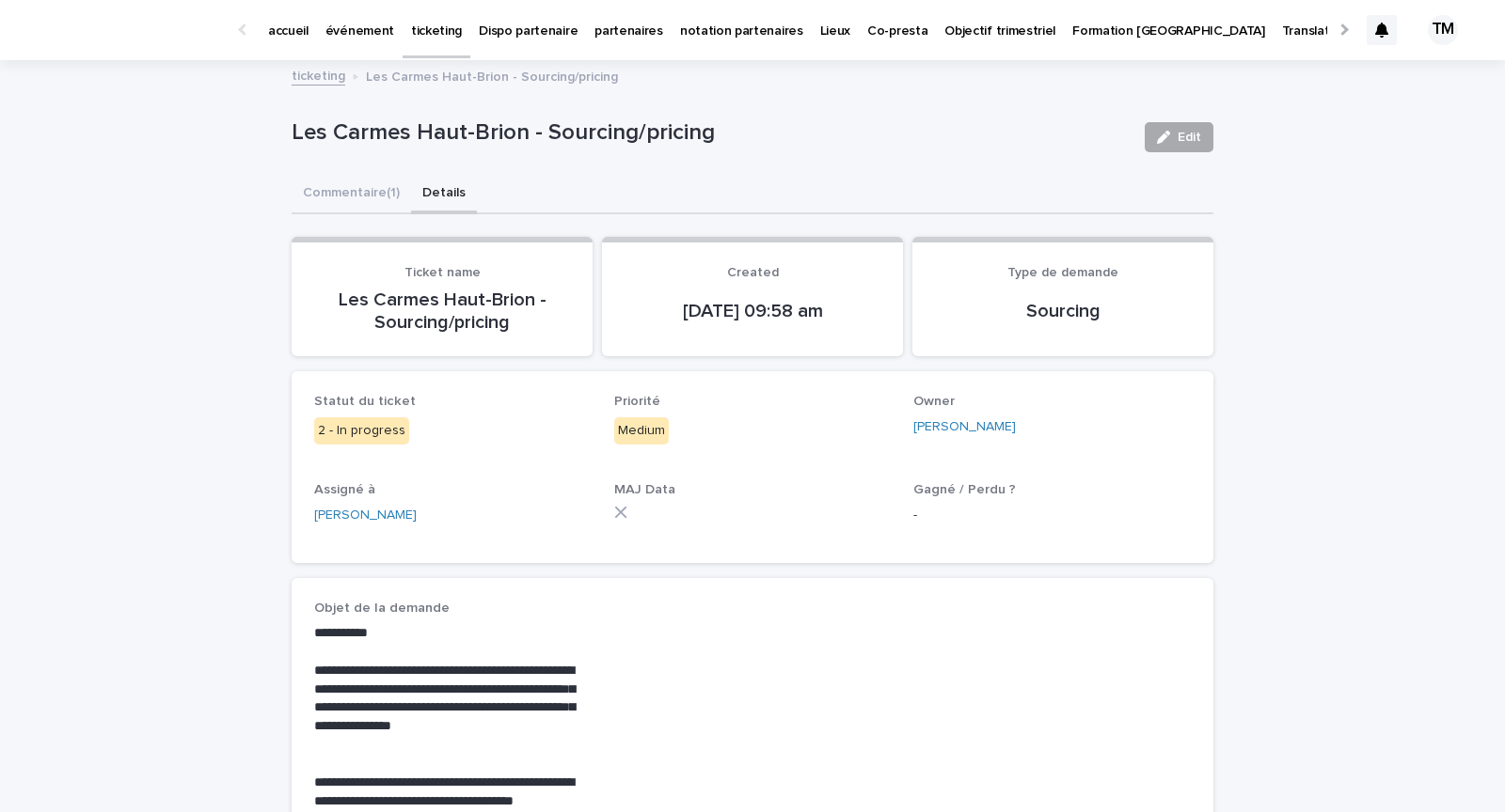
click at [1190, 135] on span "Edit" at bounding box center [1190, 136] width 24 height 13
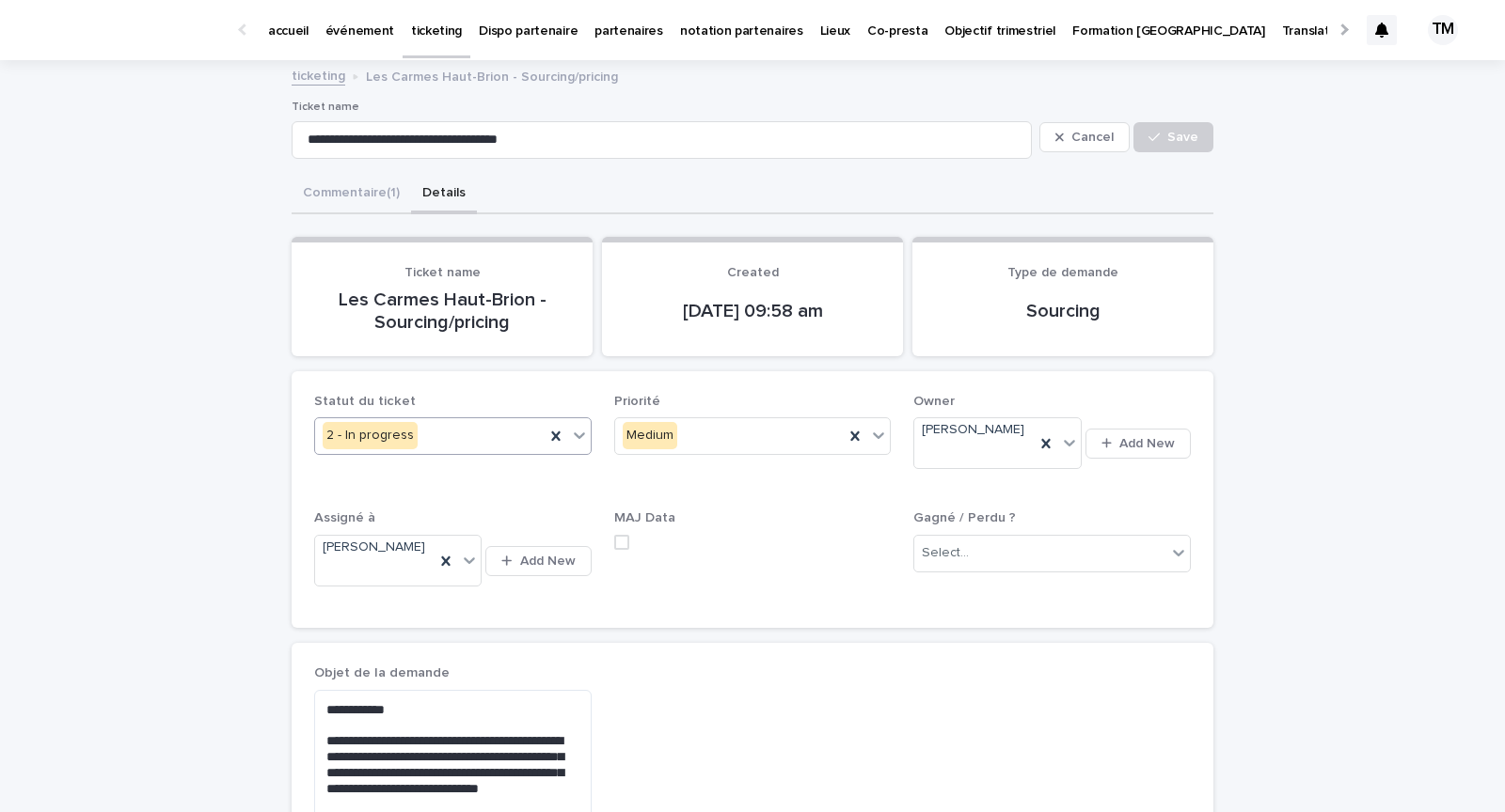
click at [447, 427] on div "2 - In progress" at bounding box center [430, 435] width 229 height 31
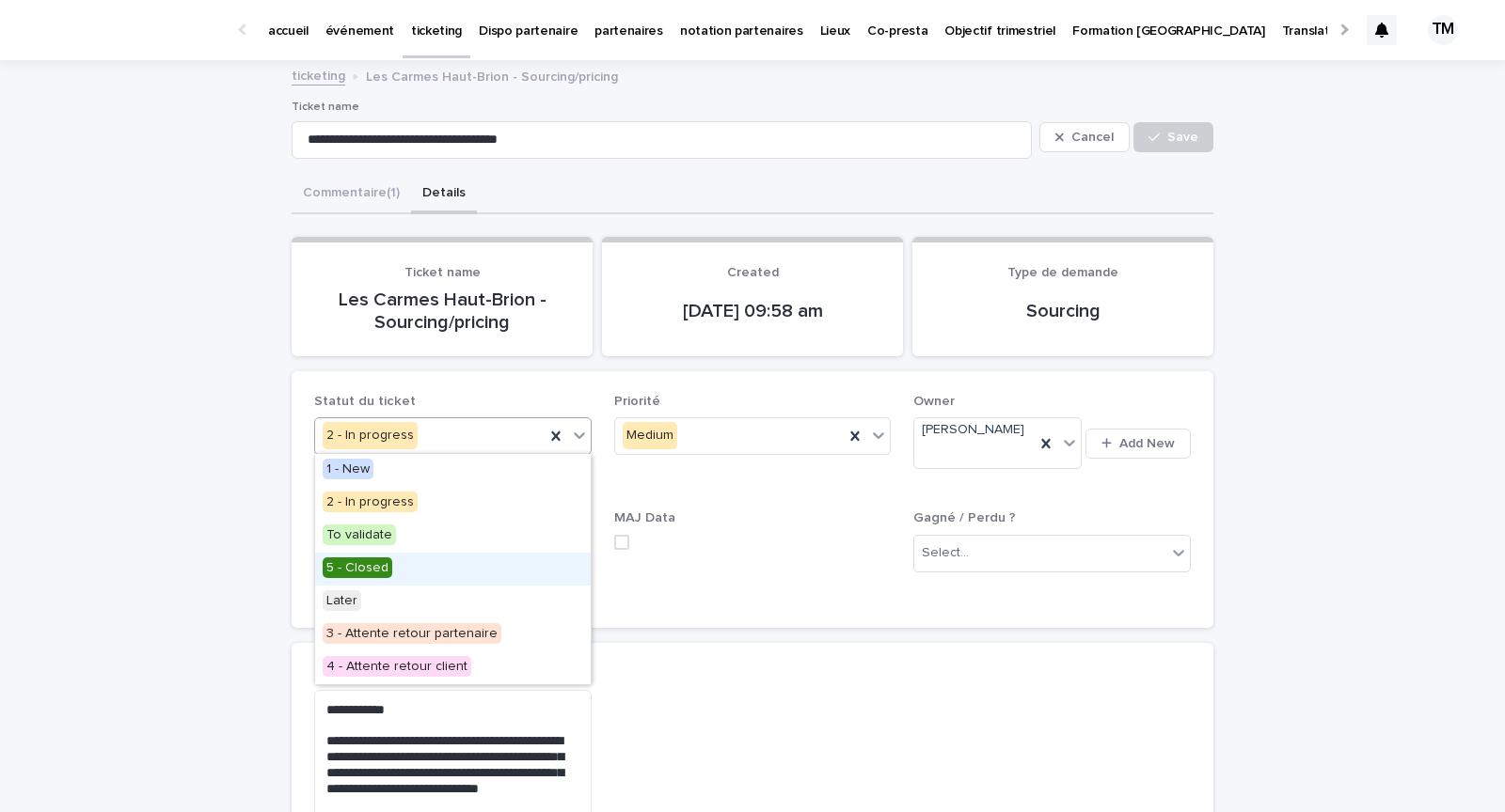
click at [429, 567] on div "5 - Closed" at bounding box center [453, 569] width 276 height 33
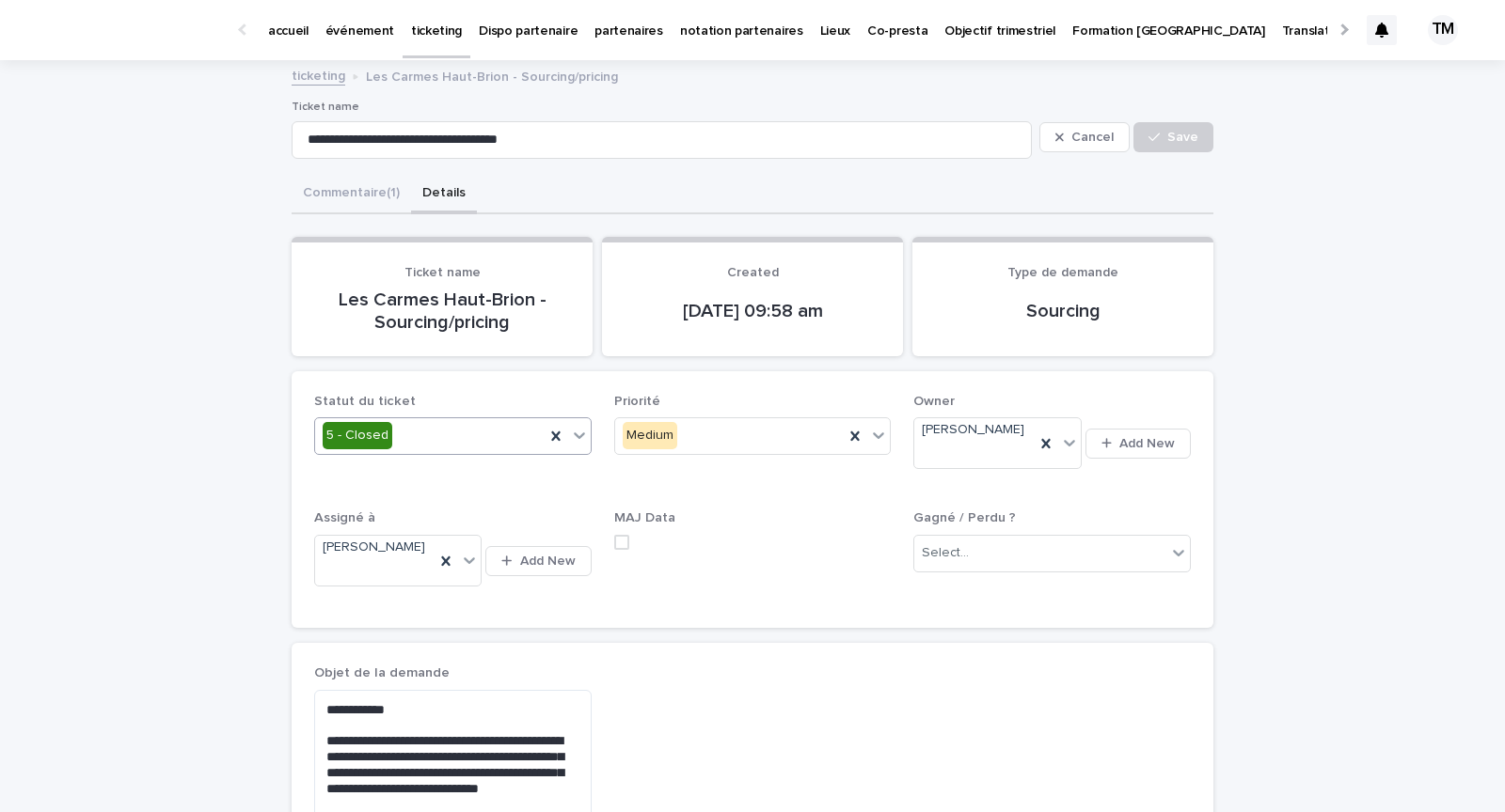
click at [625, 535] on span at bounding box center [621, 542] width 15 height 15
click at [948, 543] on div "Select..." at bounding box center [946, 553] width 47 height 20
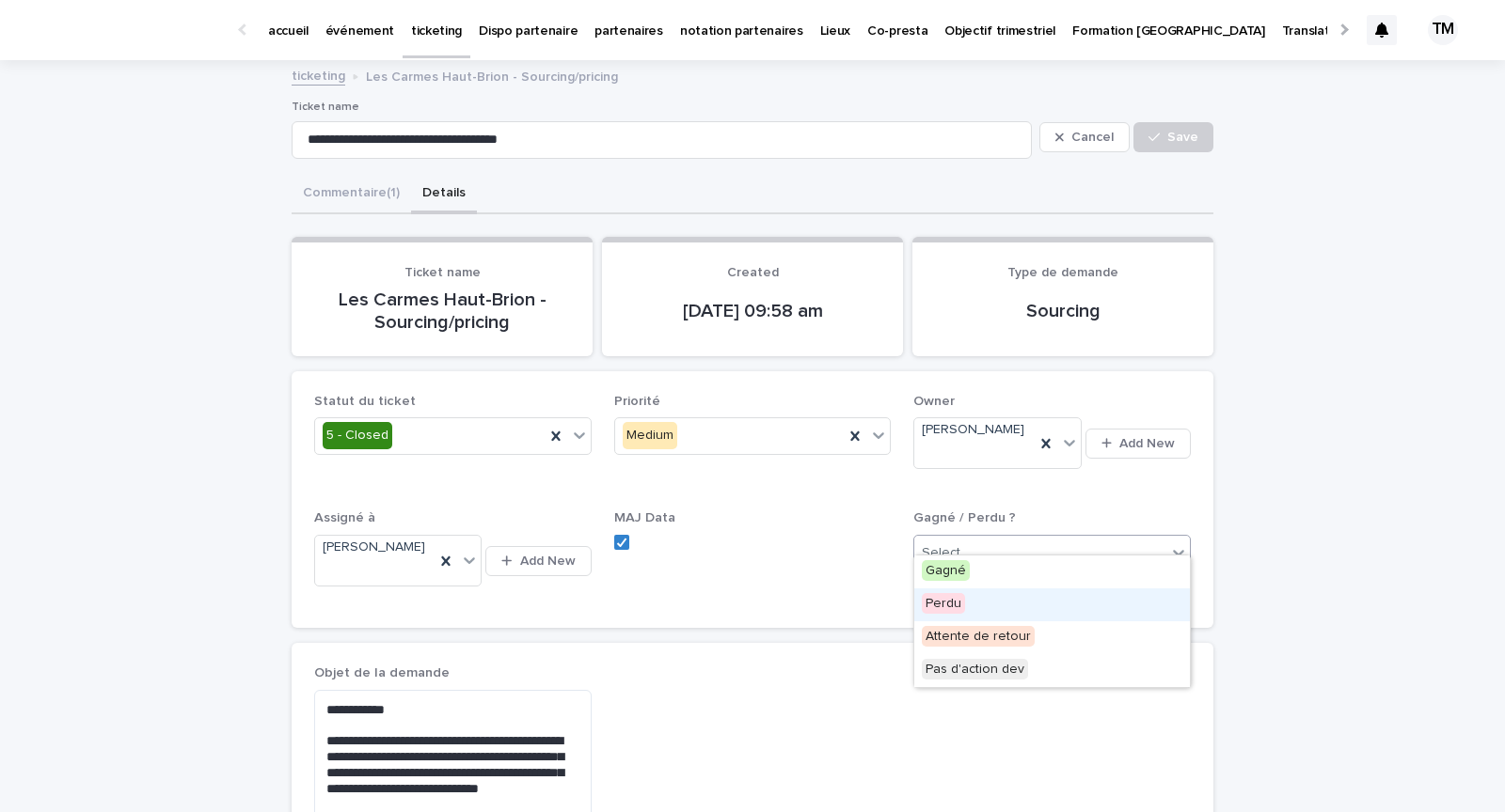
click at [958, 597] on span "Perdu" at bounding box center [944, 604] width 43 height 21
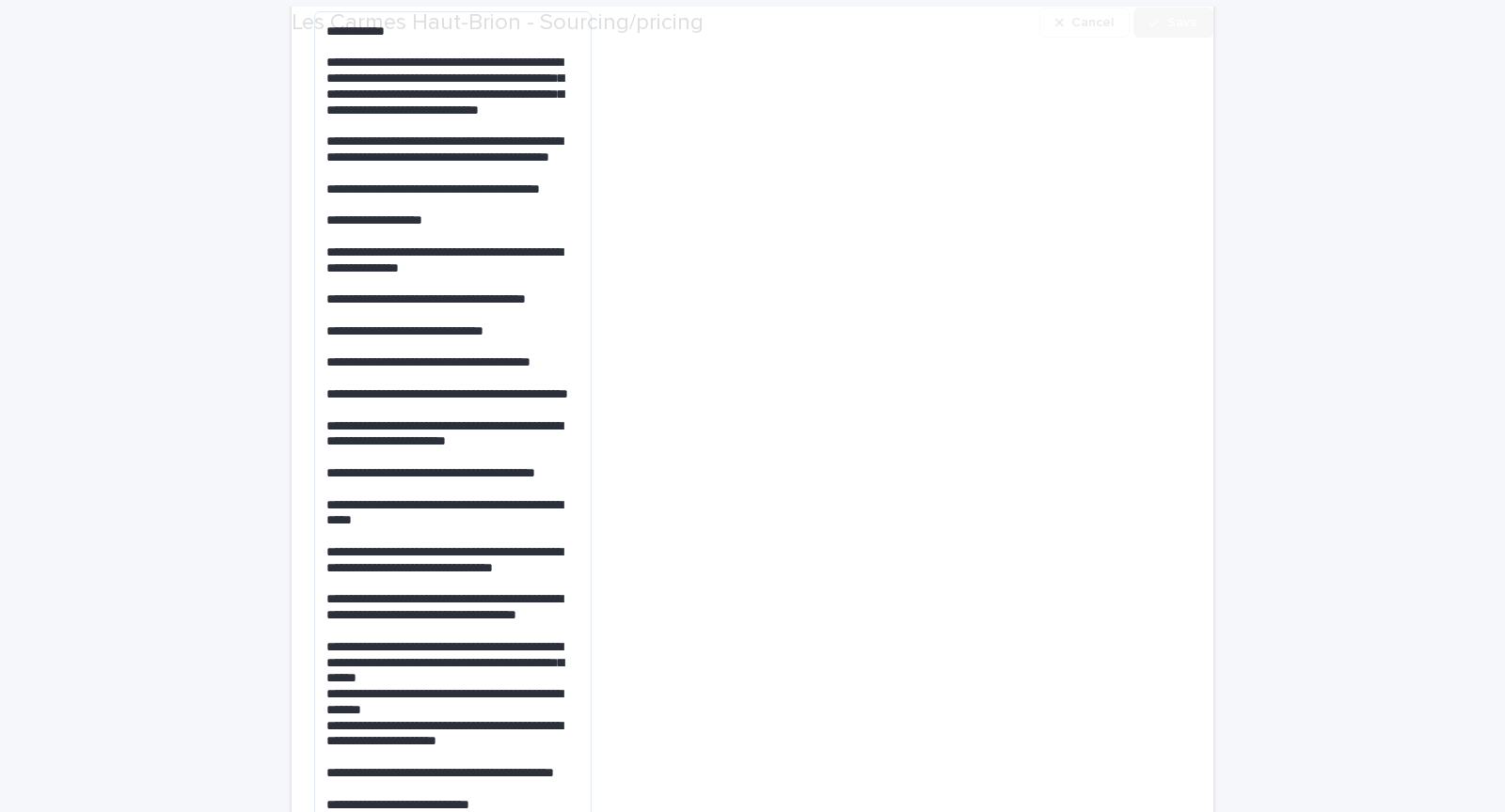
scroll to position [1422, 0]
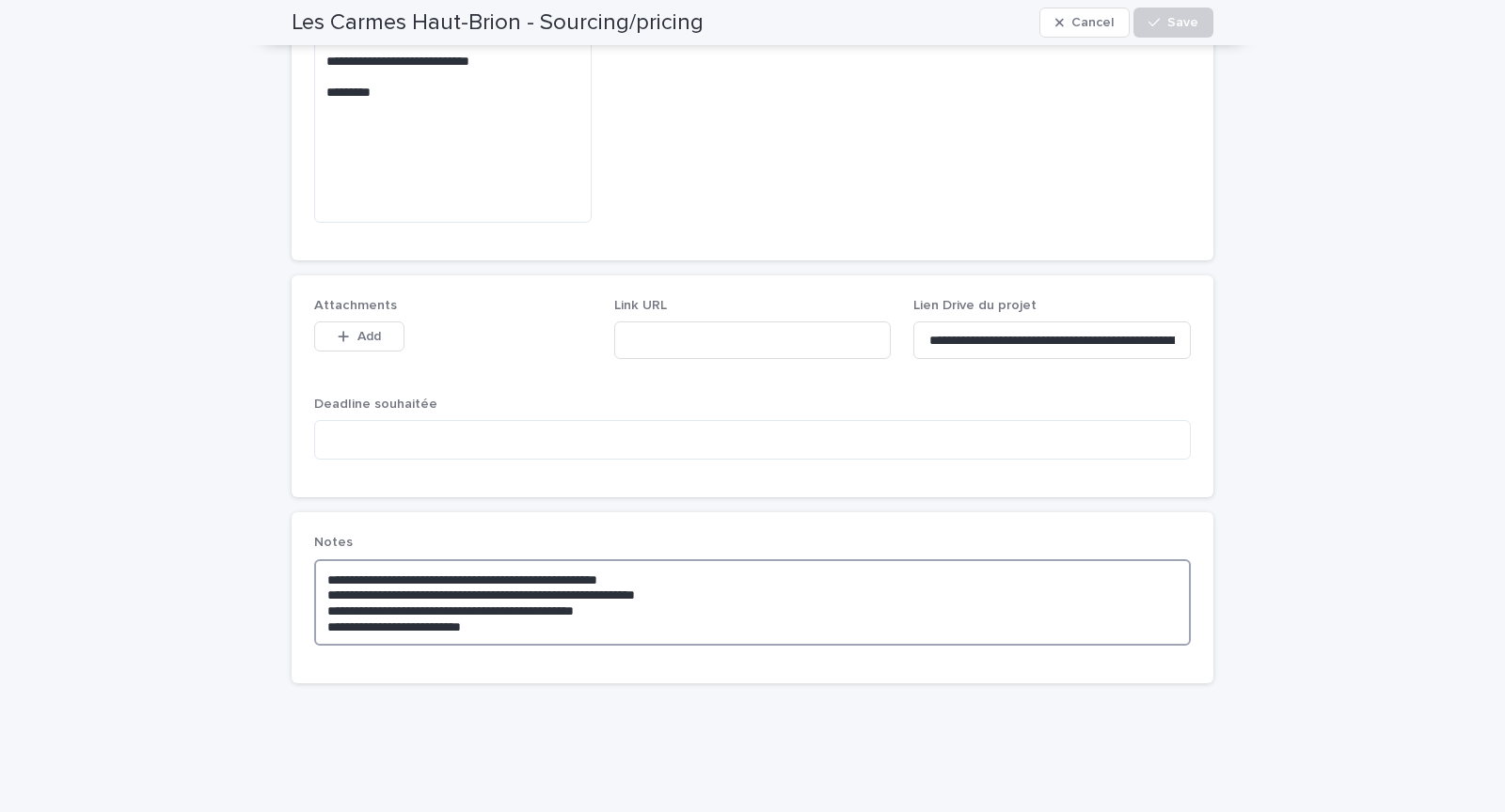
click at [721, 600] on textarea "**********" at bounding box center [752, 603] width 877 height 87
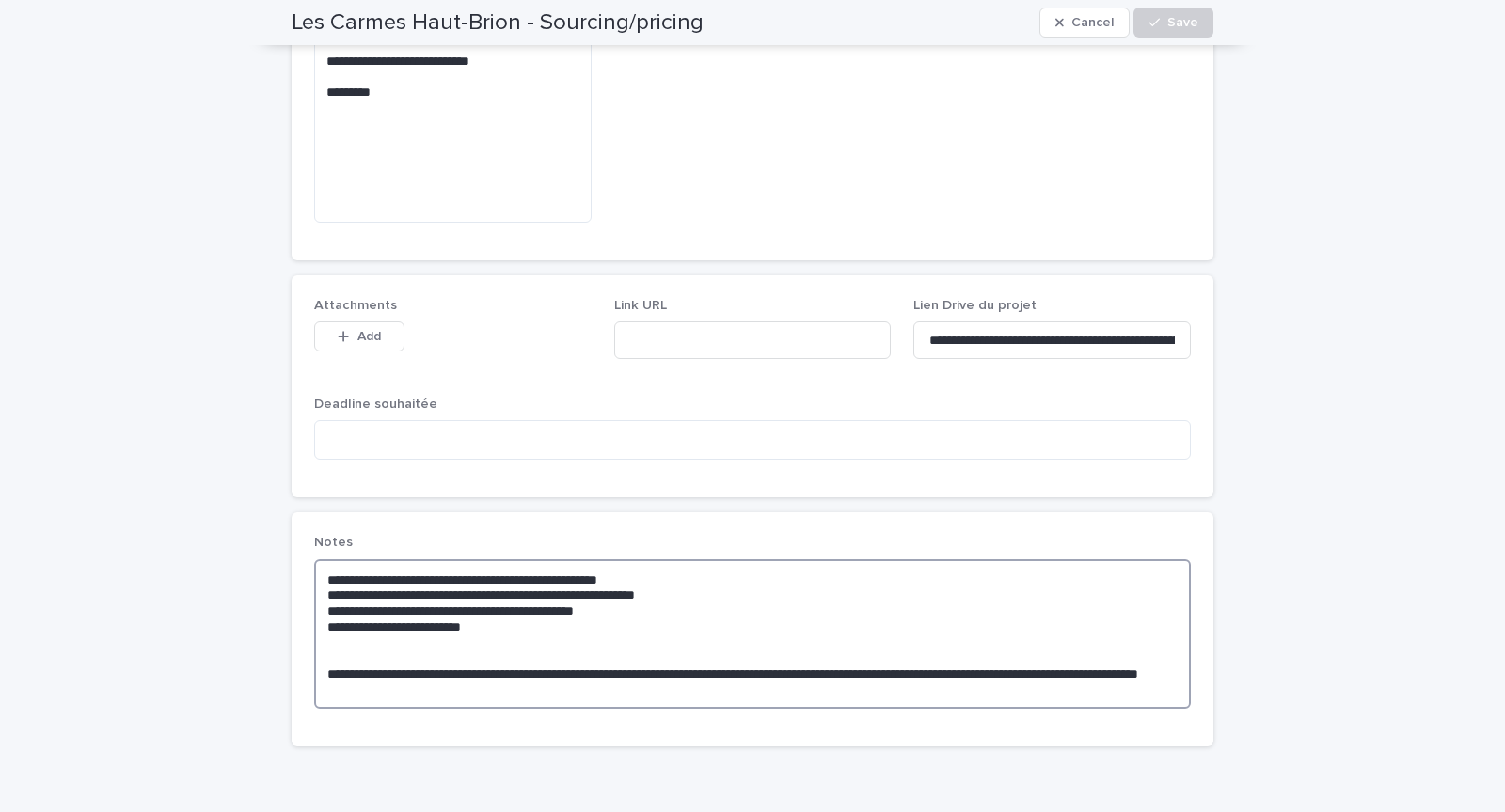
click at [663, 654] on textarea "**********" at bounding box center [752, 633] width 877 height 149
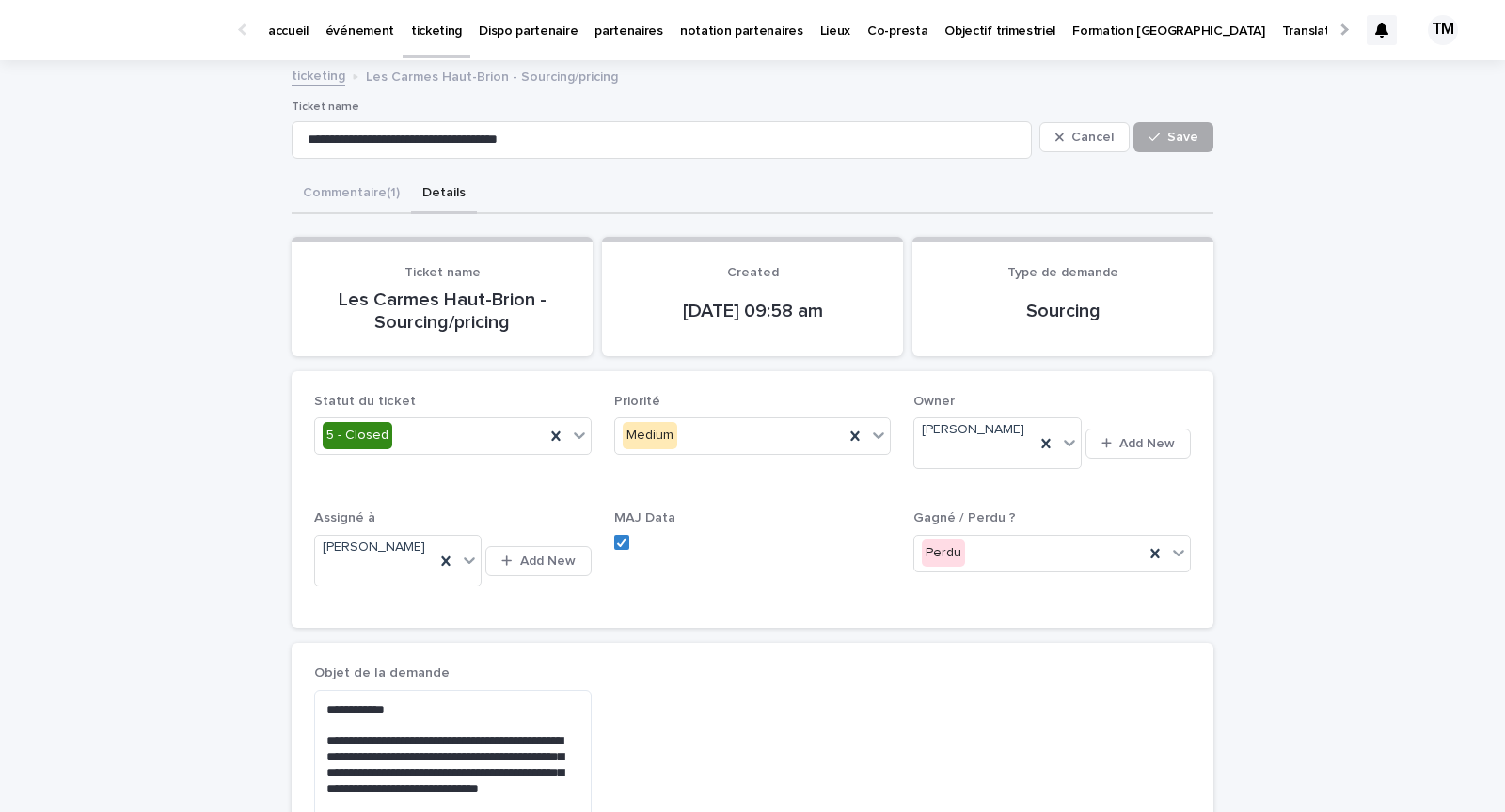
type textarea "**********"
click at [1174, 141] on span "Save" at bounding box center [1182, 136] width 31 height 13
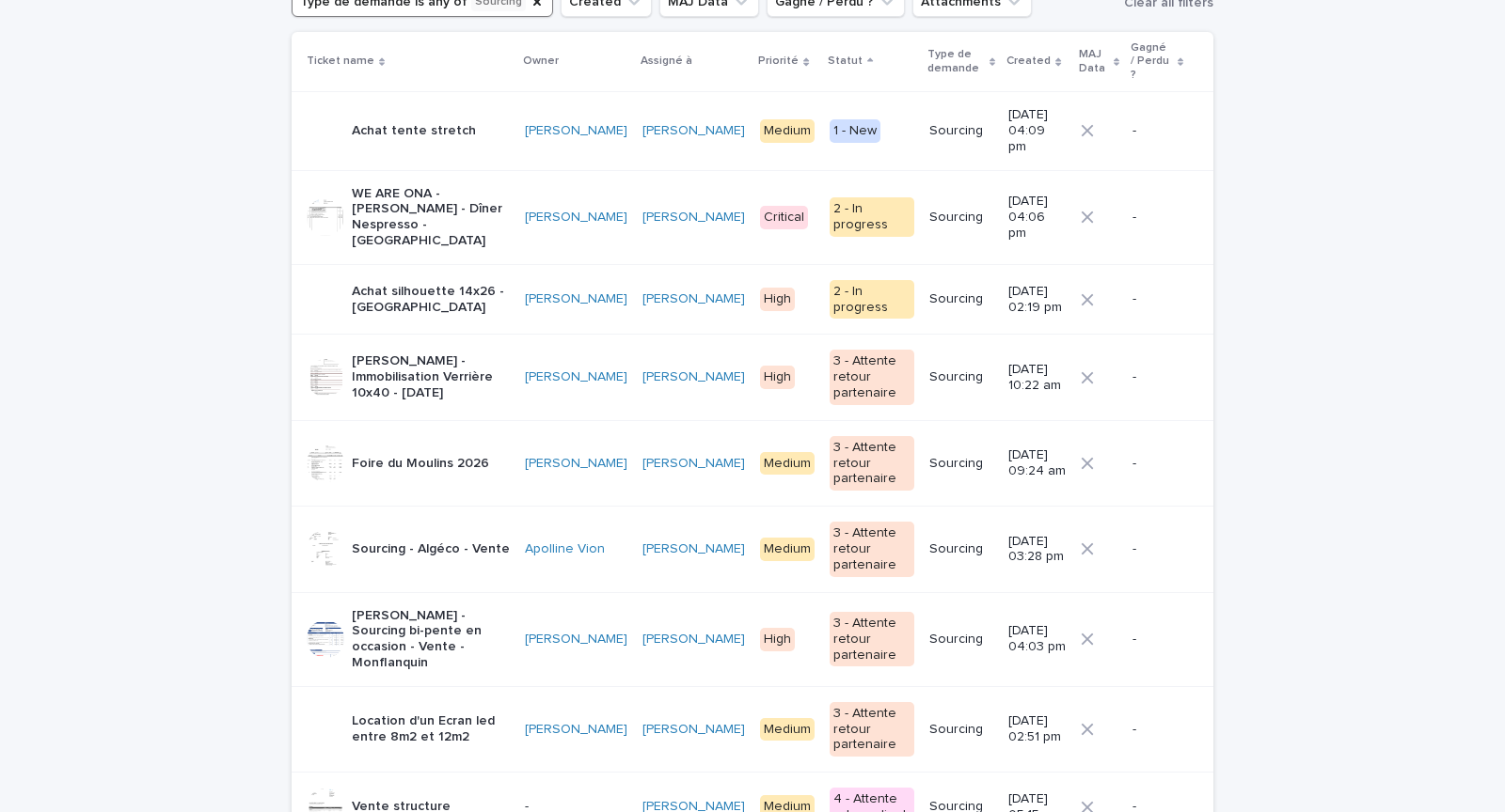
scroll to position [203, 0]
click at [477, 195] on p "WE ARE ONA - [PERSON_NAME] - Dîner Nespresso - [GEOGRAPHIC_DATA]" at bounding box center [431, 216] width 158 height 63
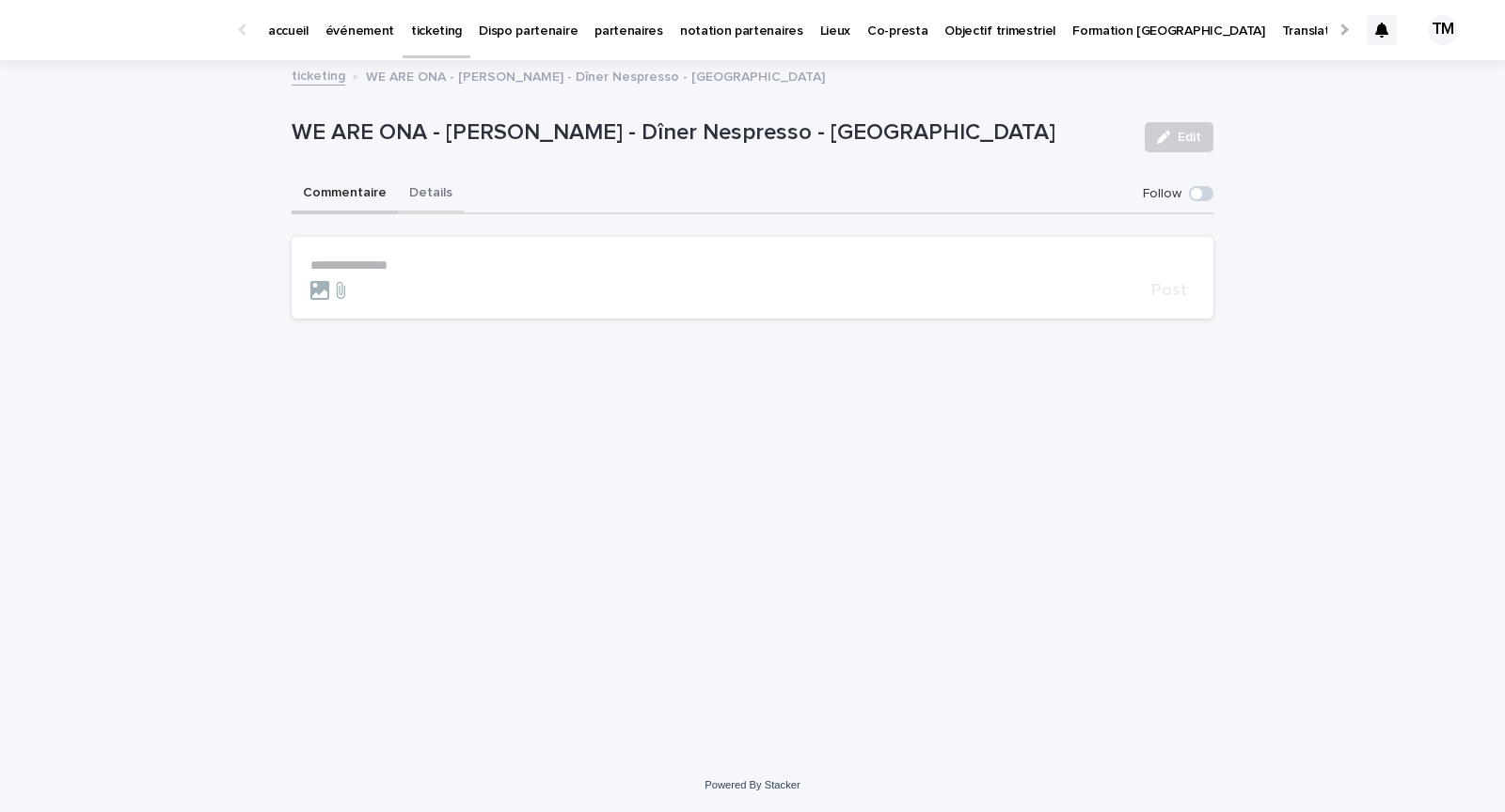
click at [429, 195] on button "Details" at bounding box center [431, 195] width 66 height 40
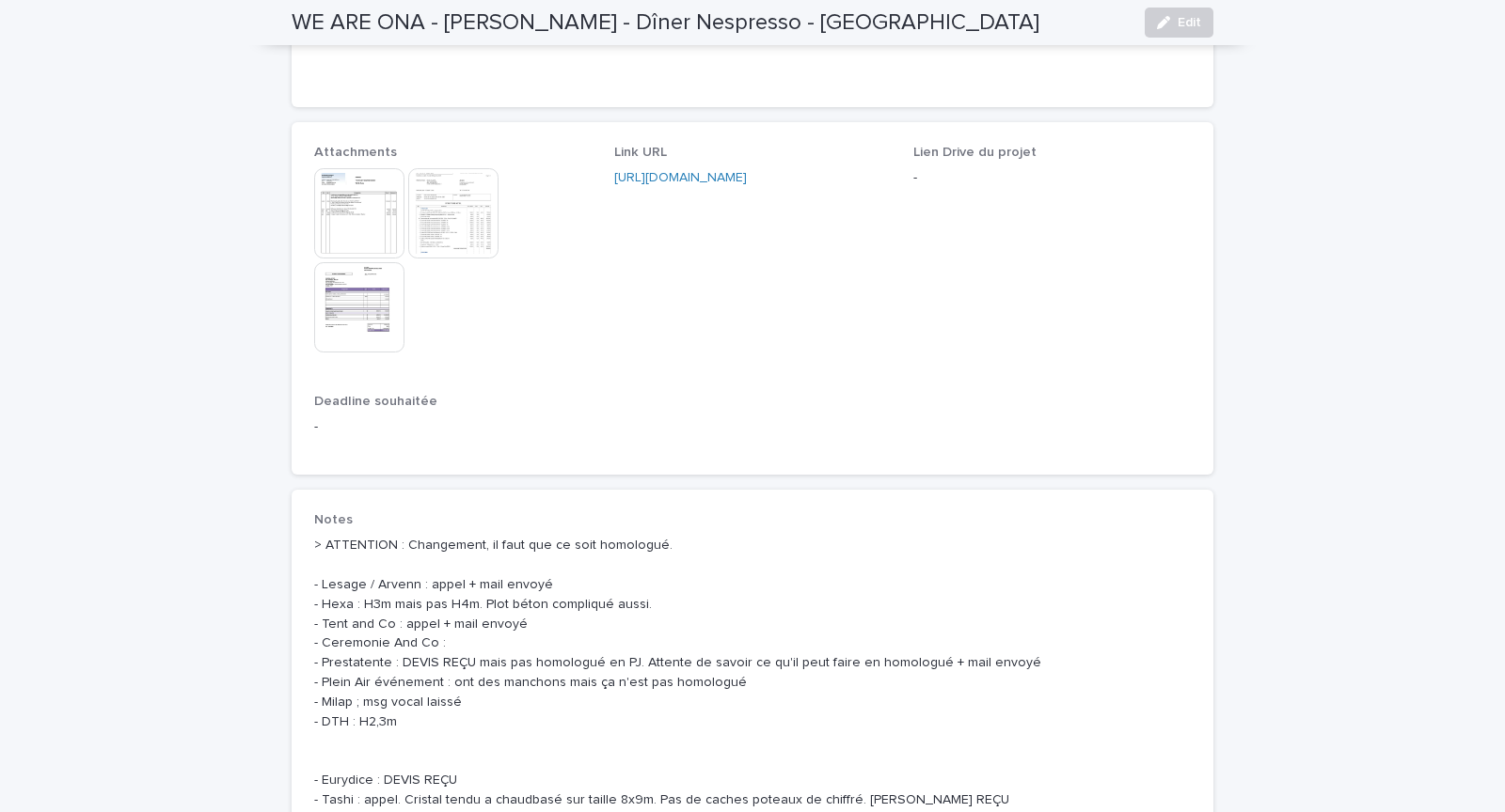
scroll to position [1558, 0]
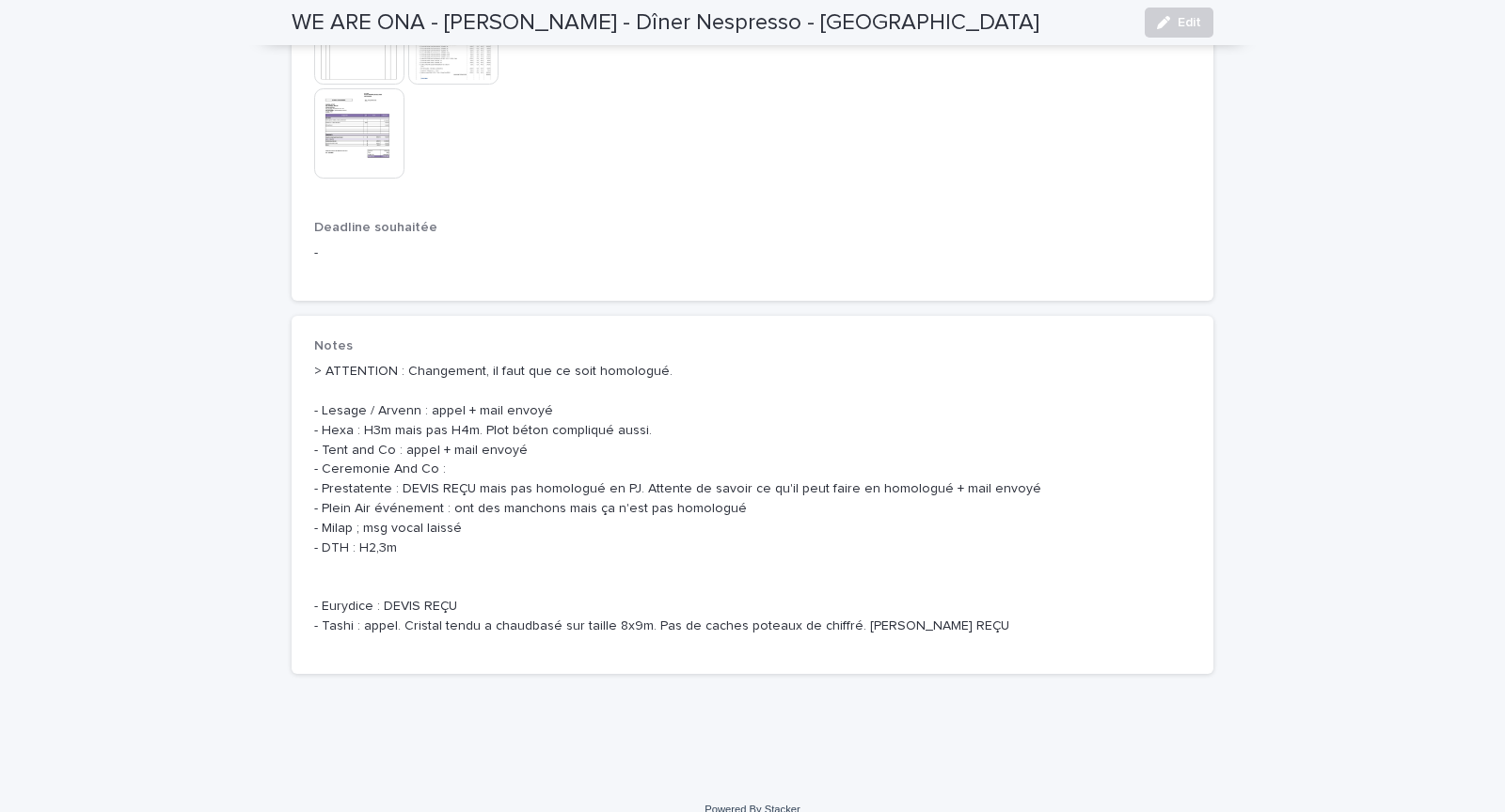
click at [678, 538] on p "> ATTENTION : Changement, il faut que ce soit homologué. - Lesage / Arvenn : ap…" at bounding box center [752, 498] width 877 height 274
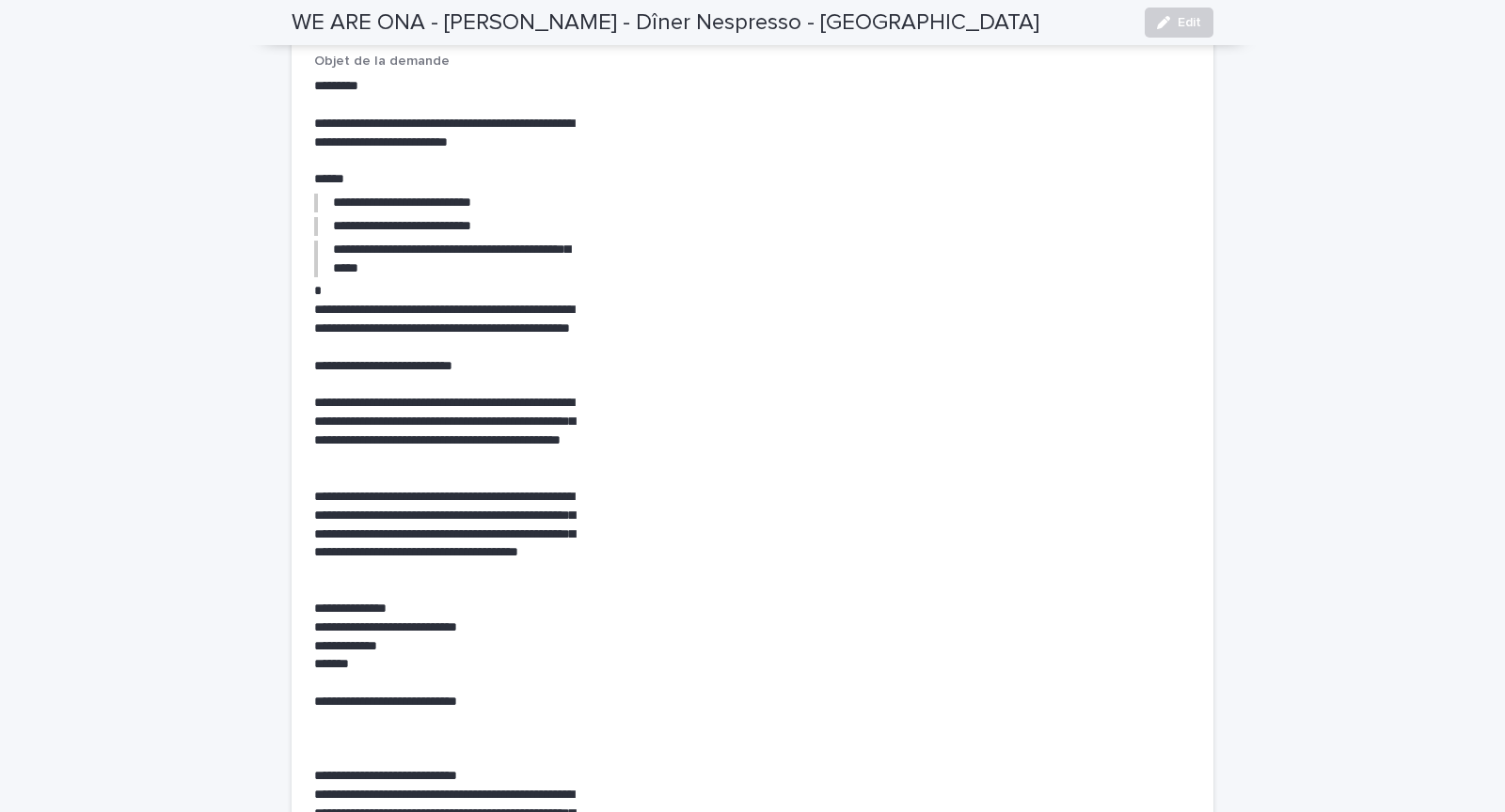
scroll to position [0, 0]
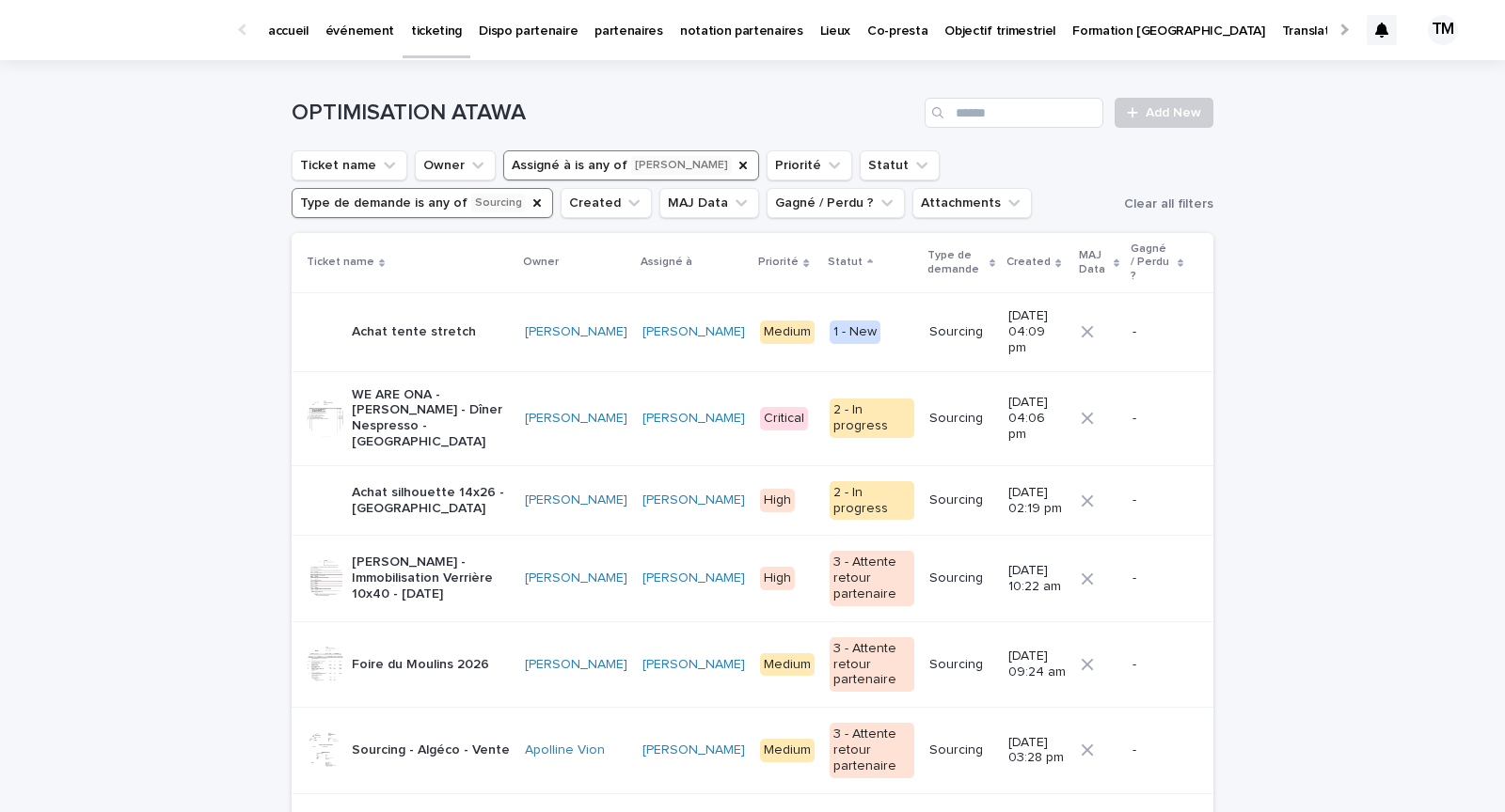
click at [436, 395] on p "WE ARE ONA - [PERSON_NAME] - Dîner Nespresso - [GEOGRAPHIC_DATA]" at bounding box center [431, 419] width 158 height 63
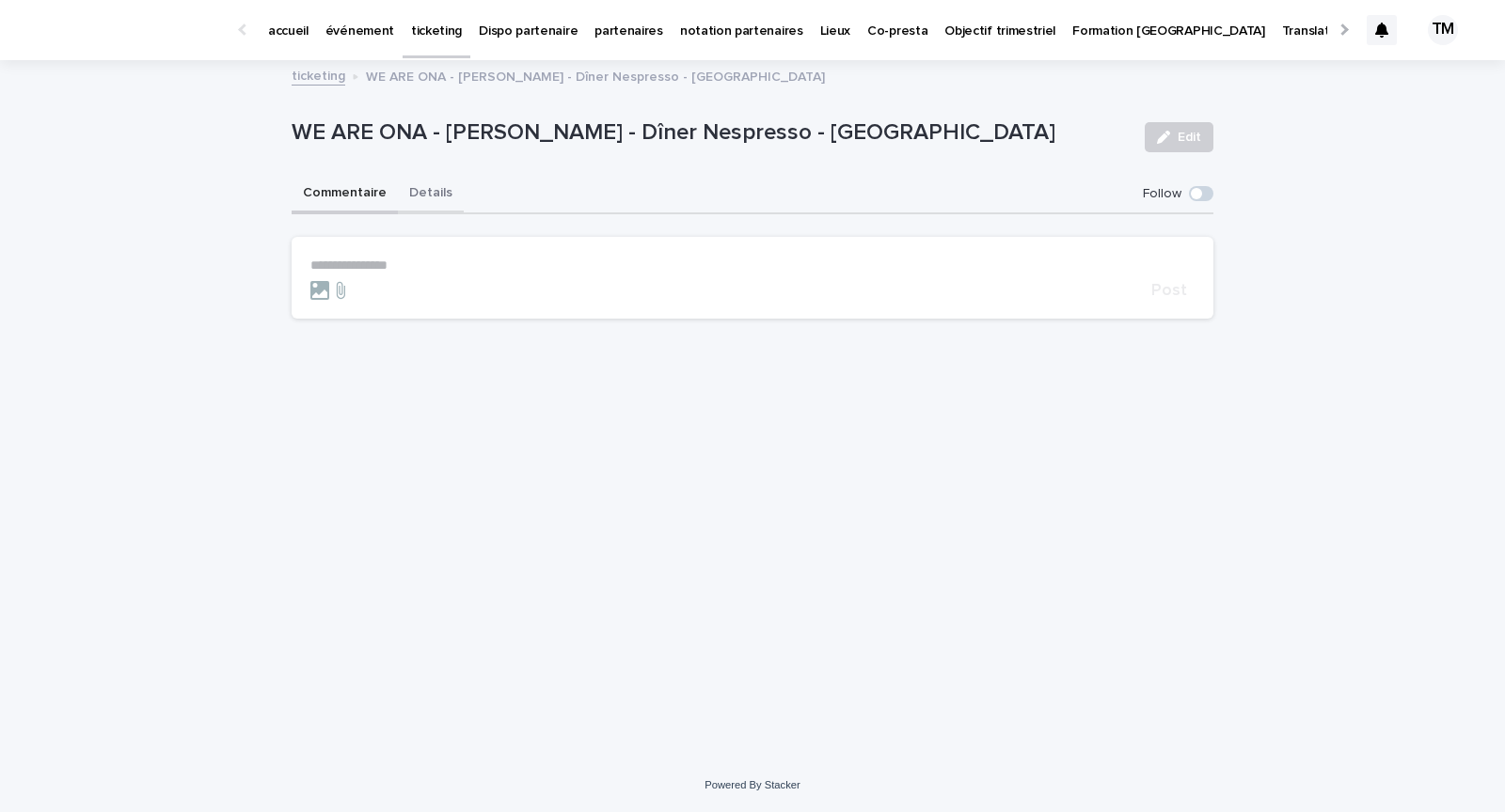
click at [428, 186] on button "Details" at bounding box center [431, 195] width 66 height 40
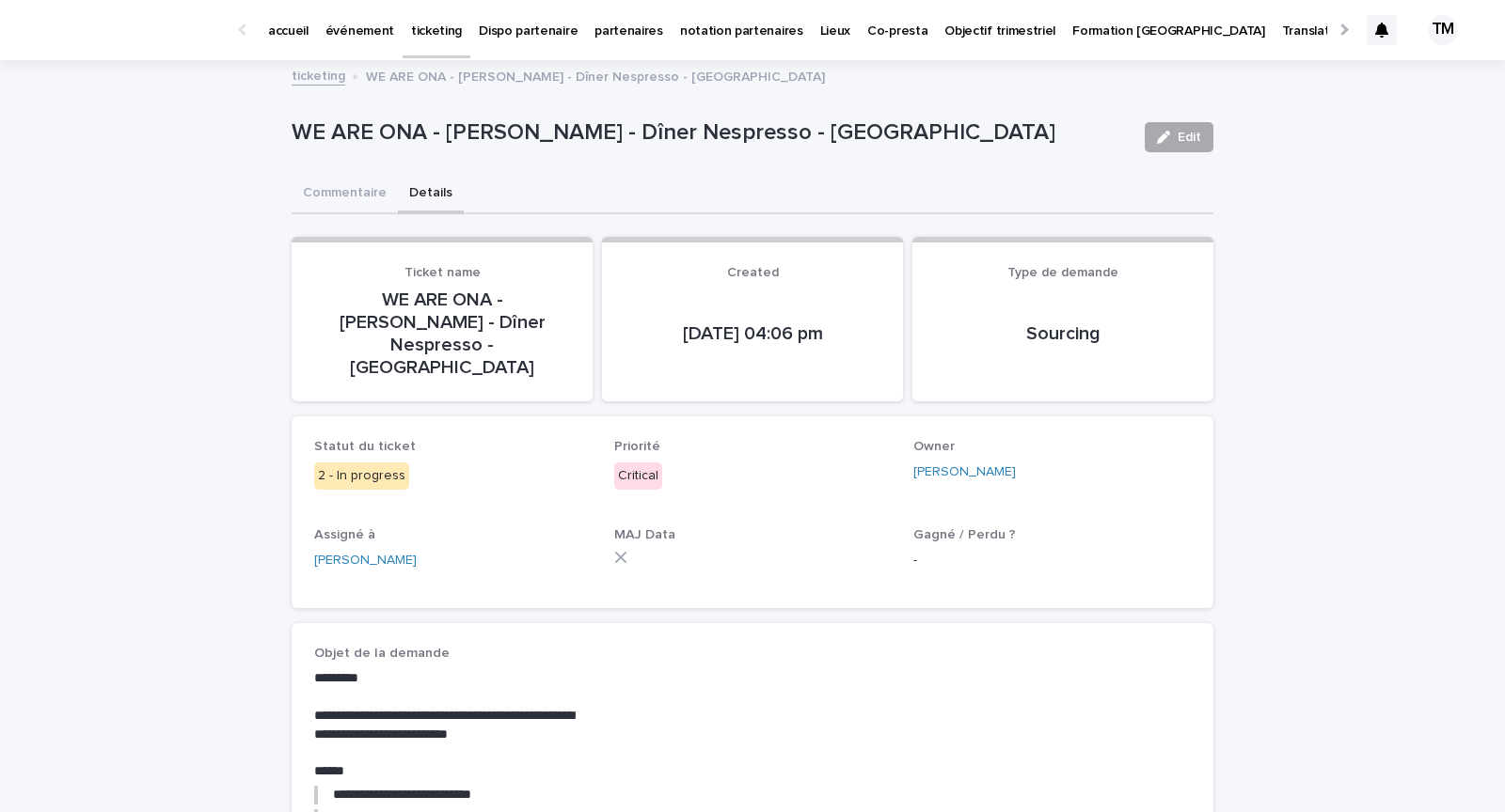
click at [1179, 139] on span "Edit" at bounding box center [1190, 136] width 24 height 13
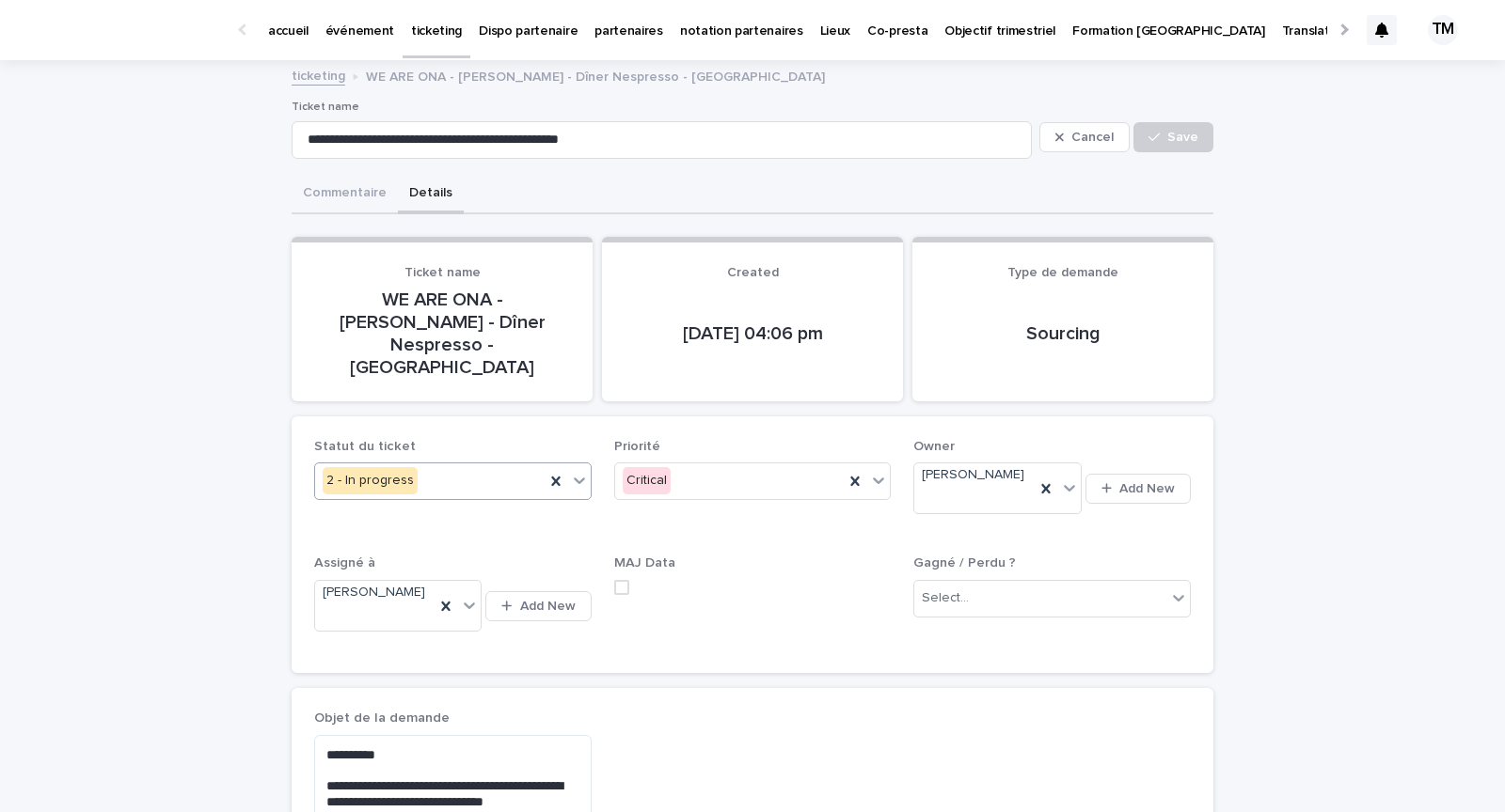
click at [457, 469] on div "2 - In progress" at bounding box center [430, 480] width 229 height 31
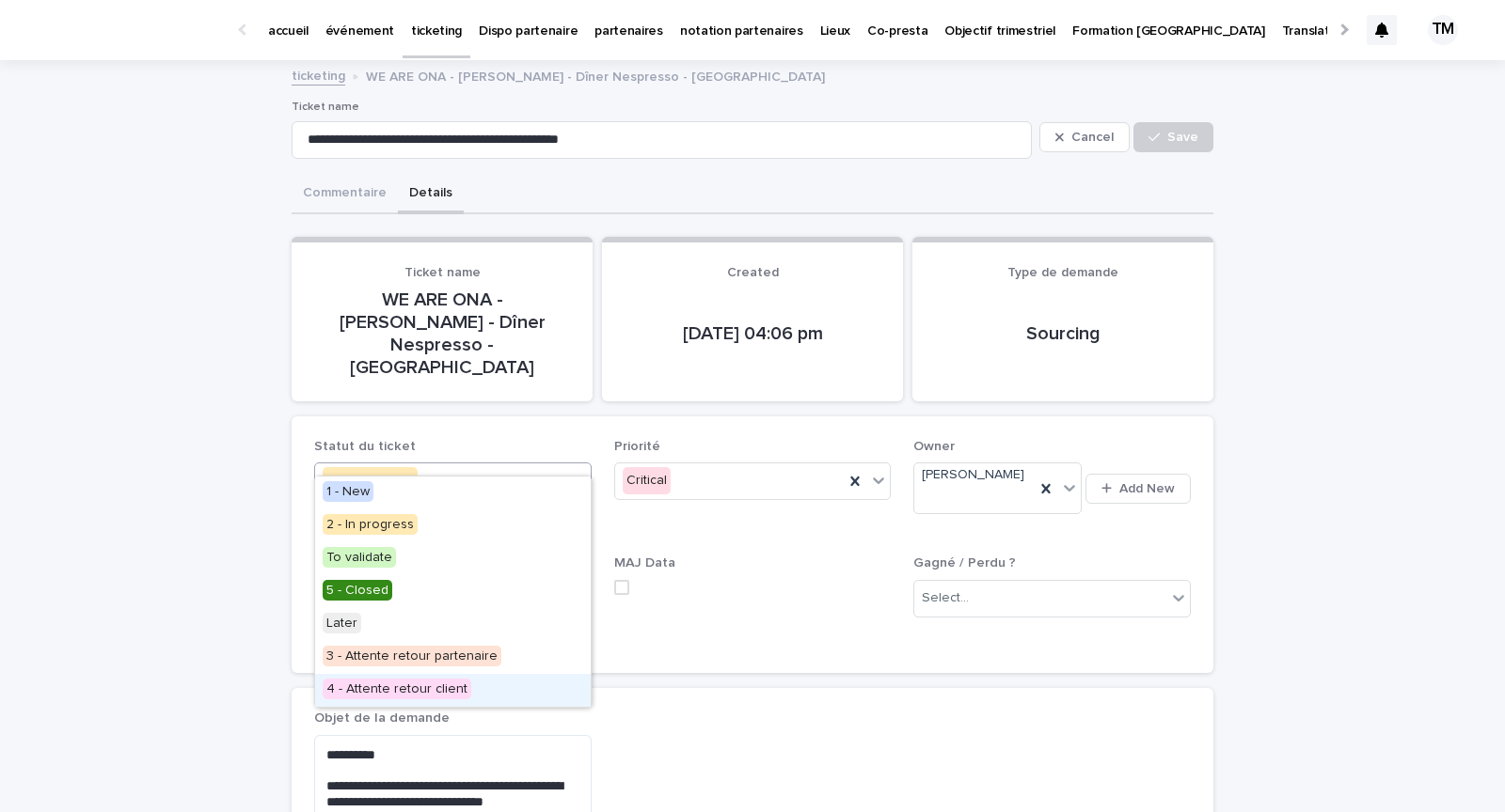
click at [420, 684] on span "4 - Attente retour client" at bounding box center [396, 689] width 148 height 21
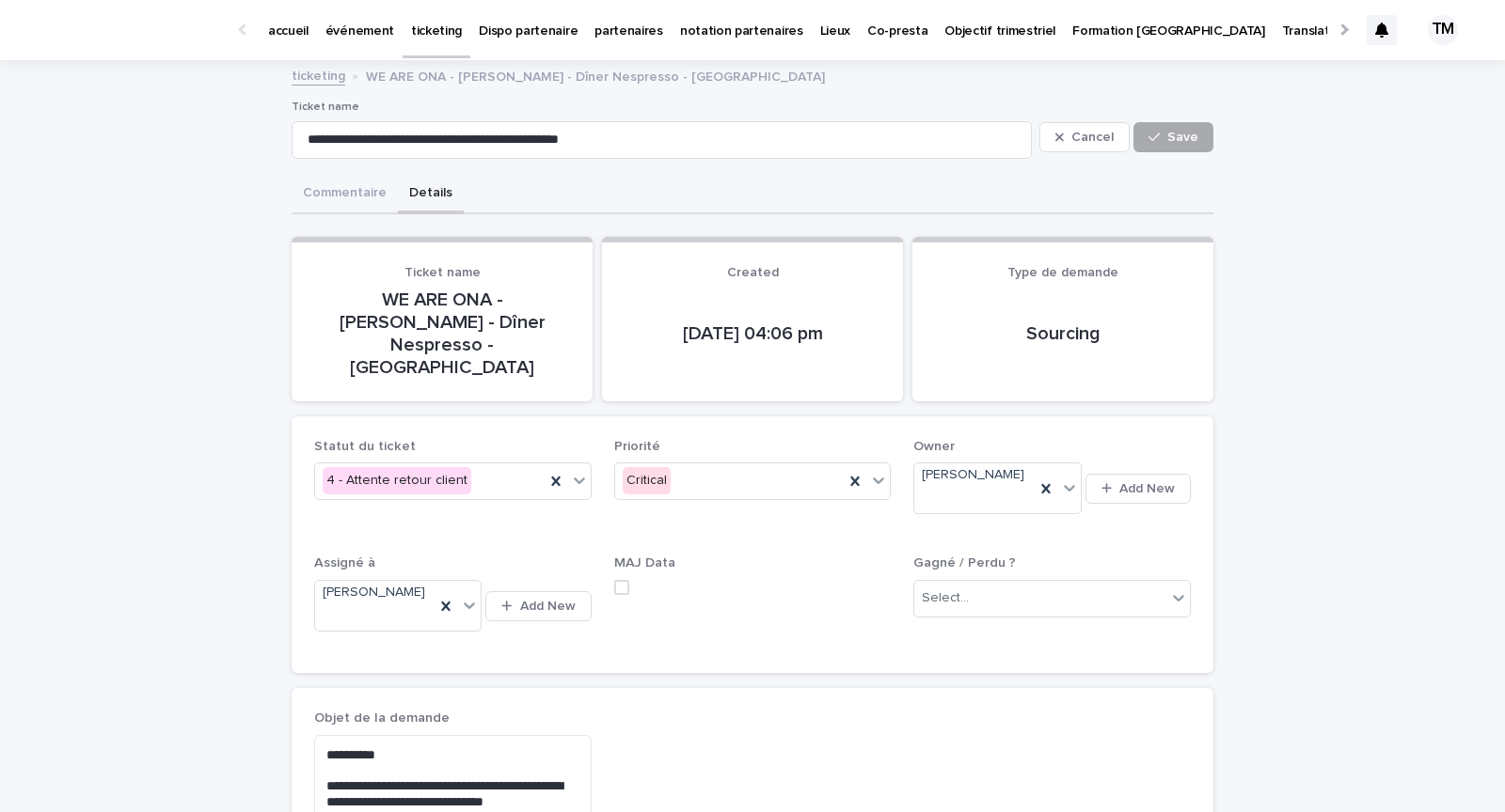
click at [1176, 137] on span "Save" at bounding box center [1182, 136] width 31 height 13
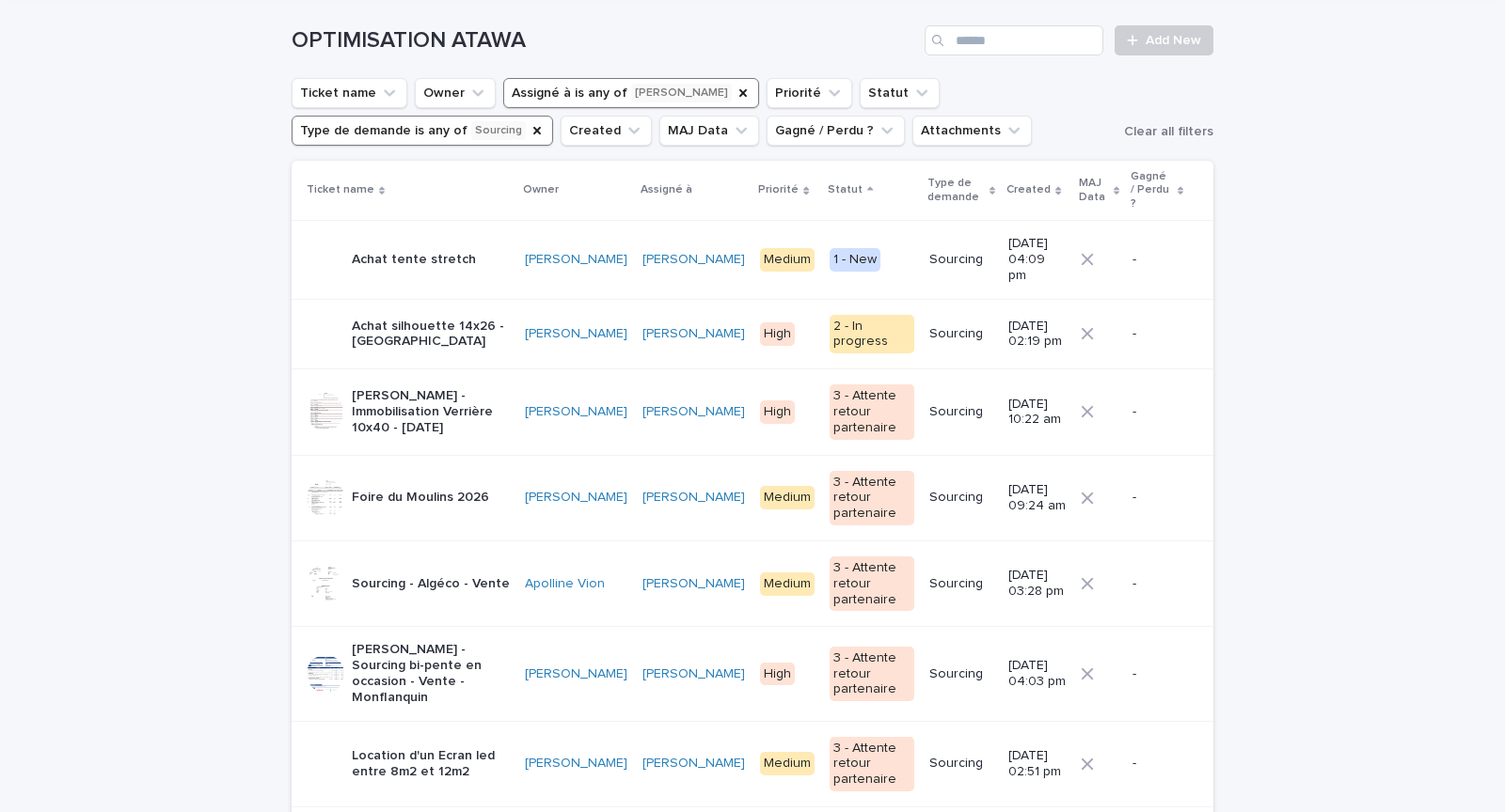
scroll to position [73, 0]
click at [461, 318] on p "Achat silhouette 14x26 - [GEOGRAPHIC_DATA]" at bounding box center [431, 334] width 158 height 32
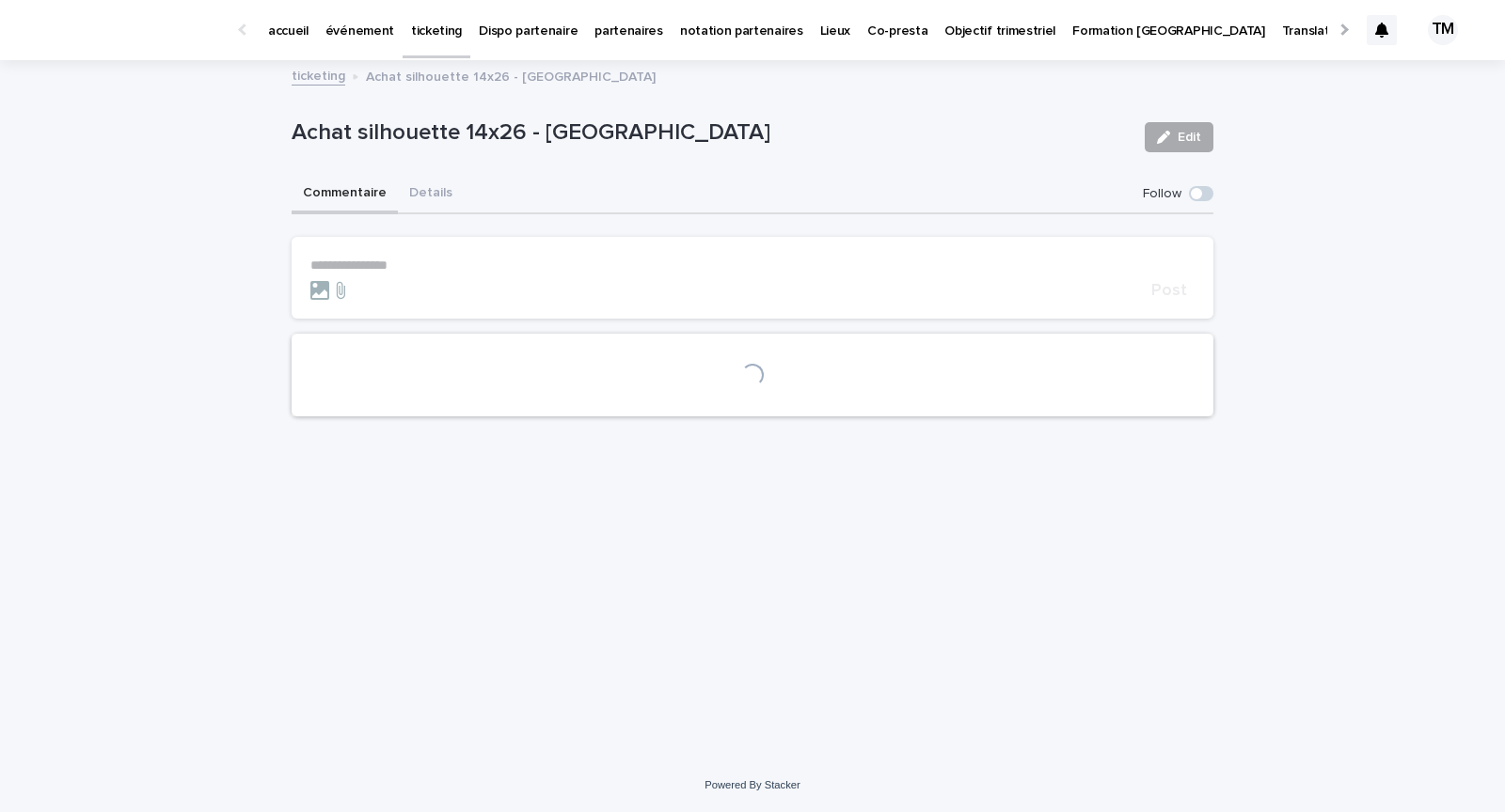
click at [436, 186] on button "Details" at bounding box center [431, 195] width 66 height 40
click at [1199, 136] on span "Edit" at bounding box center [1190, 136] width 24 height 13
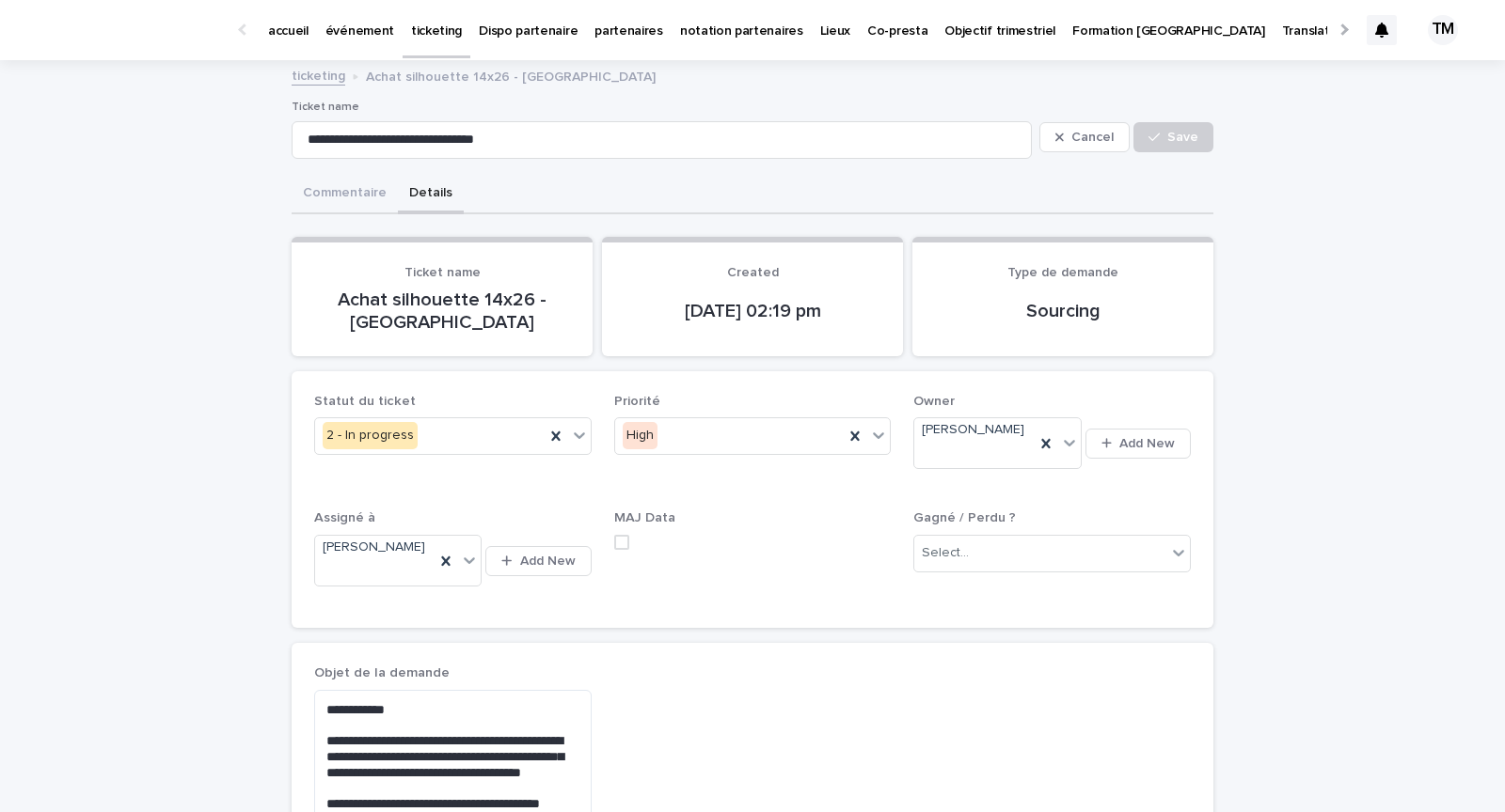
scroll to position [918, 0]
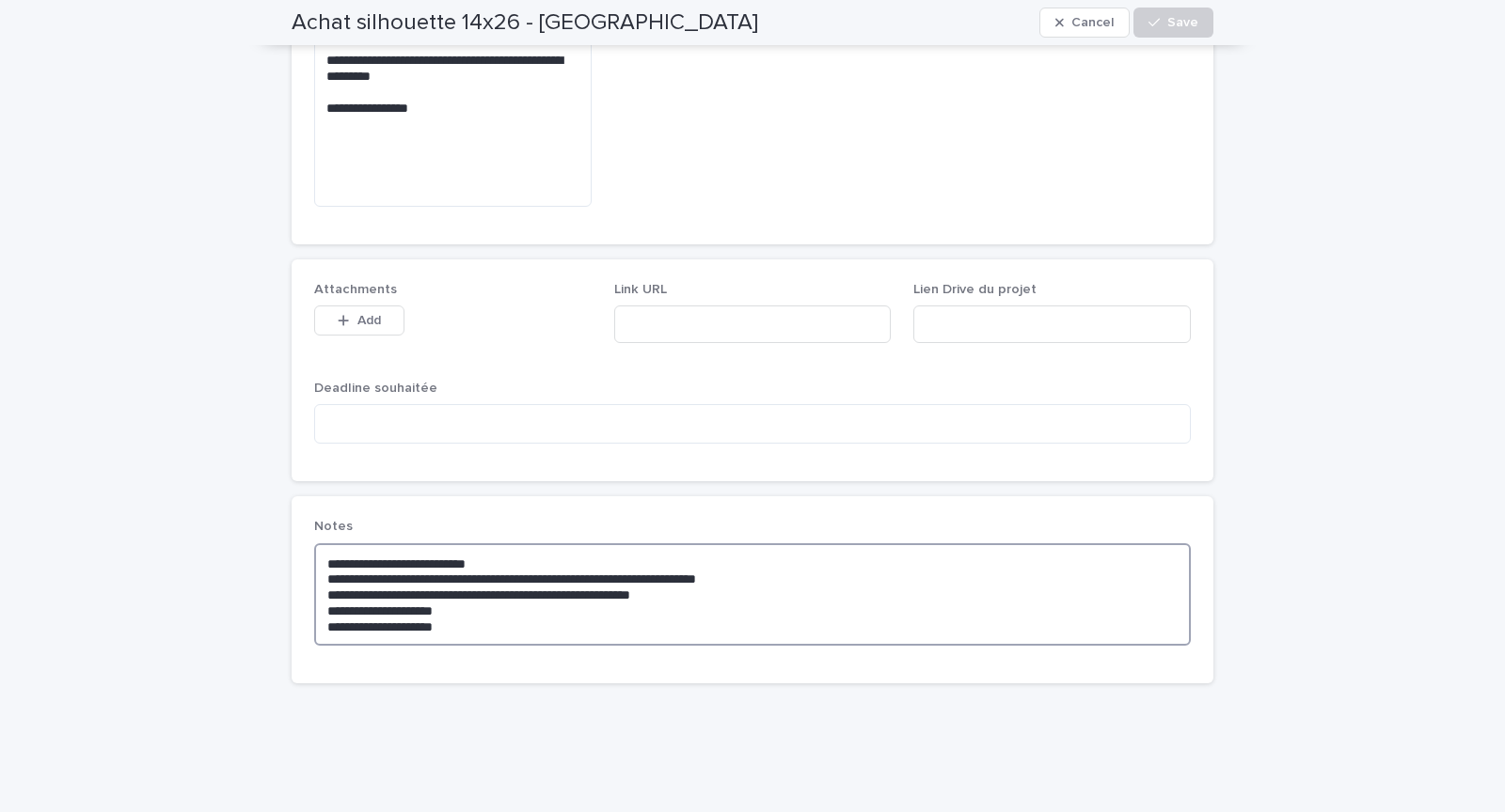
click at [322, 543] on textarea "**********" at bounding box center [752, 595] width 877 height 103
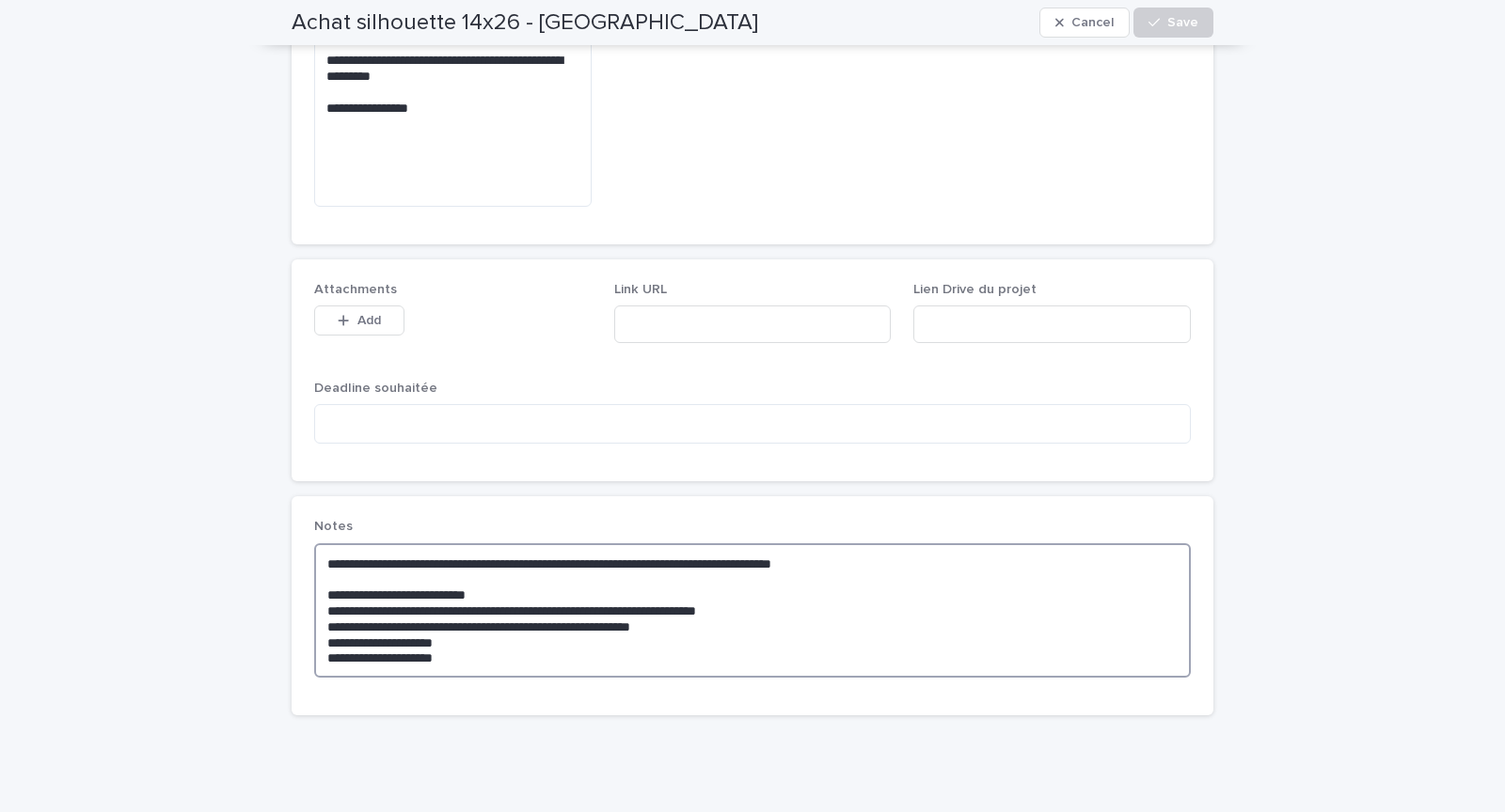
scroll to position [0, 0]
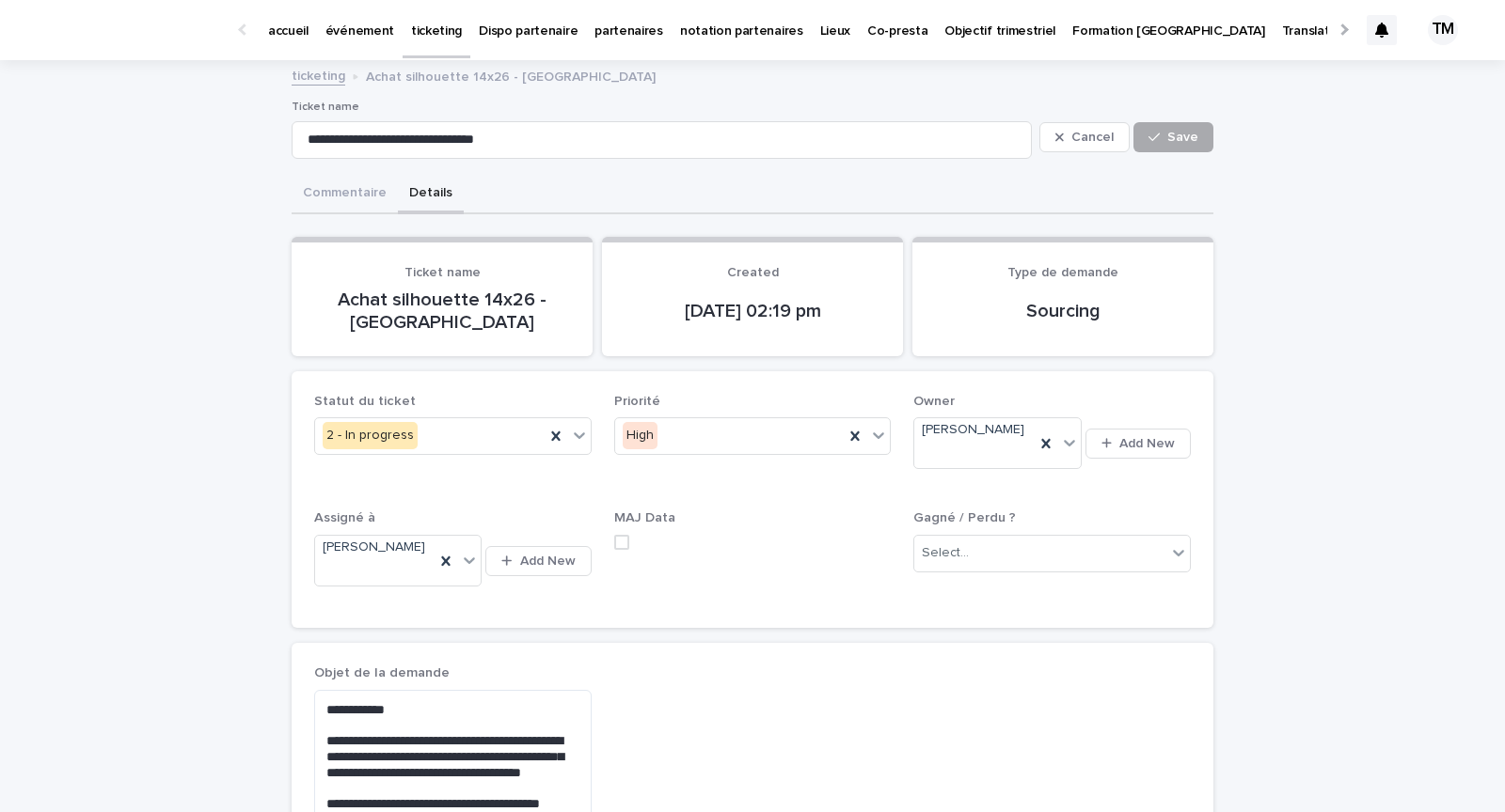
type textarea "**********"
click at [1174, 136] on span "Save" at bounding box center [1182, 136] width 31 height 13
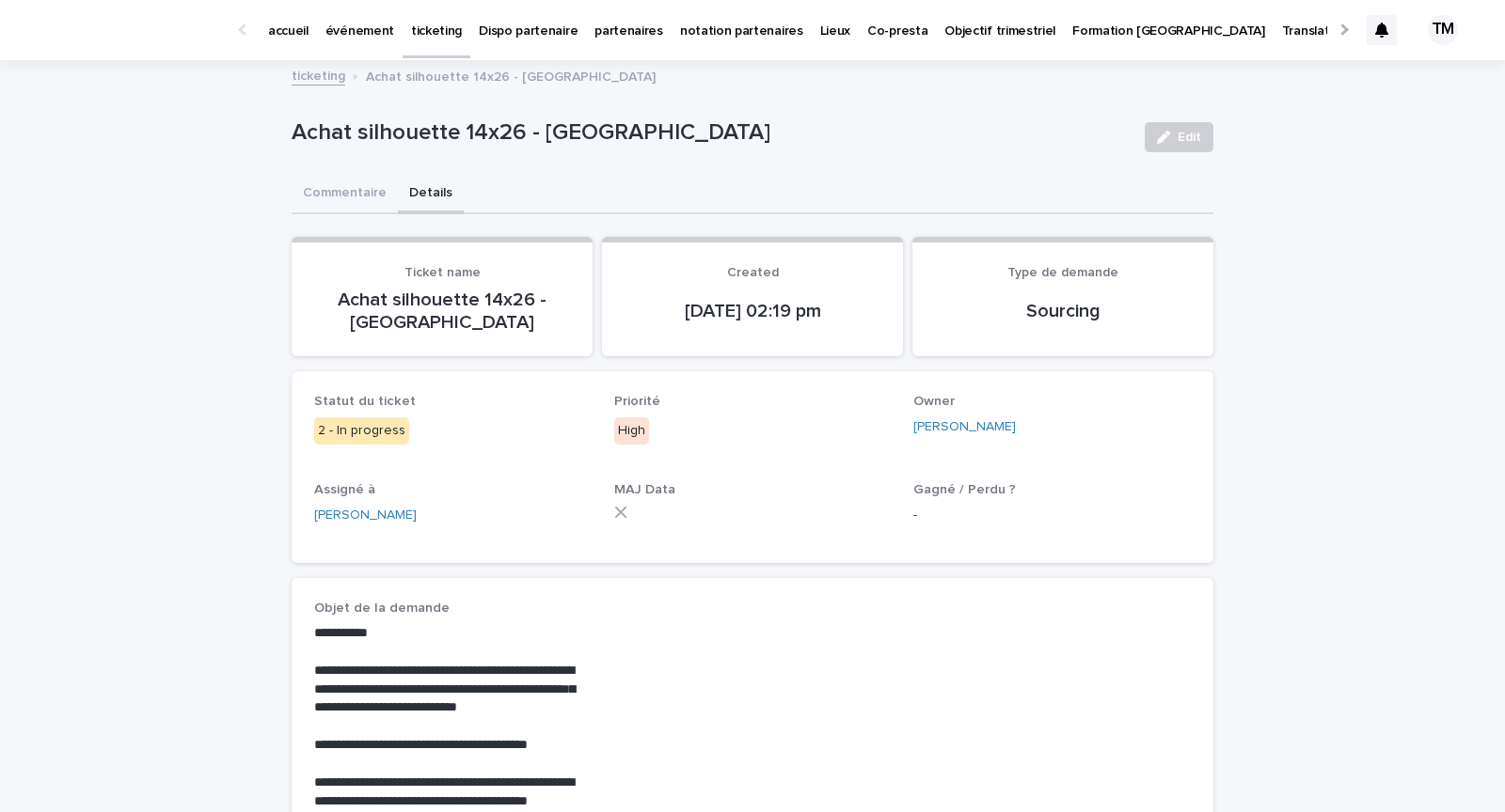
click at [1389, 35] on div at bounding box center [1381, 30] width 30 height 30
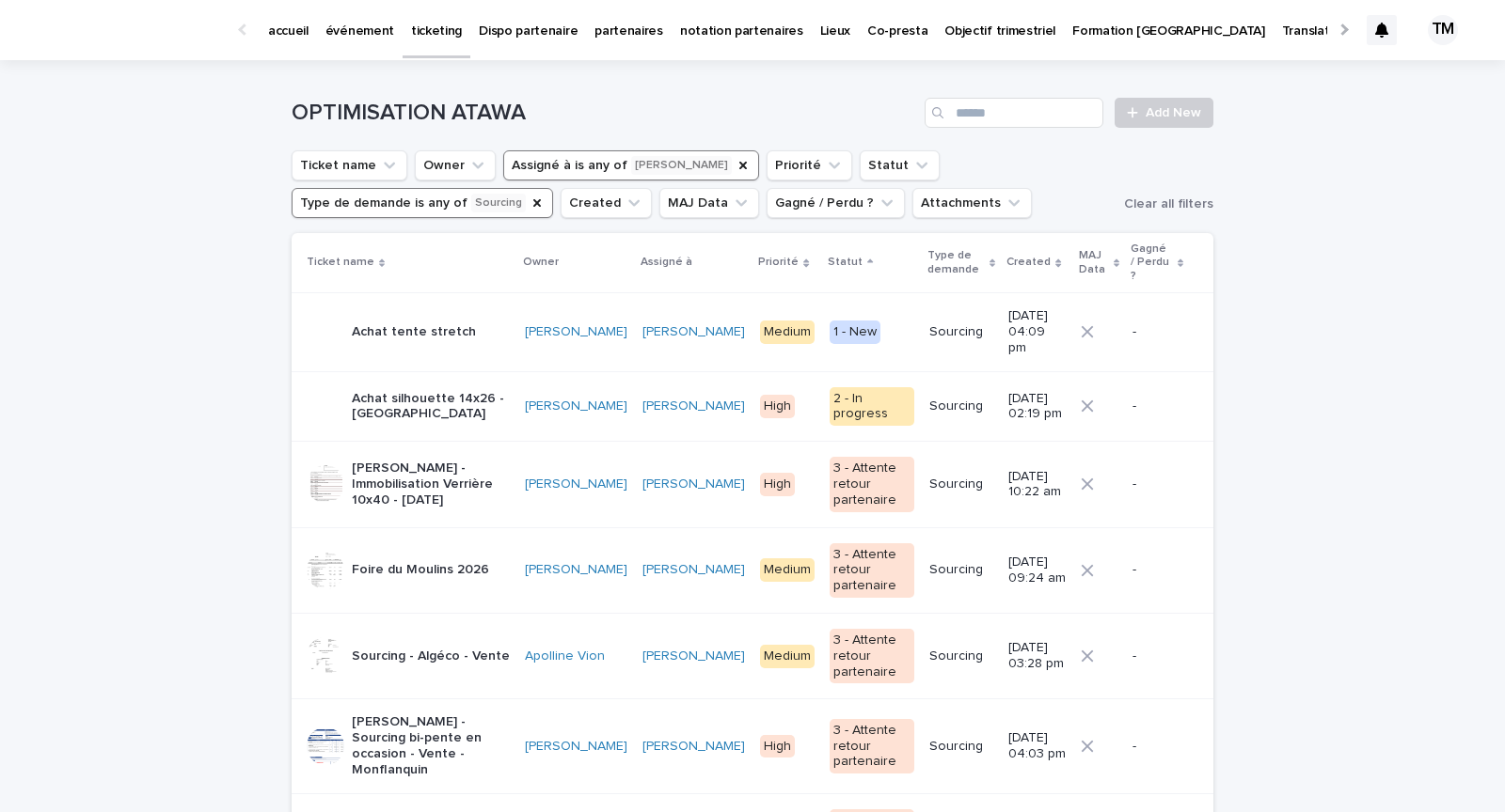
click at [494, 313] on div "Achat tente stretch" at bounding box center [408, 332] width 204 height 38
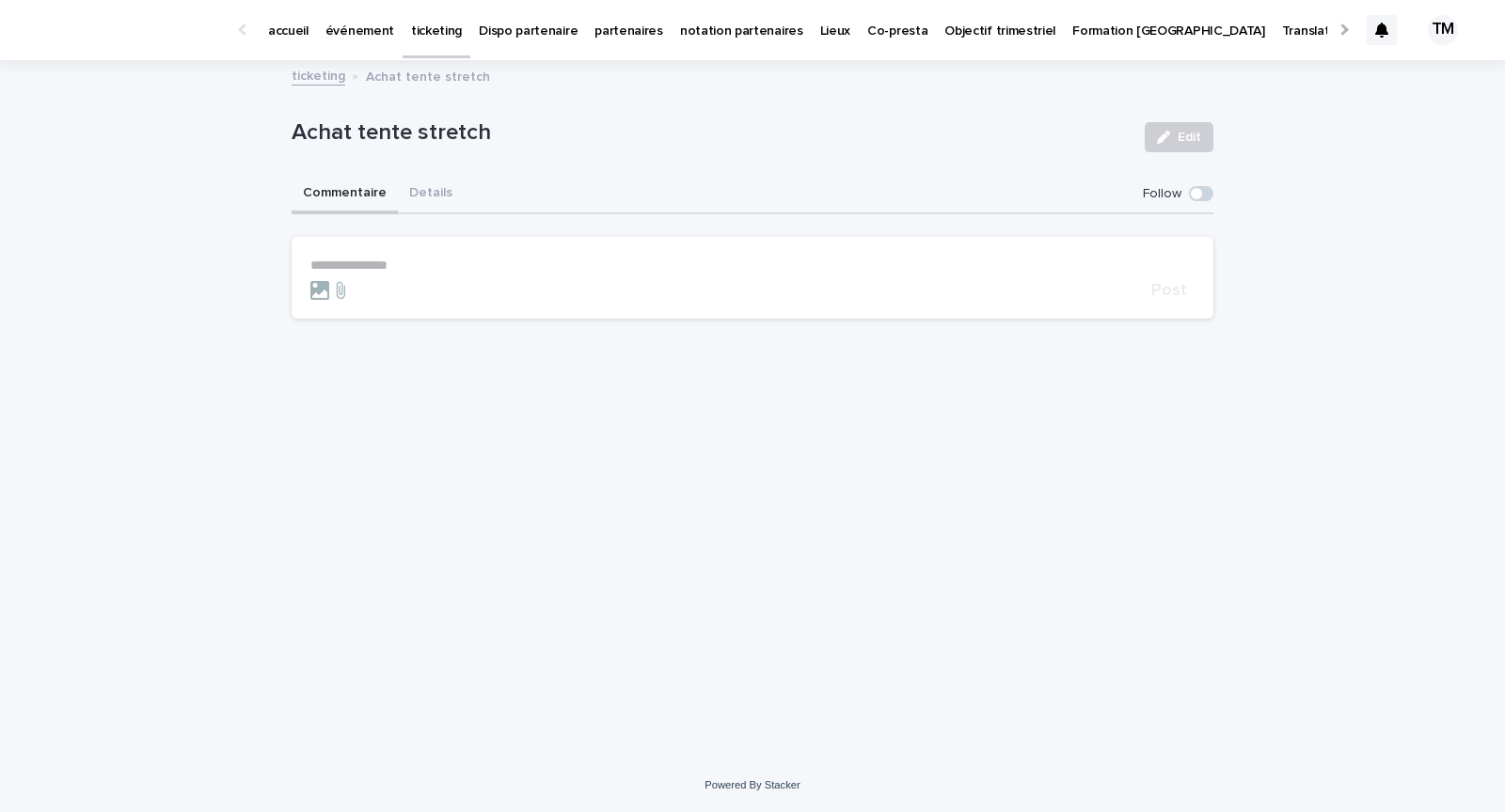
click at [437, 202] on button "Details" at bounding box center [431, 195] width 66 height 40
click at [1197, 133] on span "Edit" at bounding box center [1190, 136] width 24 height 13
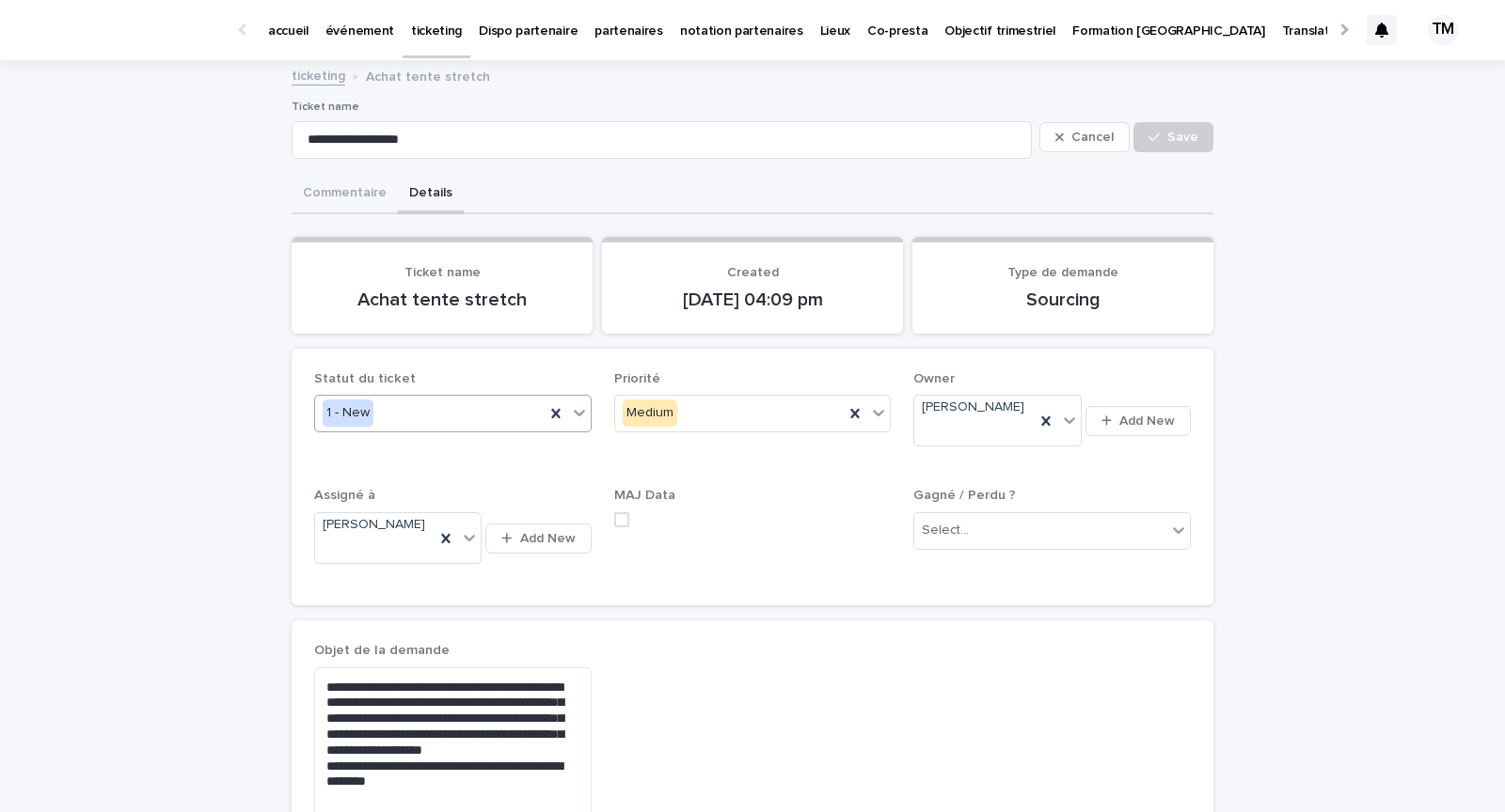
click at [424, 419] on div "1 - New" at bounding box center [430, 413] width 229 height 31
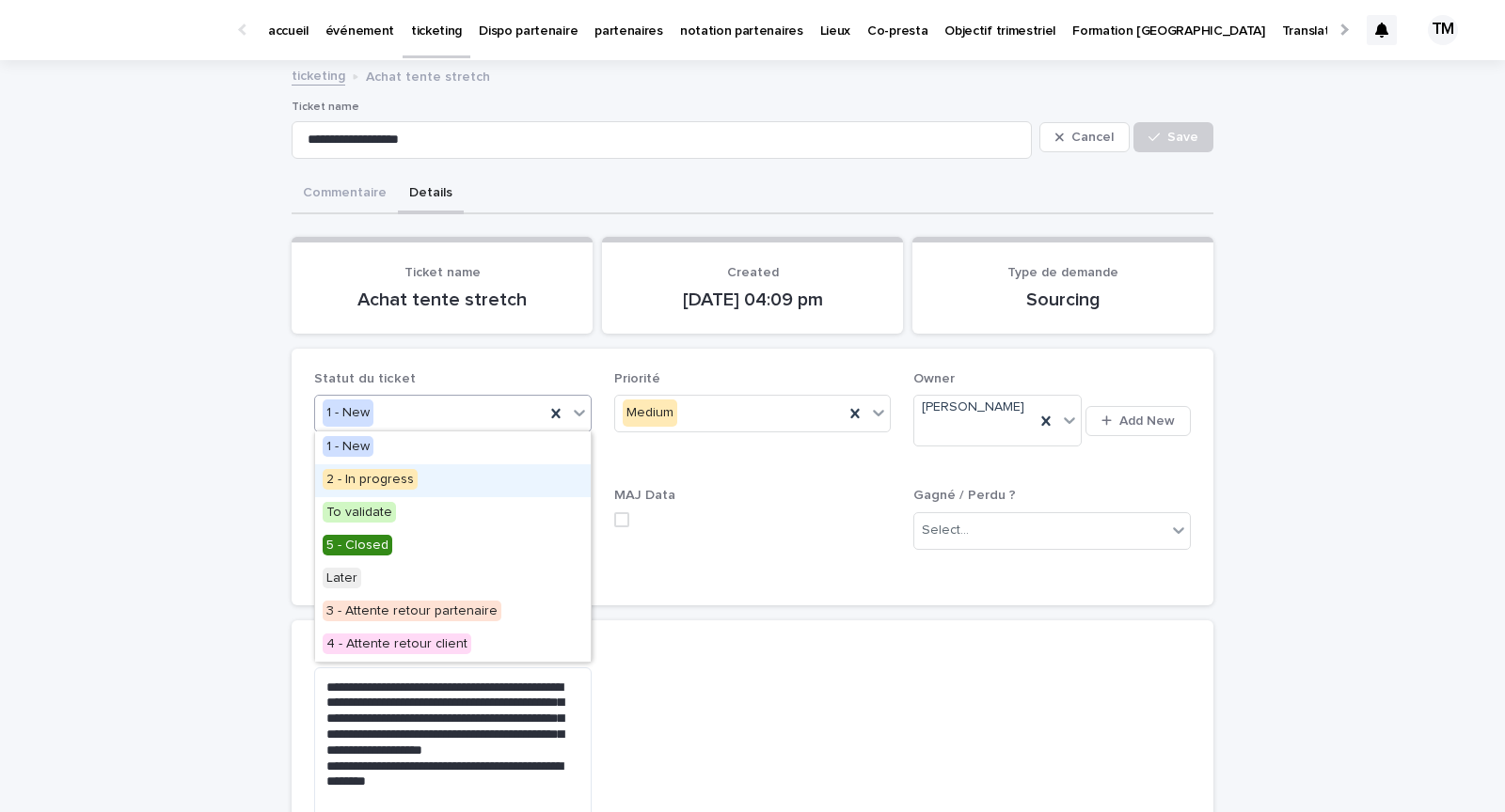
click at [420, 488] on div "2 - In progress" at bounding box center [453, 480] width 276 height 33
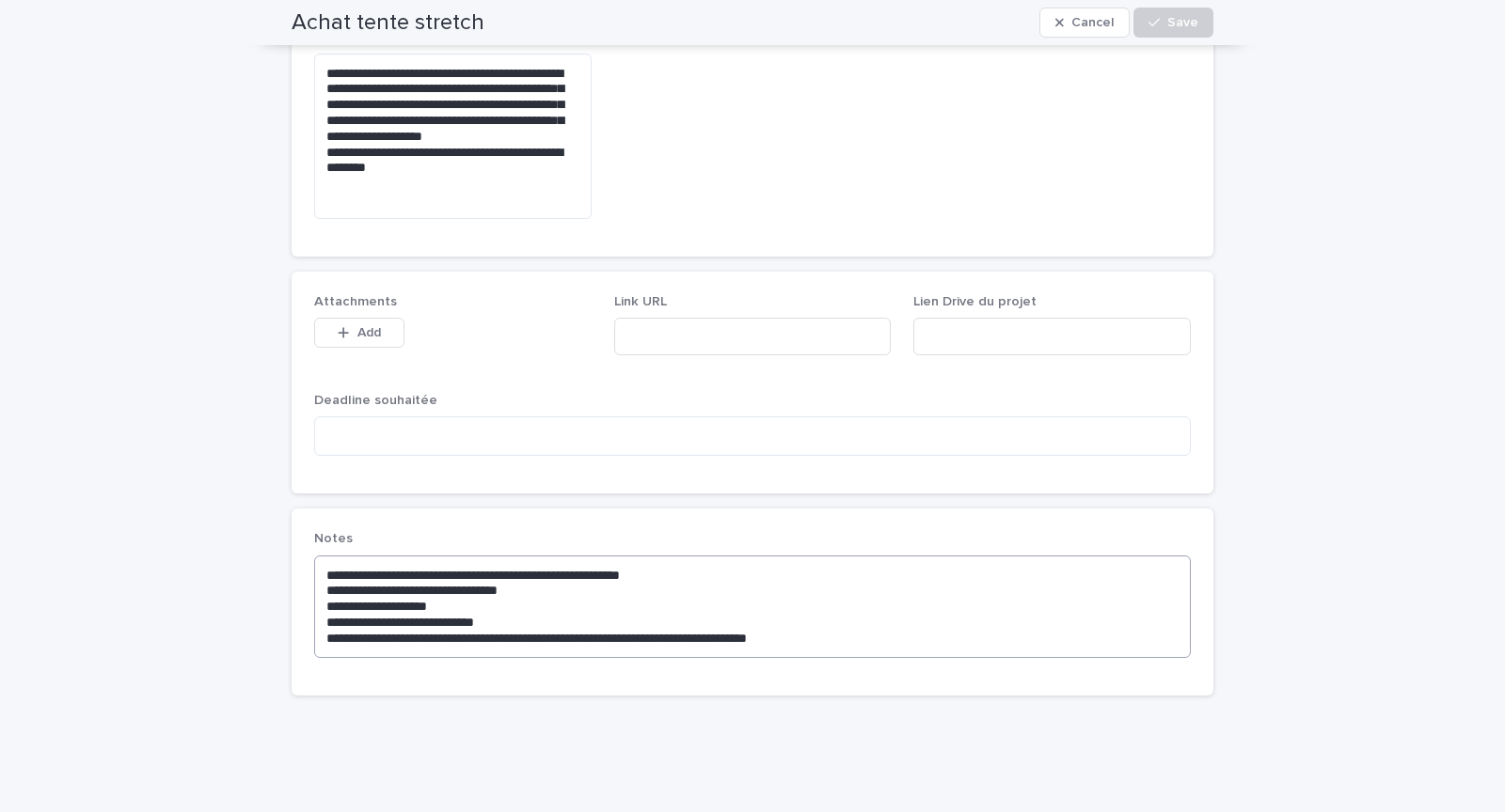
scroll to position [614, 0]
click at [872, 598] on textarea "**********" at bounding box center [752, 607] width 877 height 103
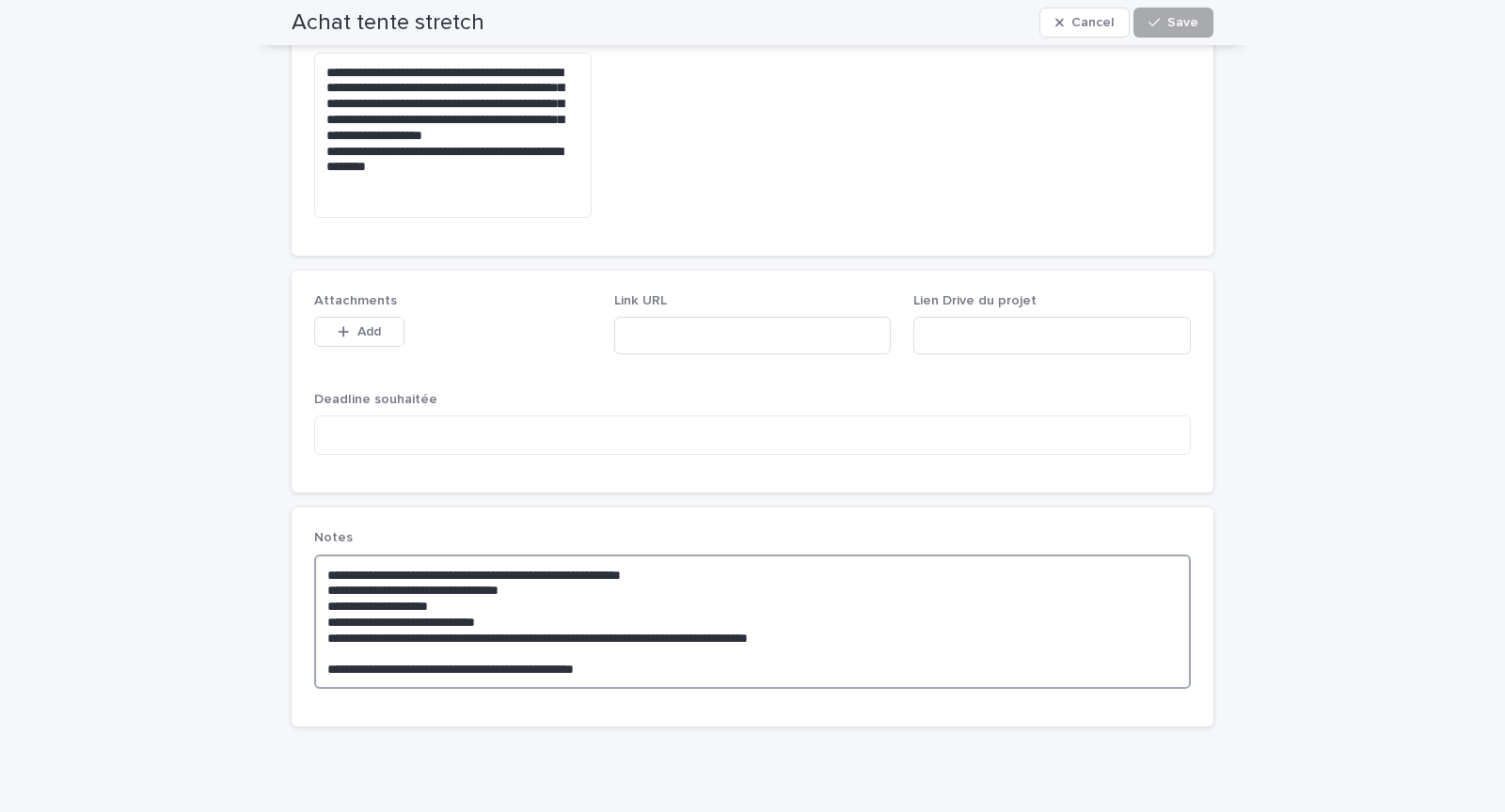
type textarea "**********"
click at [1180, 30] on button "Save" at bounding box center [1173, 23] width 80 height 30
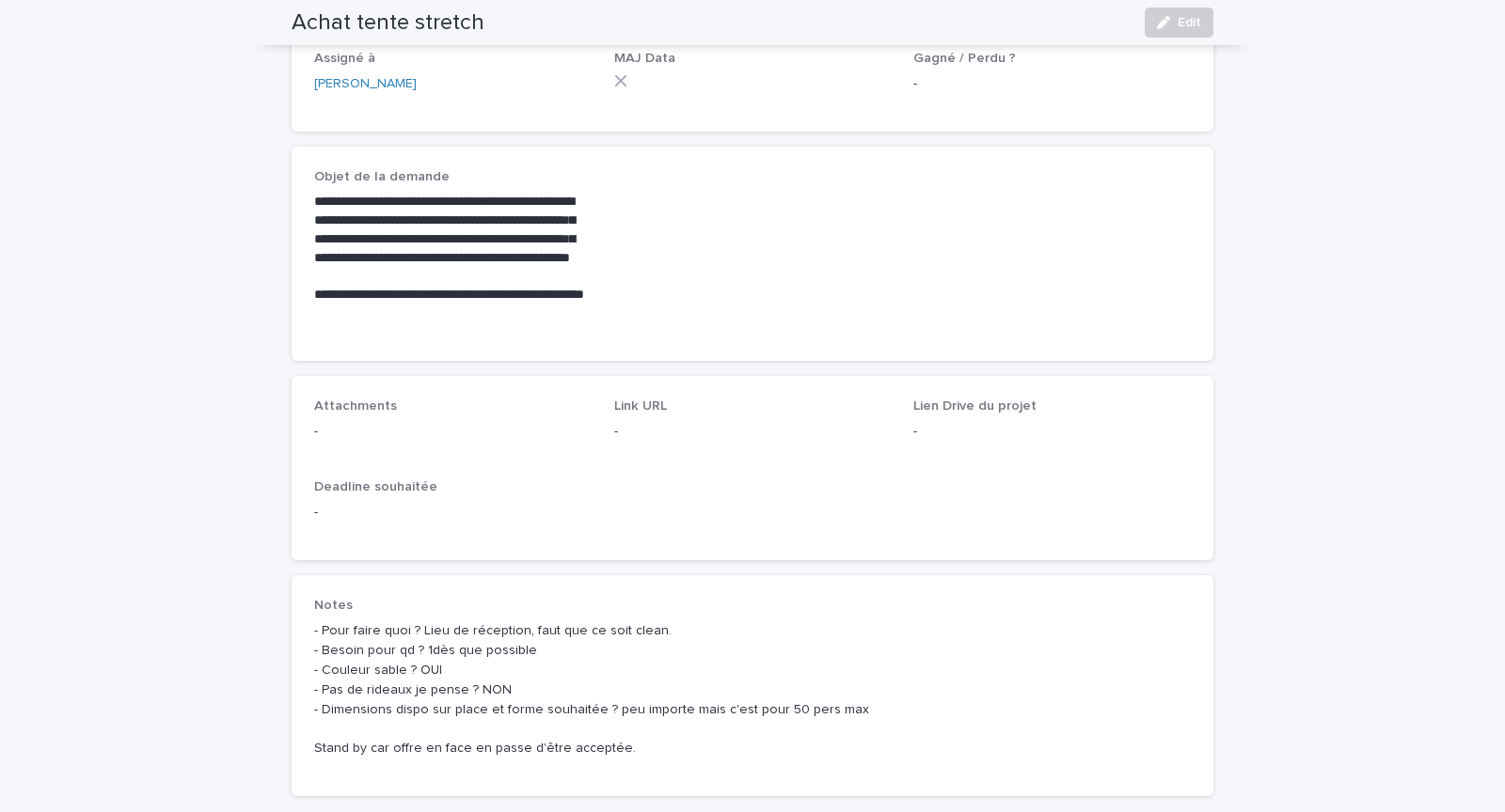
scroll to position [408, 0]
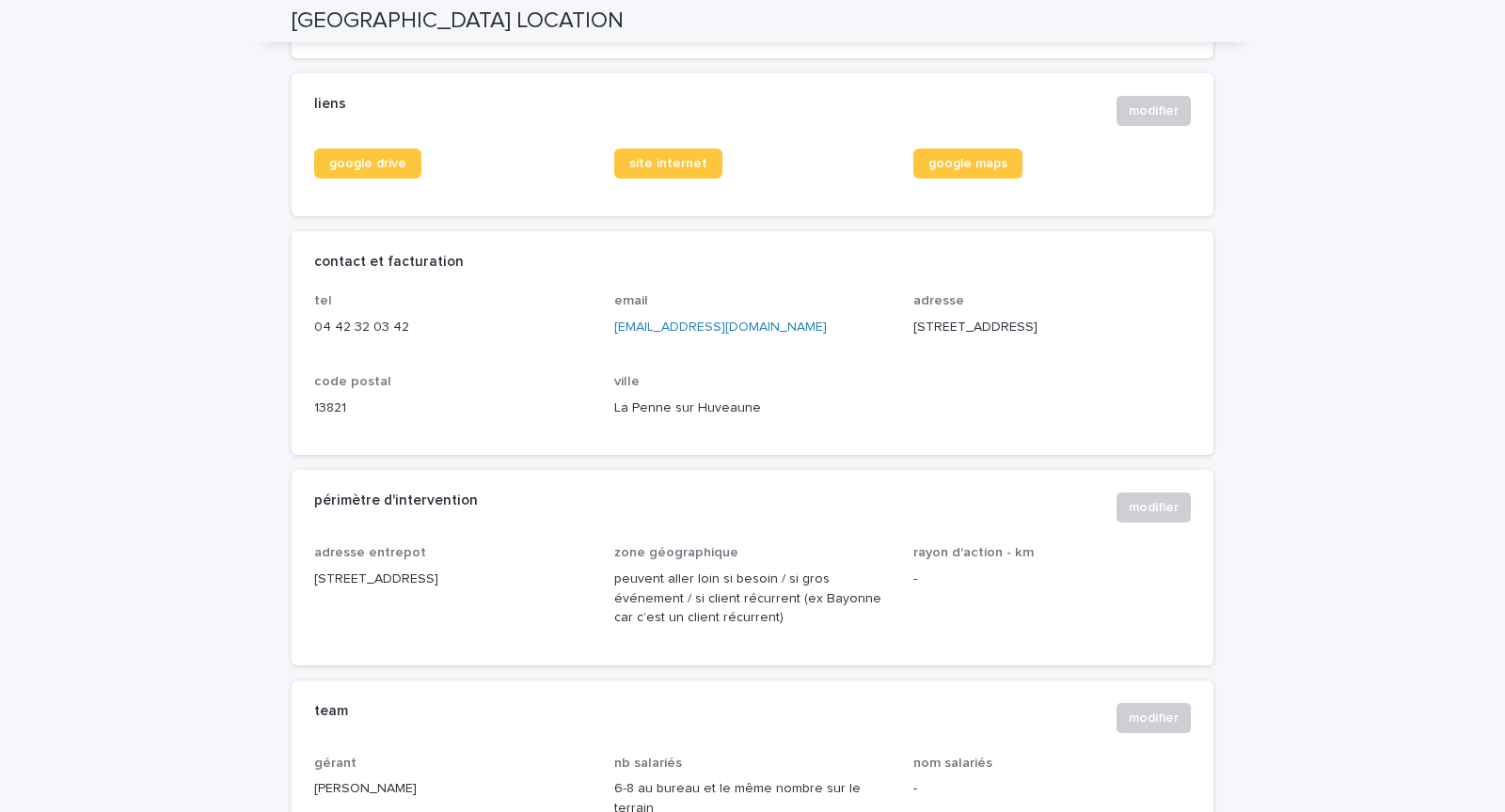
scroll to position [721, 0]
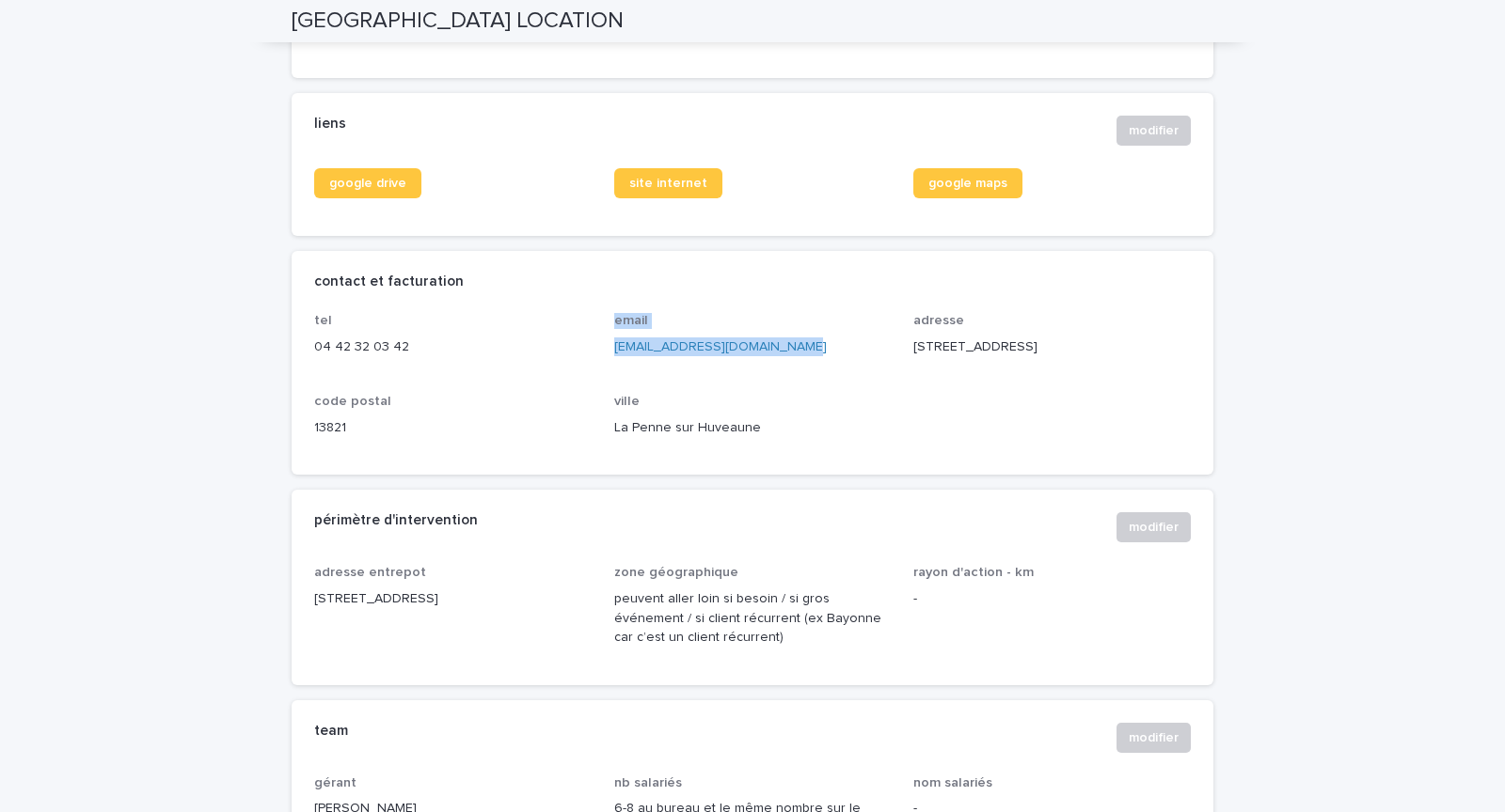
drag, startPoint x: 799, startPoint y: 373, endPoint x: 600, endPoint y: 371, distance: 199.0
click at [599, 370] on div "tel 04 42 32 03 42 email contact@provencelocation.fr adresse 4 allée de la colo…" at bounding box center [752, 382] width 877 height 139
click at [646, 371] on div "email contact@provencelocation.fr" at bounding box center [752, 342] width 278 height 58
drag, startPoint x: 792, startPoint y: 371, endPoint x: 615, endPoint y: 371, distance: 177.0
click at [615, 358] on p "contact@provencelocation.fr" at bounding box center [752, 348] width 278 height 20
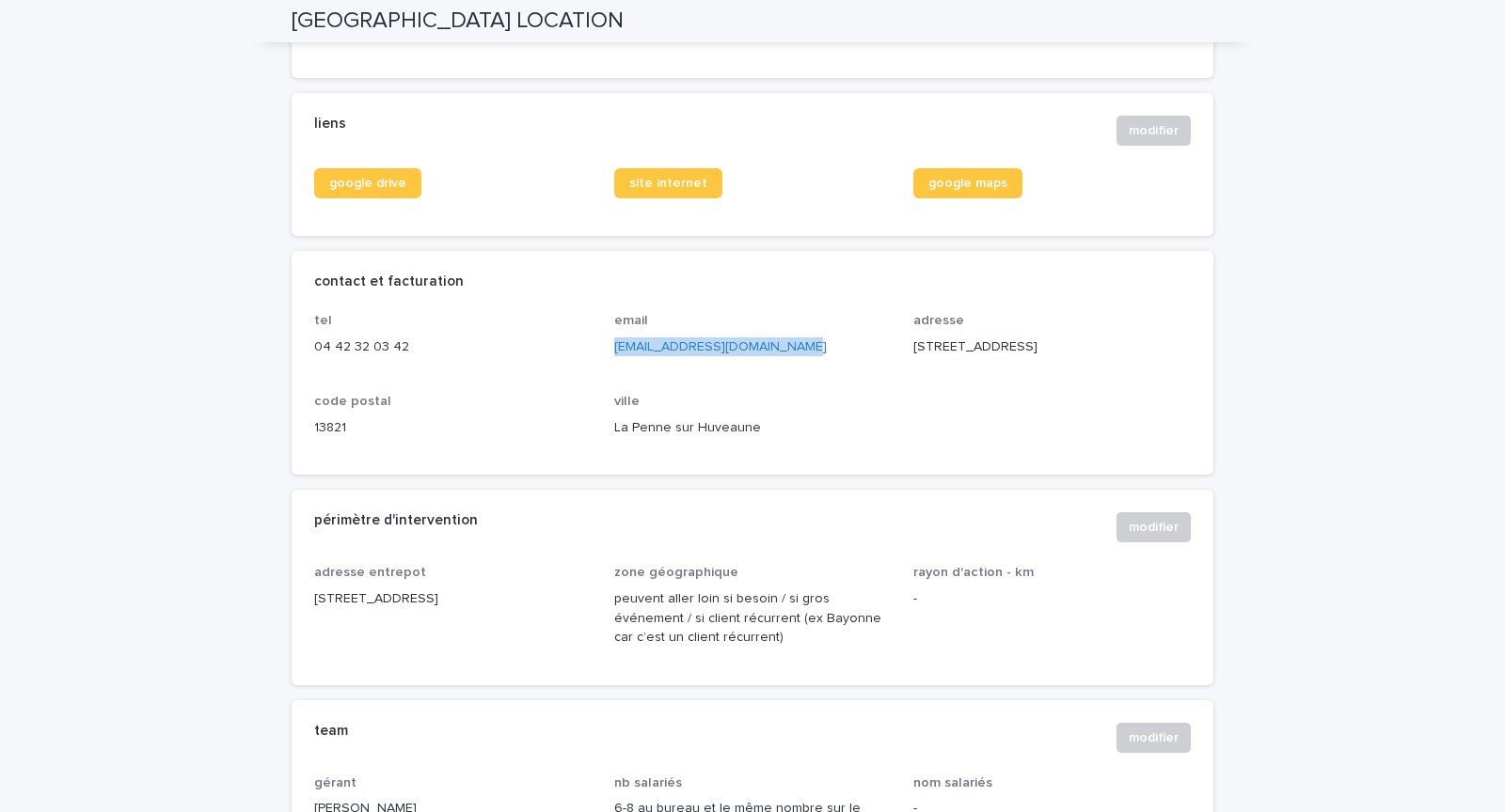
copy link "contact@provencelocation.fr"
click at [707, 542] on div "périmètre d'intervention modifier" at bounding box center [752, 528] width 877 height 30
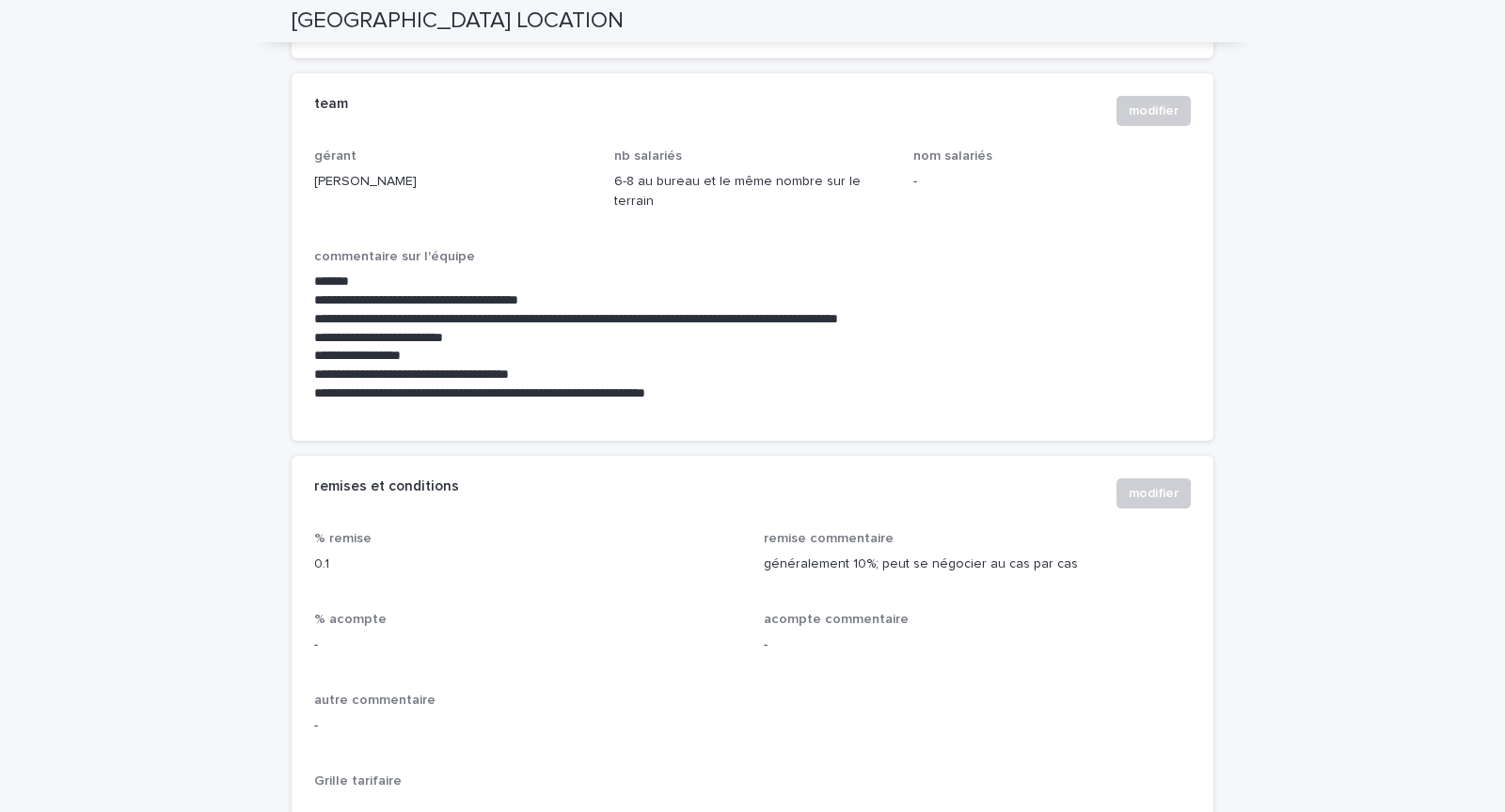
scroll to position [1347, 0]
